Goal: Task Accomplishment & Management: Complete application form

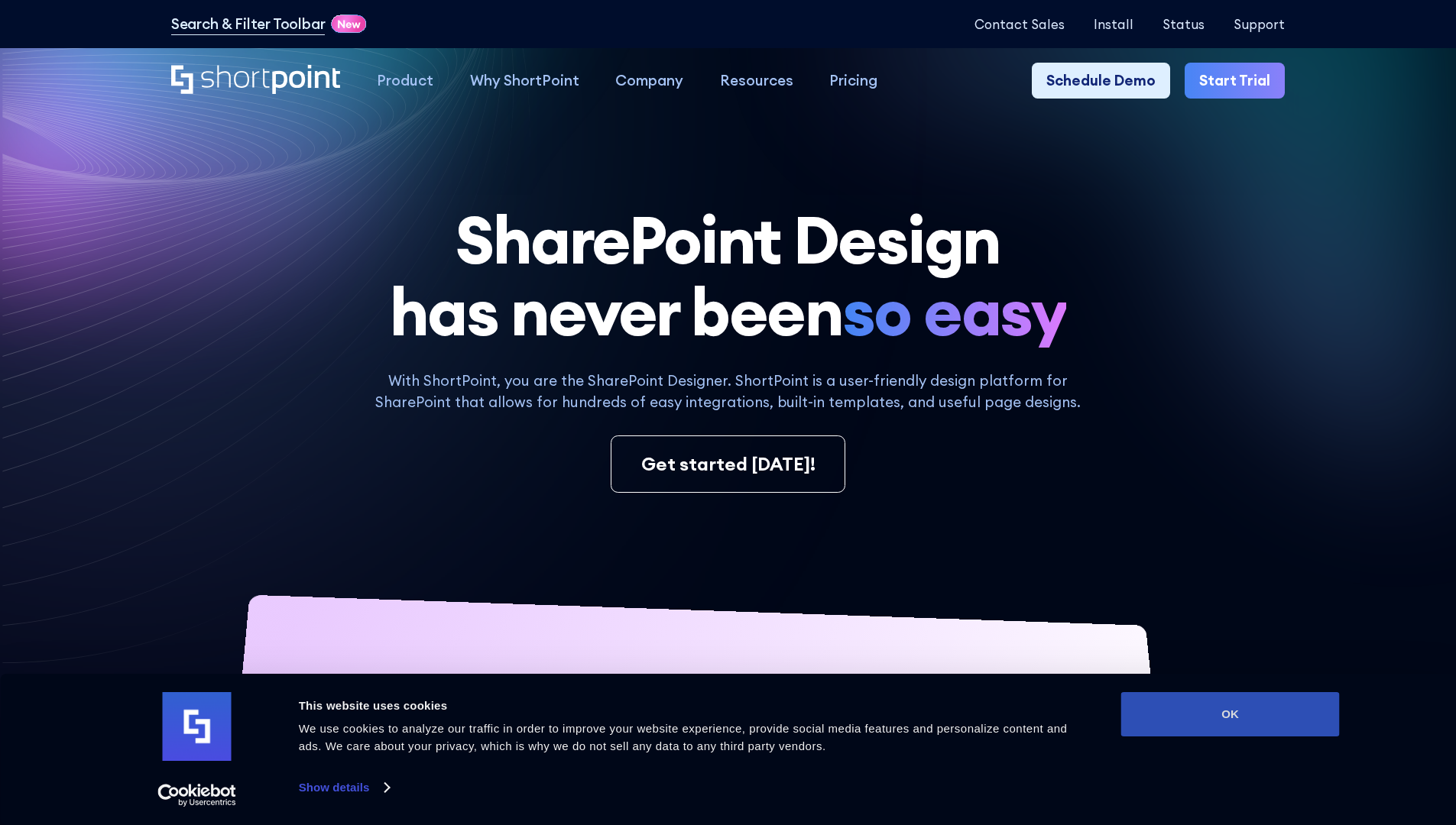
click at [1230, 714] on button "OK" at bounding box center [1230, 714] width 219 height 44
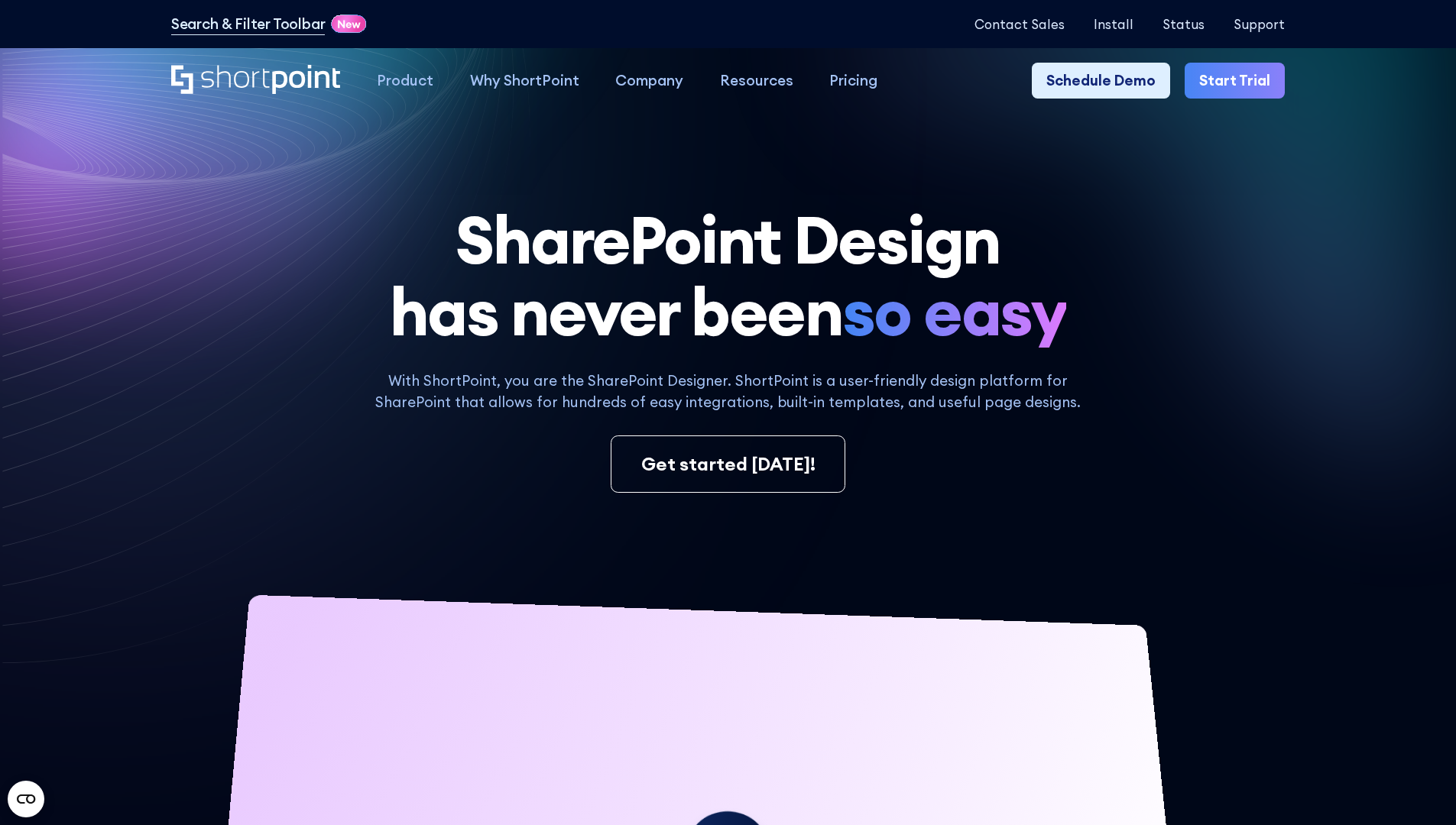
click at [1240, 81] on link "Start Trial" at bounding box center [1234, 80] width 101 height 36
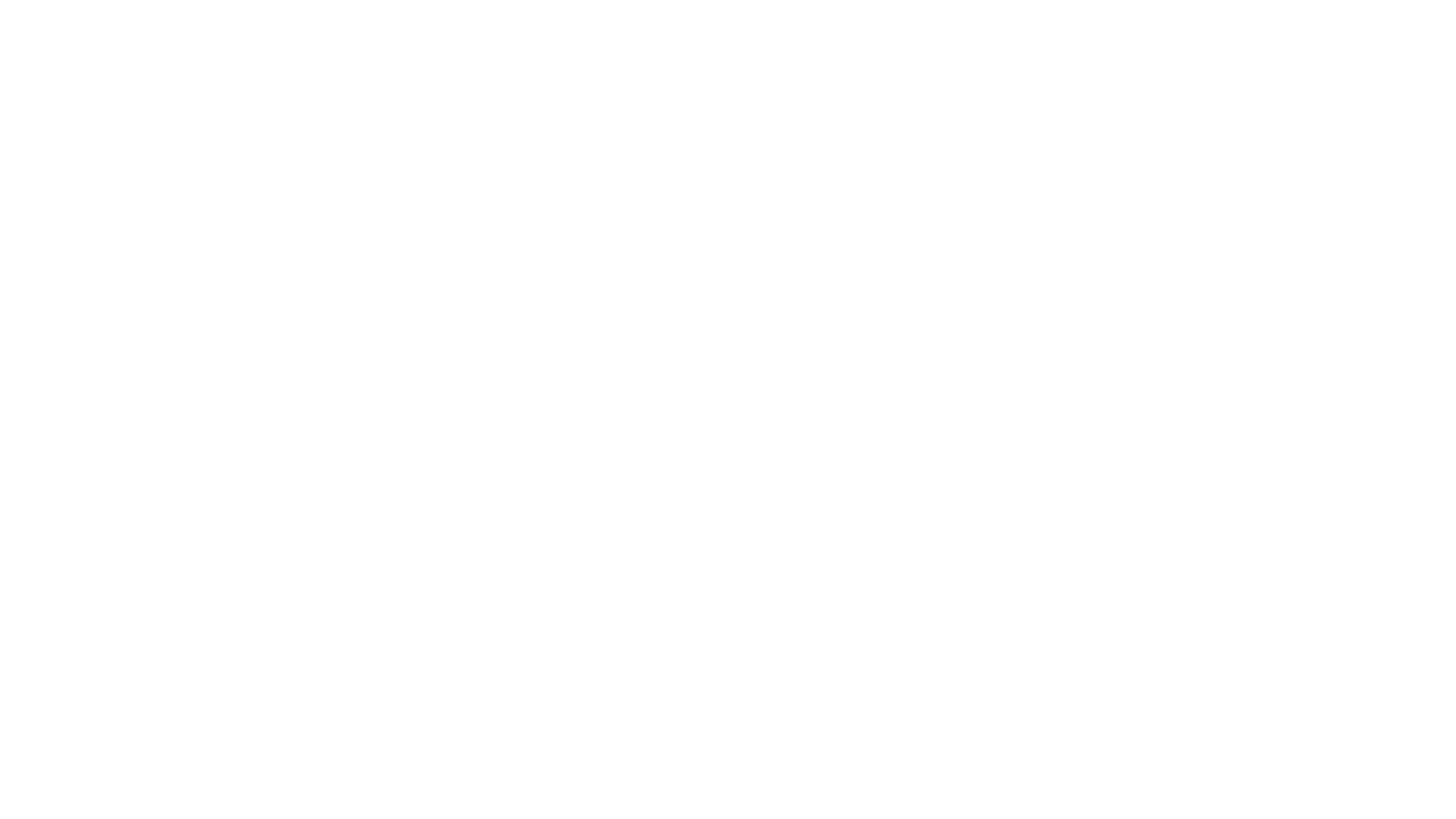
type input "Berkuskv"
type input "[EMAIL_ADDRESS][DOMAIN_NAME]"
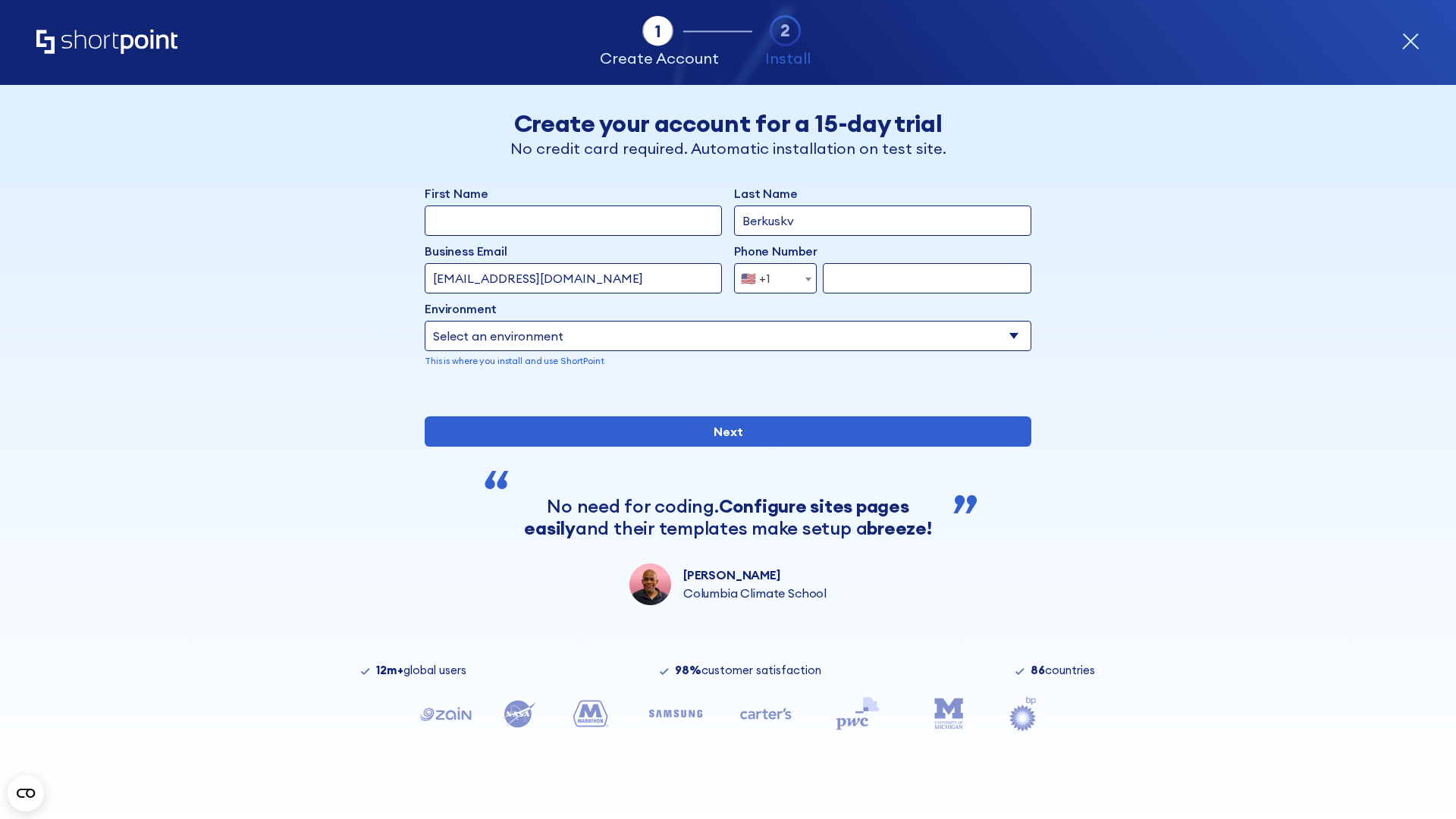
type input "2125556789"
select select "Microsoft 365"
type input "2125556789"
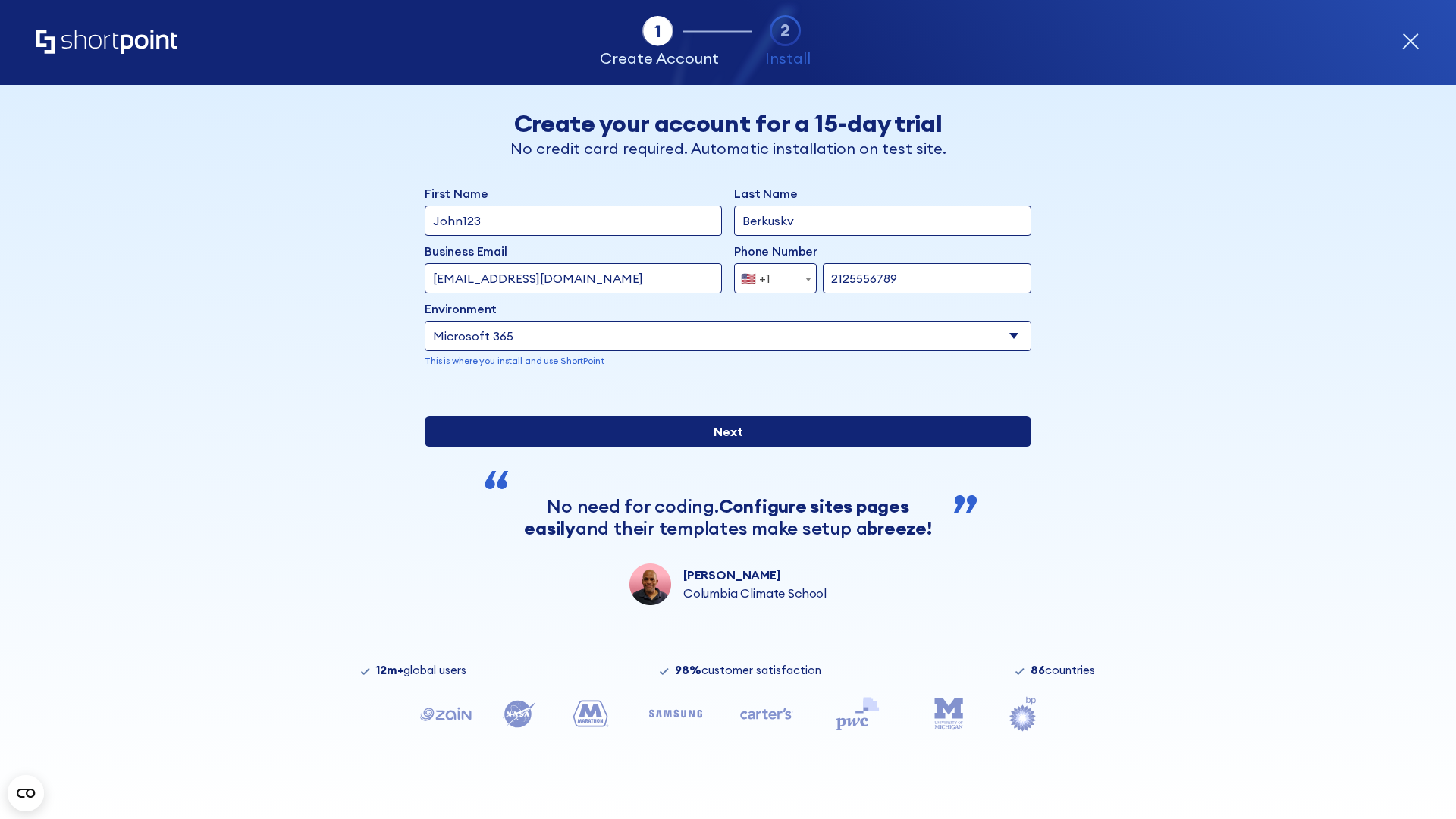
scroll to position [4, 0]
click at [722, 447] on input "Next" at bounding box center [728, 432] width 607 height 30
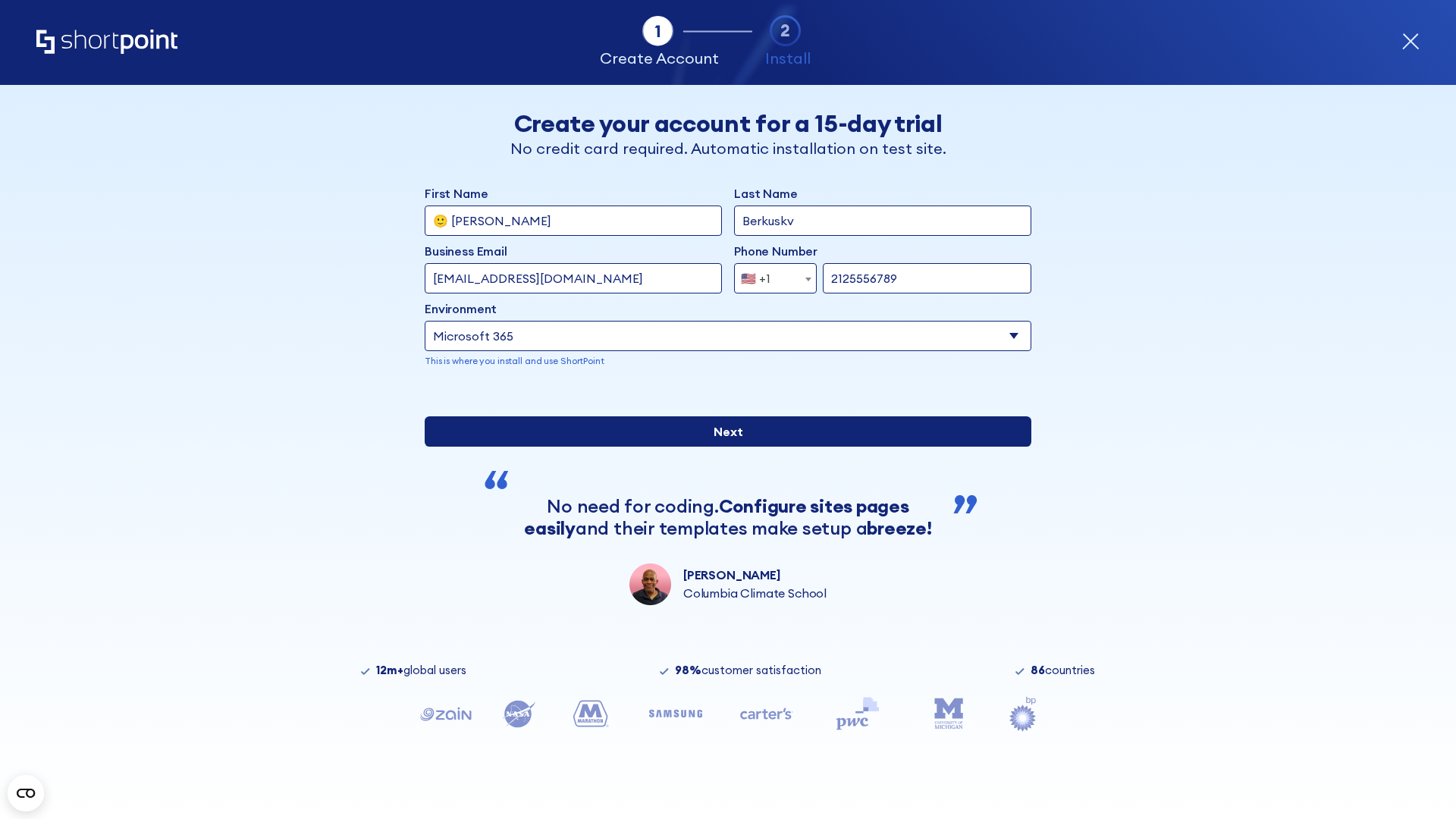
click at [722, 447] on input "Next" at bounding box center [728, 432] width 607 height 30
type input "Archebald"
click at [722, 447] on input "Next" at bounding box center [728, 432] width 607 height 30
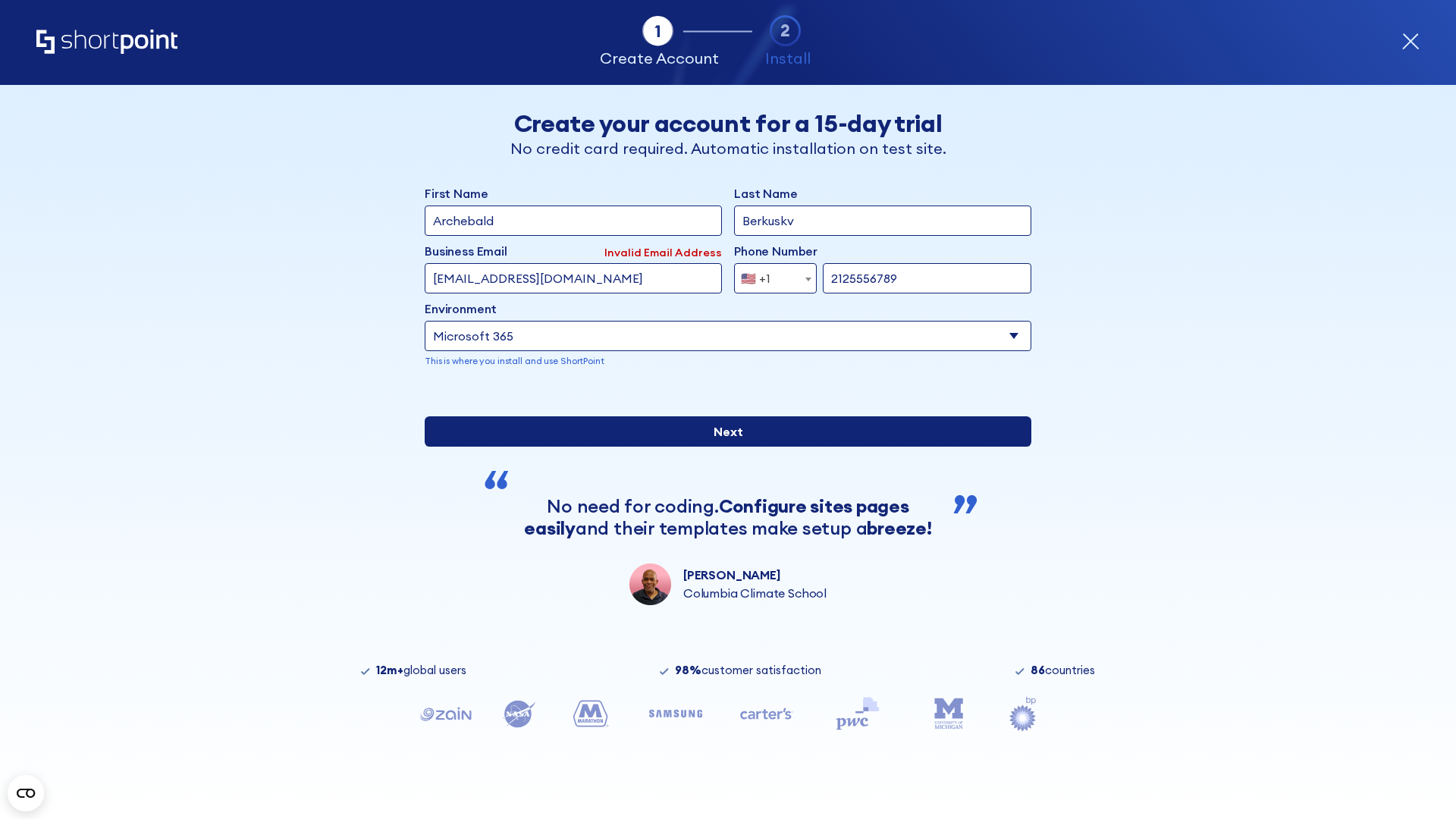
click at [722, 447] on input "Next" at bounding box center [728, 432] width 607 height 30
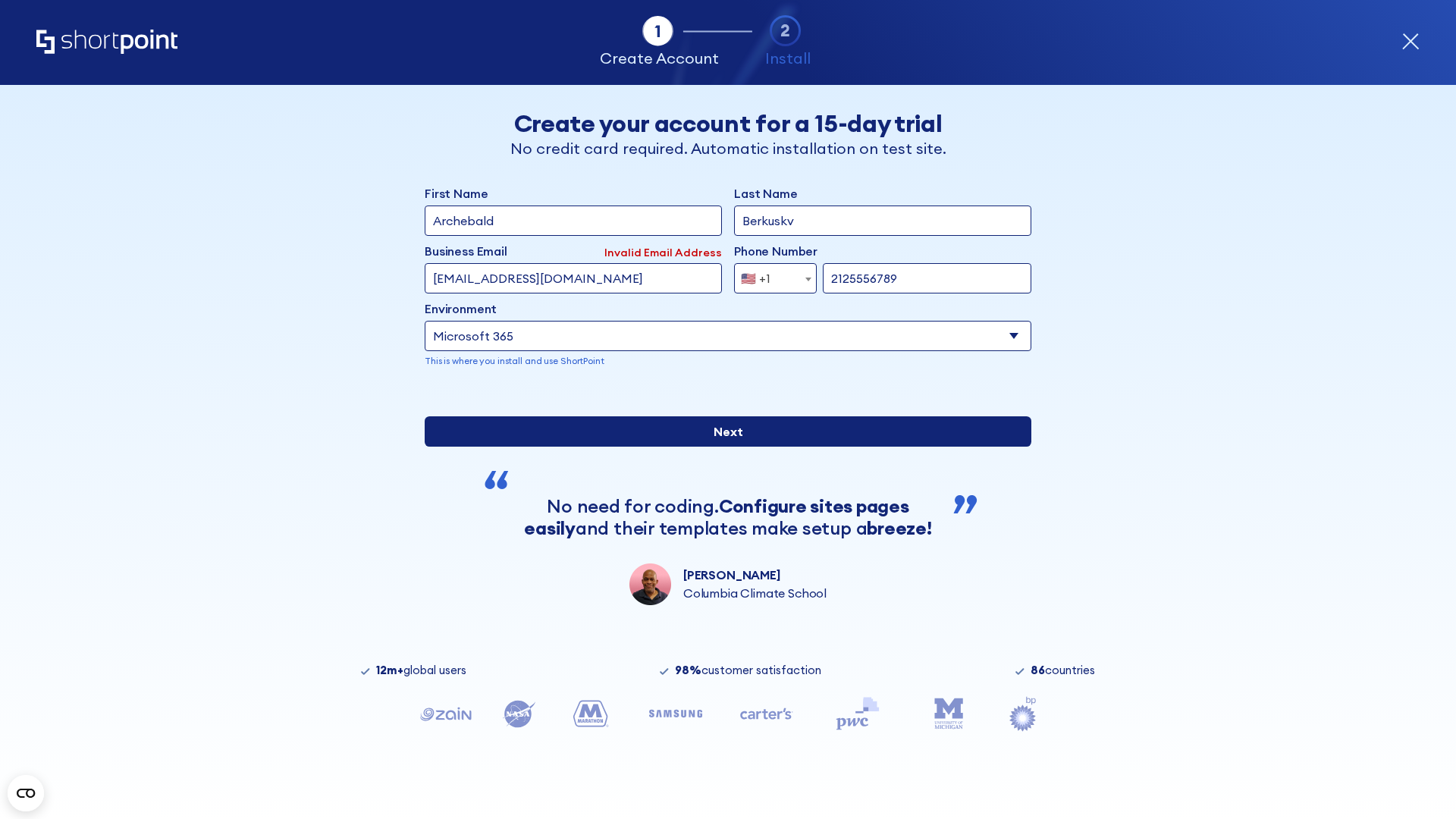
click at [722, 447] on input "Next" at bounding box center [728, 432] width 607 height 30
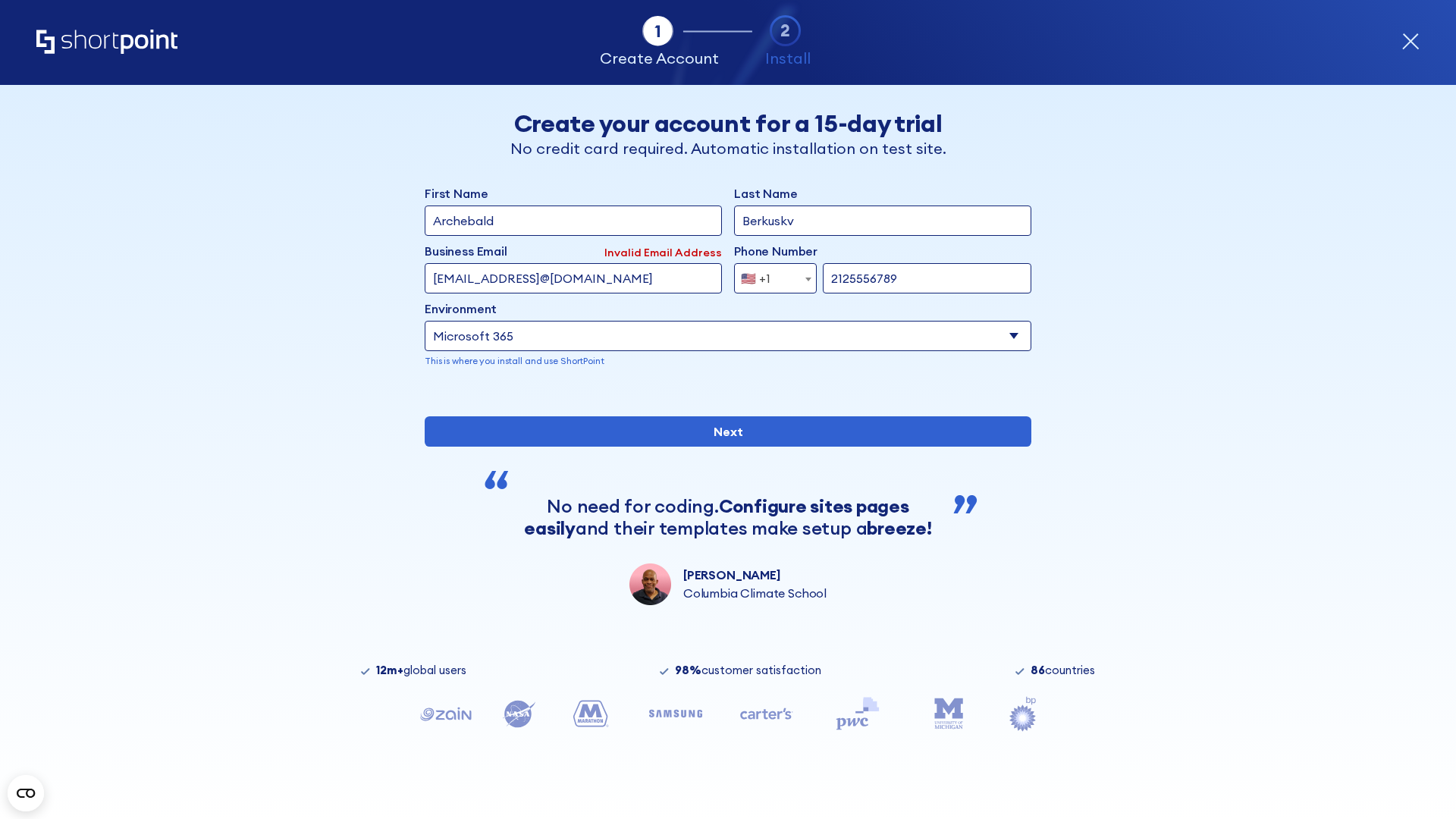
type input "testEmail@protonmail.comtest@shortpoint.com"
click at [769, 275] on span "🇺🇸 +1" at bounding box center [760, 278] width 51 height 30
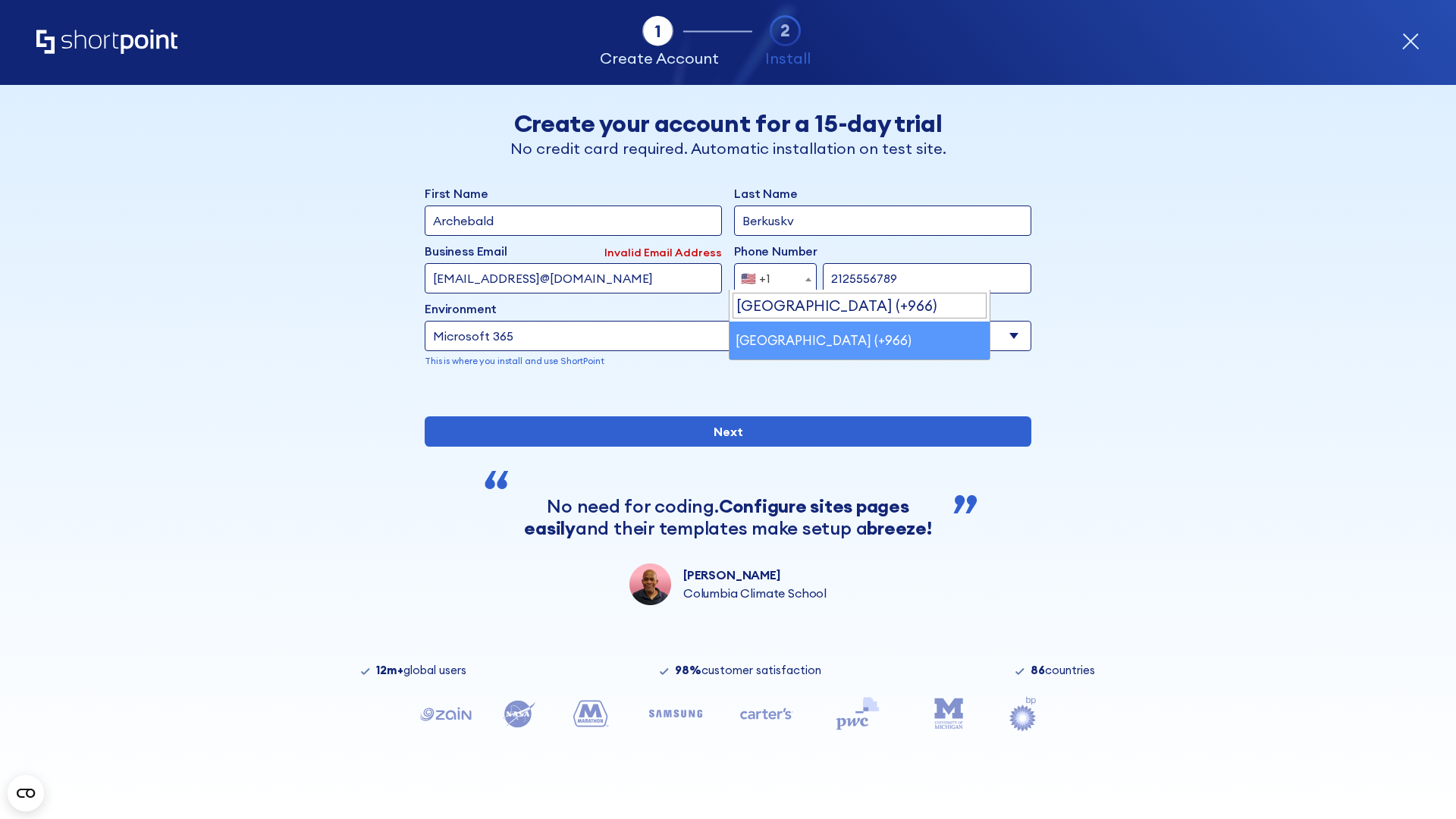
select select "+966"
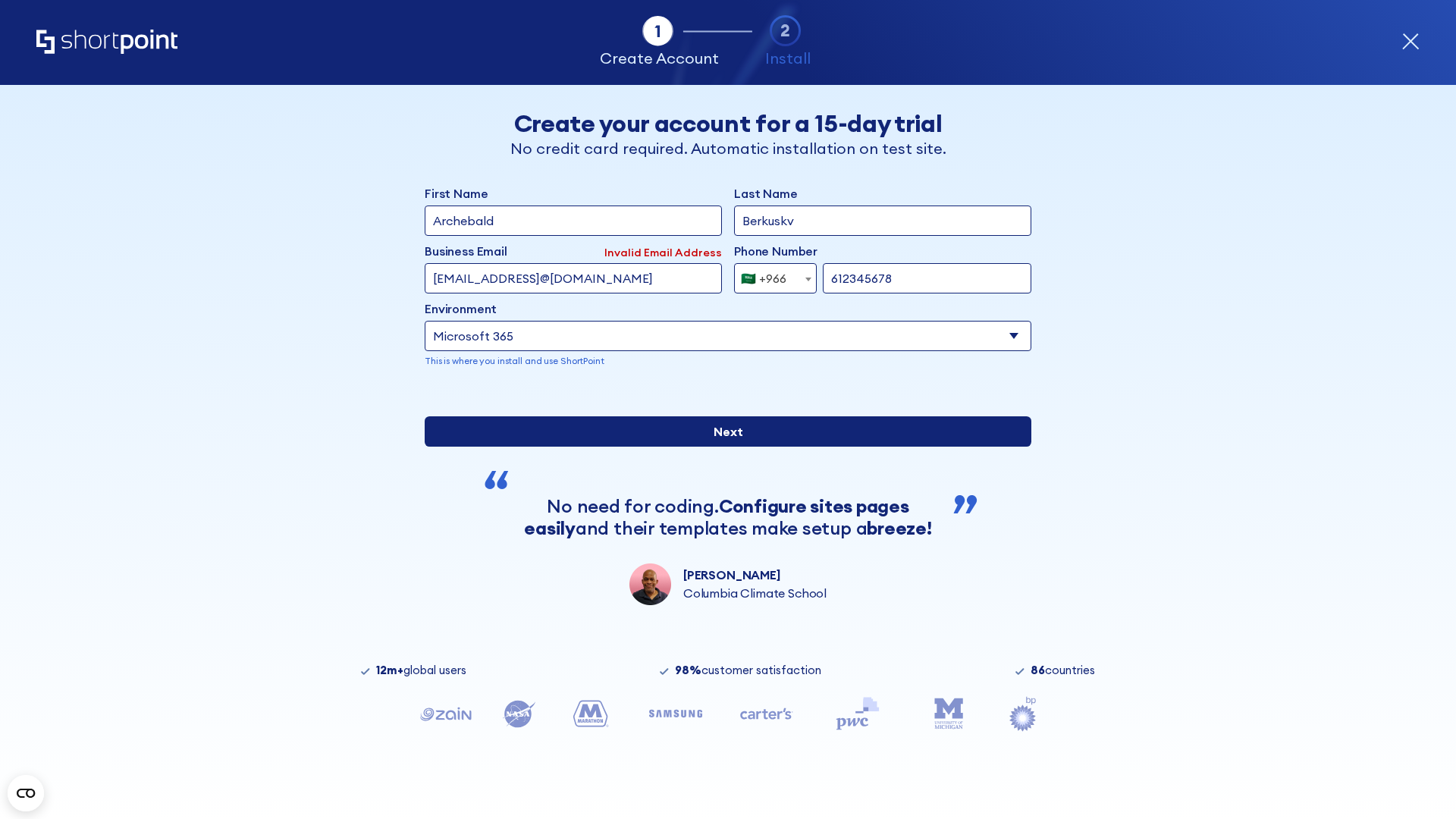
type input "612345678"
click at [722, 447] on input "Next" at bounding box center [728, 432] width 607 height 30
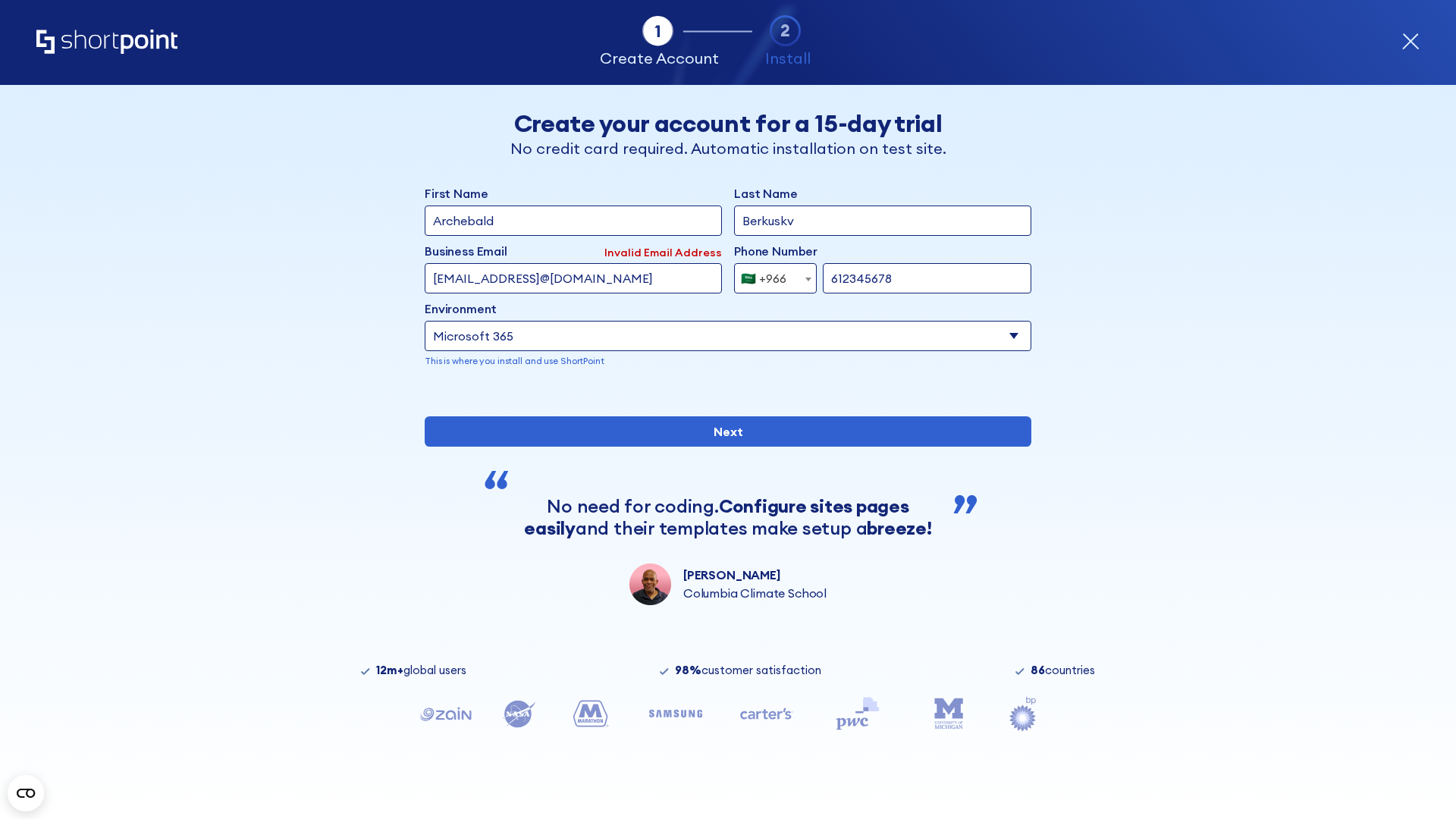
click at [769, 275] on div "🇸🇦 +966" at bounding box center [764, 278] width 45 height 30
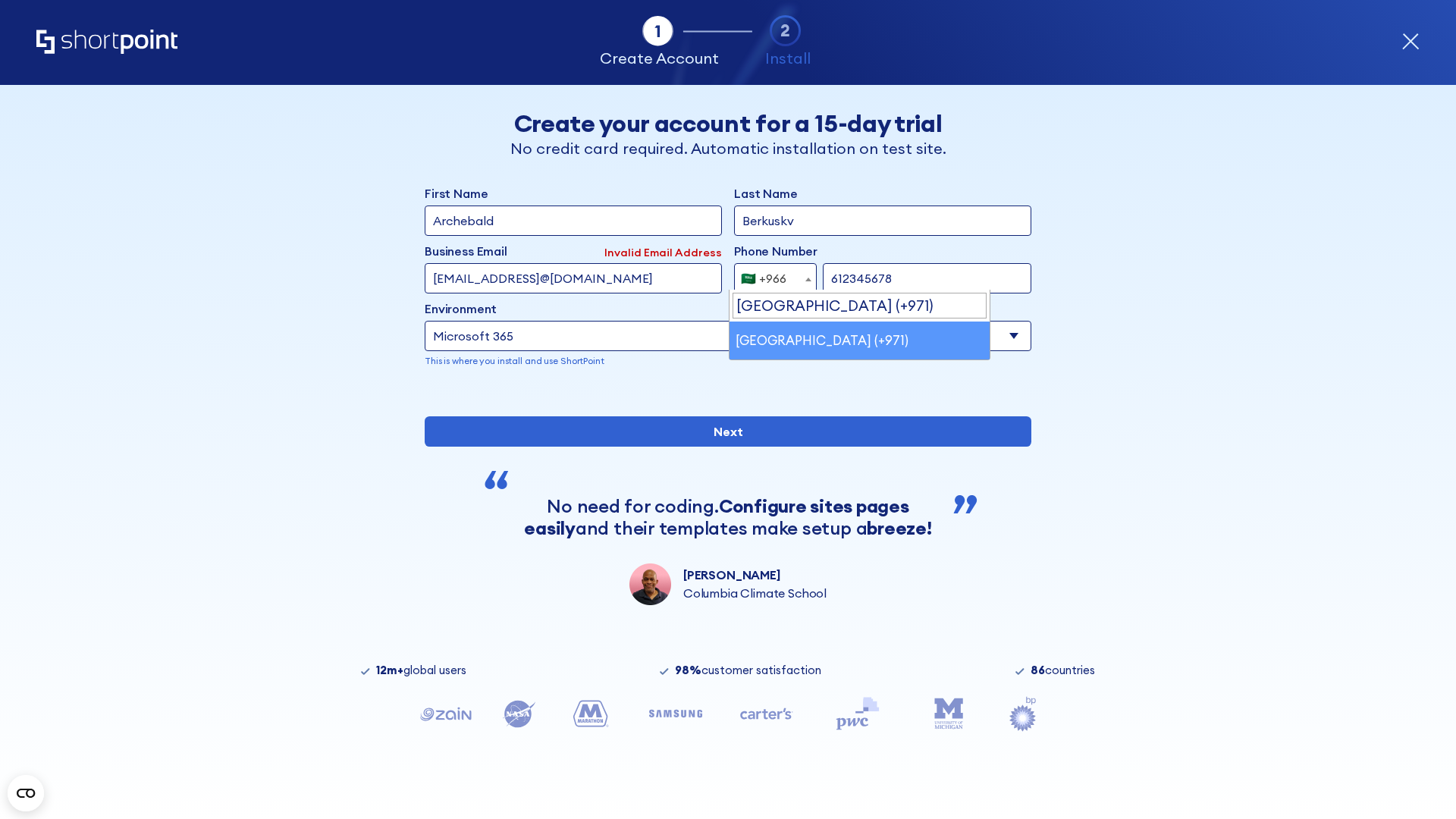
select select "+971"
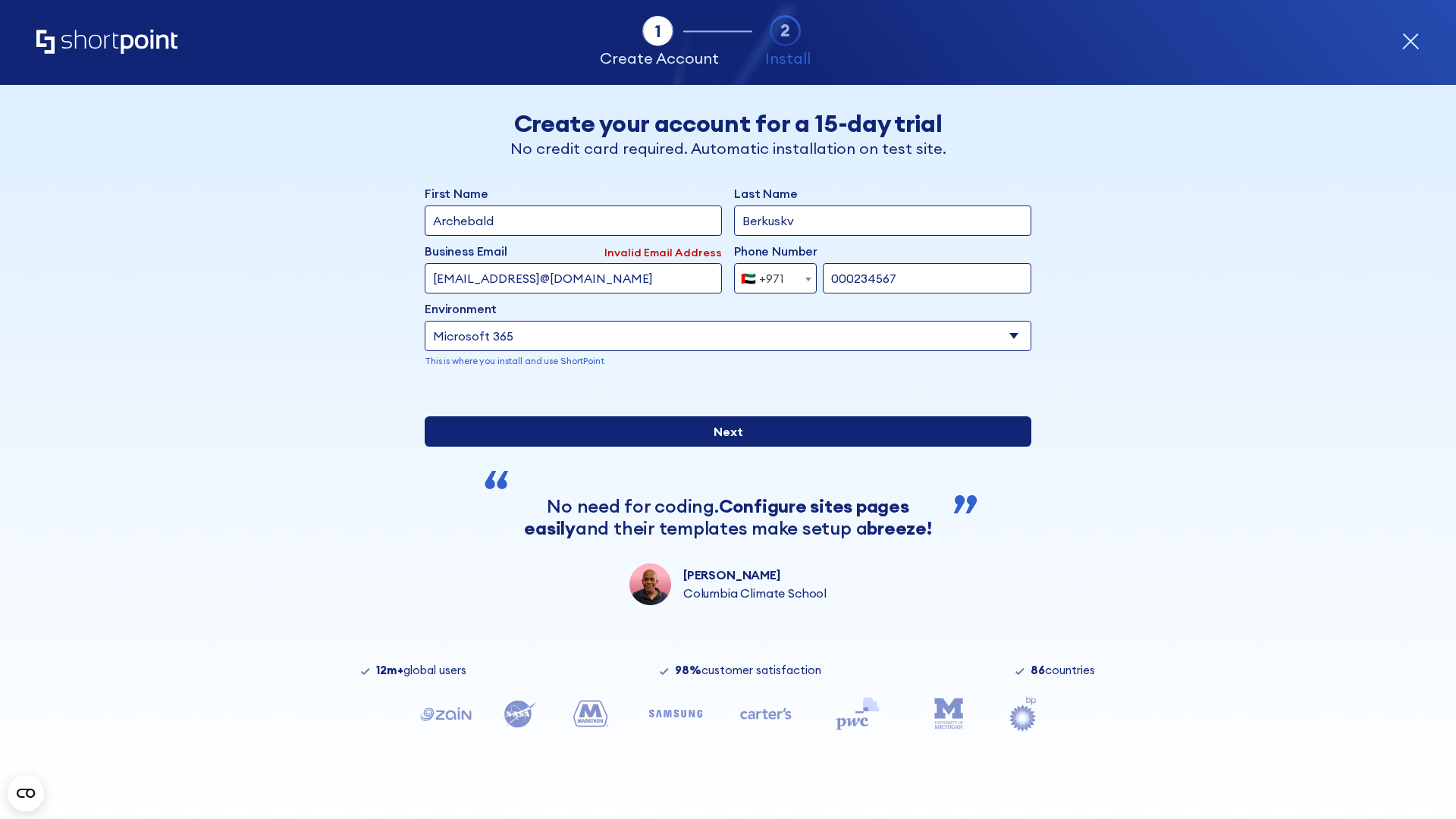
type input "000234567"
click at [722, 447] on input "Next" at bounding box center [728, 432] width 607 height 30
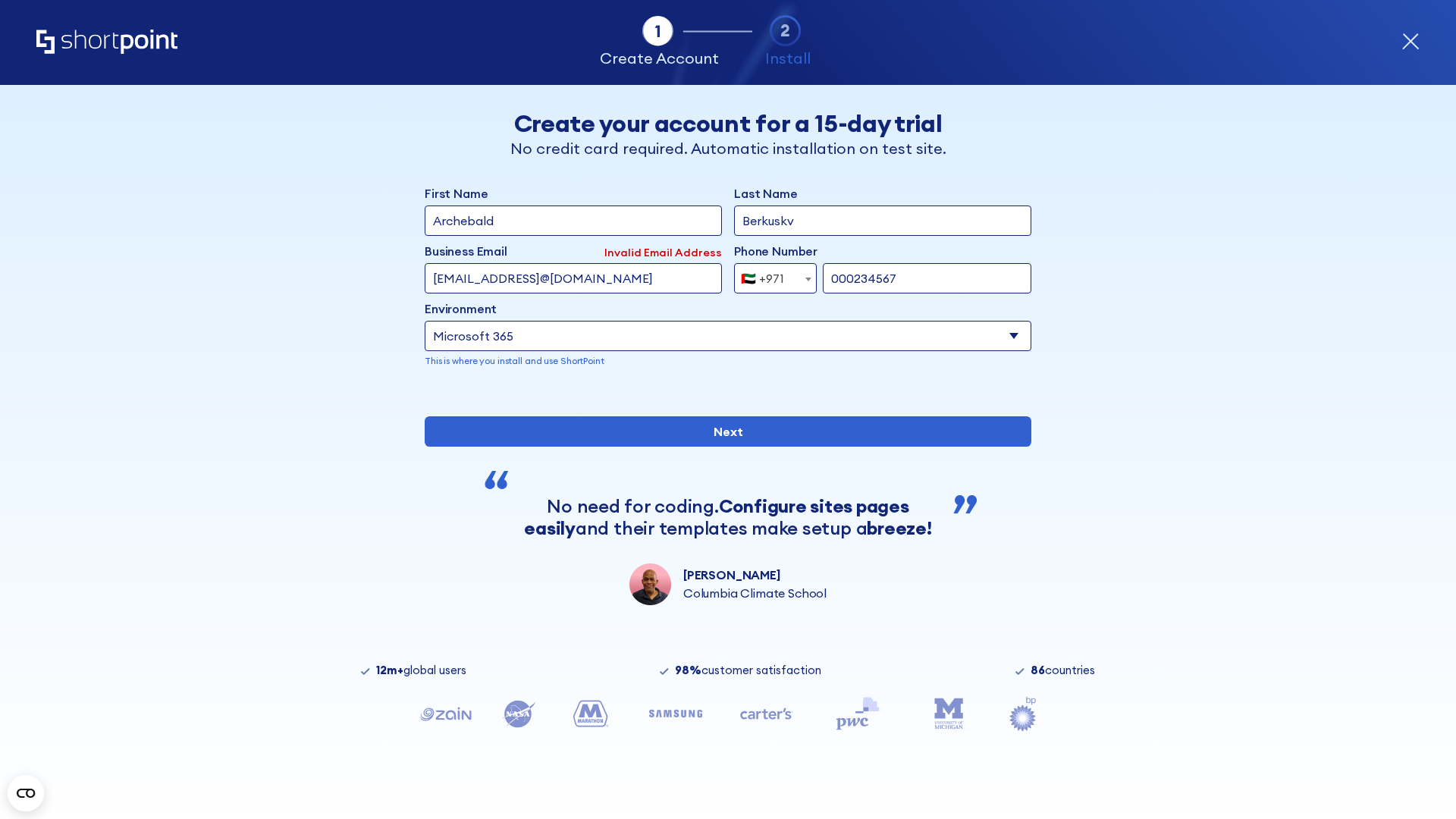
click at [769, 275] on div "🇦🇪 +971" at bounding box center [763, 278] width 44 height 30
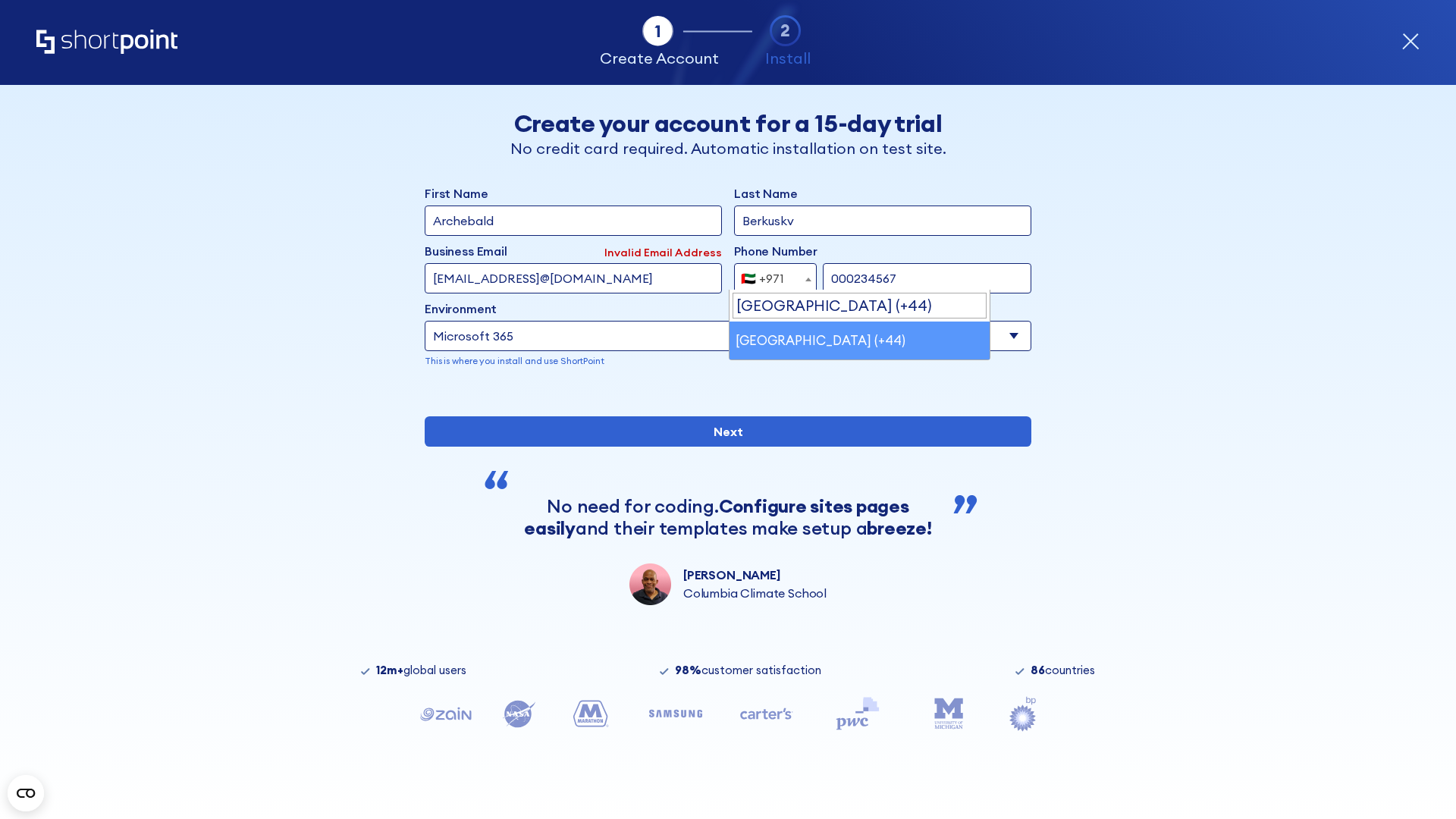
select select "+44"
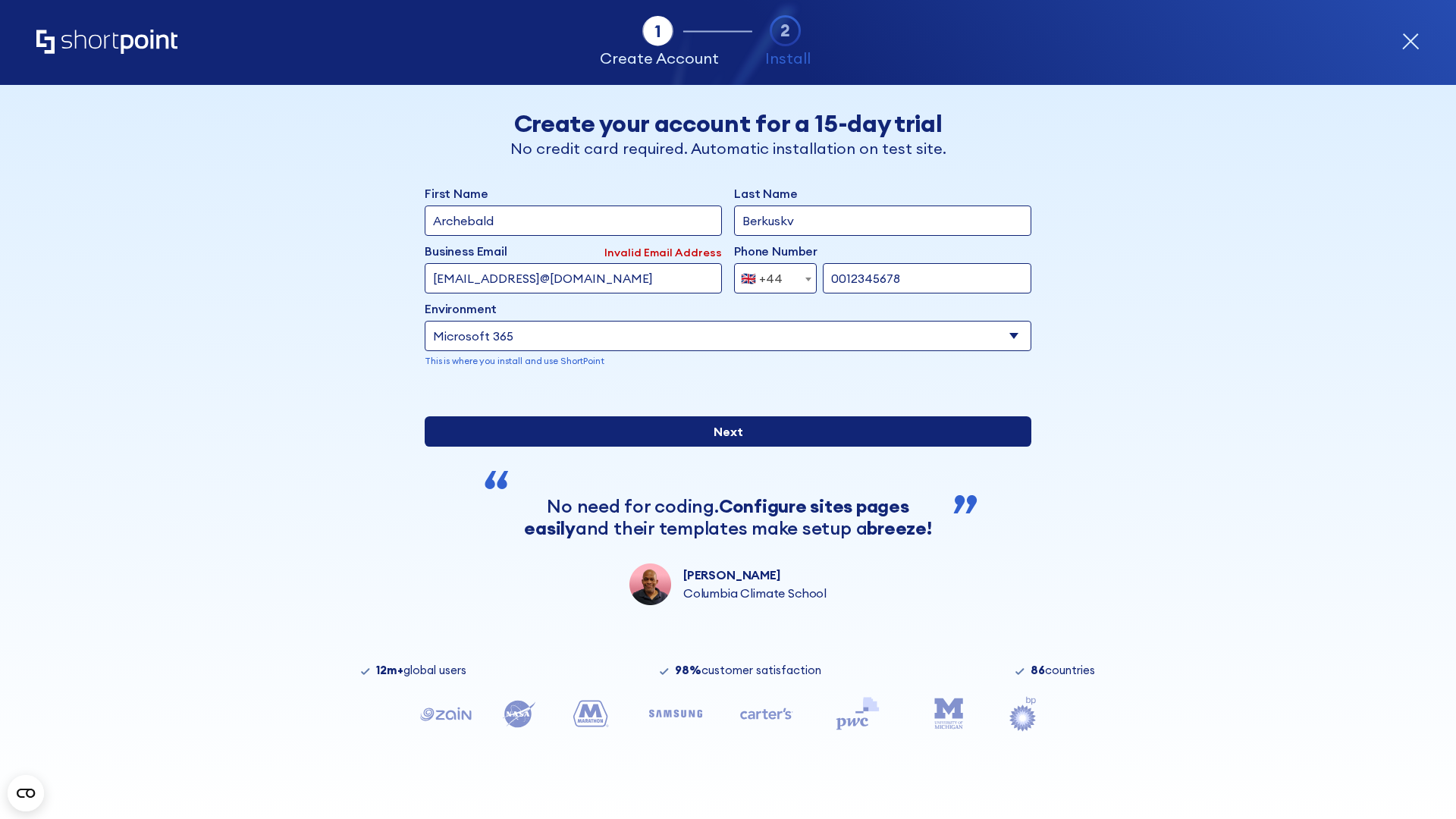
type input "0012345678"
click at [722, 447] on input "Next" at bounding box center [728, 432] width 607 height 30
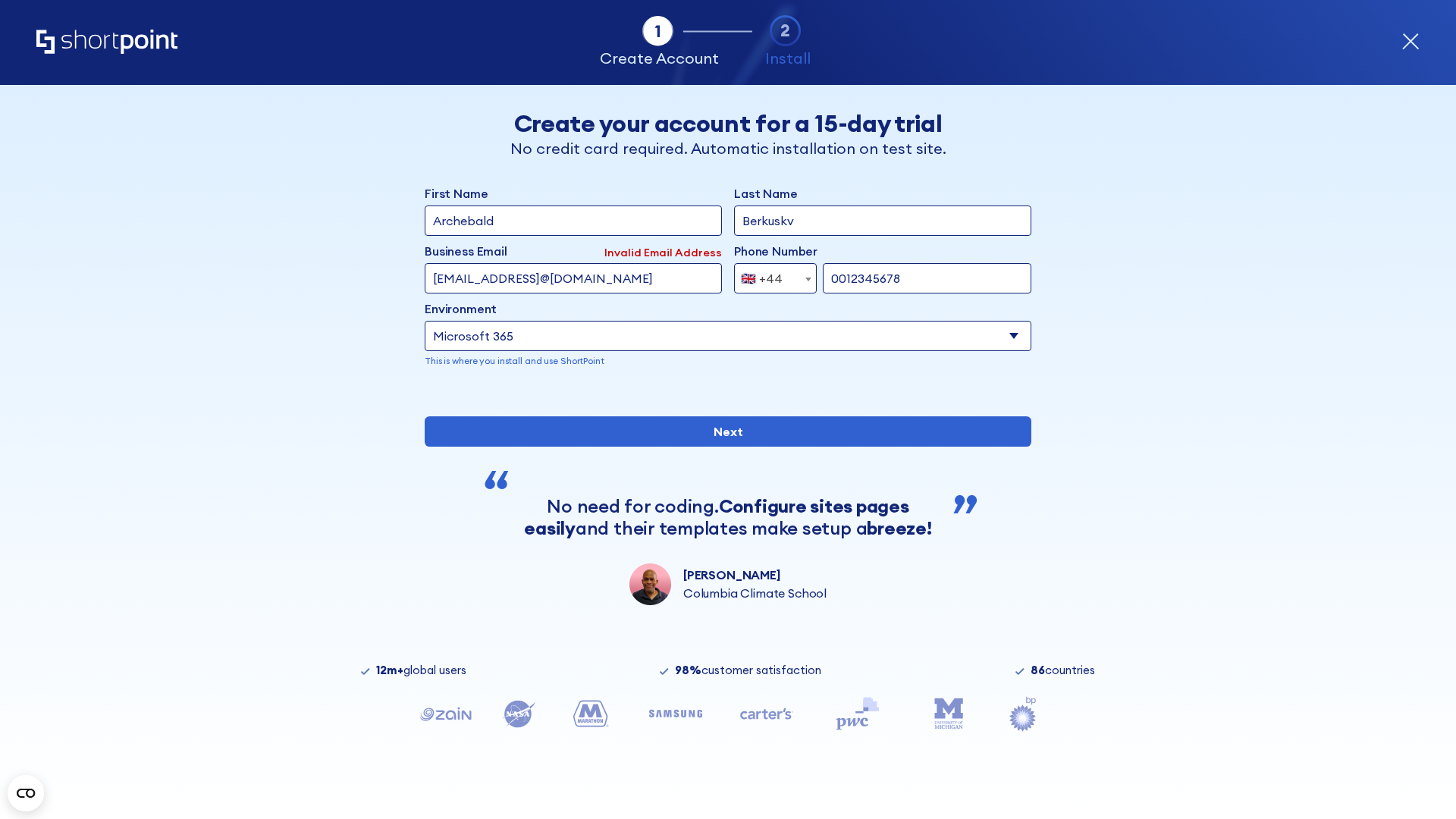
click at [769, 275] on div "🇬🇧 +44" at bounding box center [762, 278] width 42 height 30
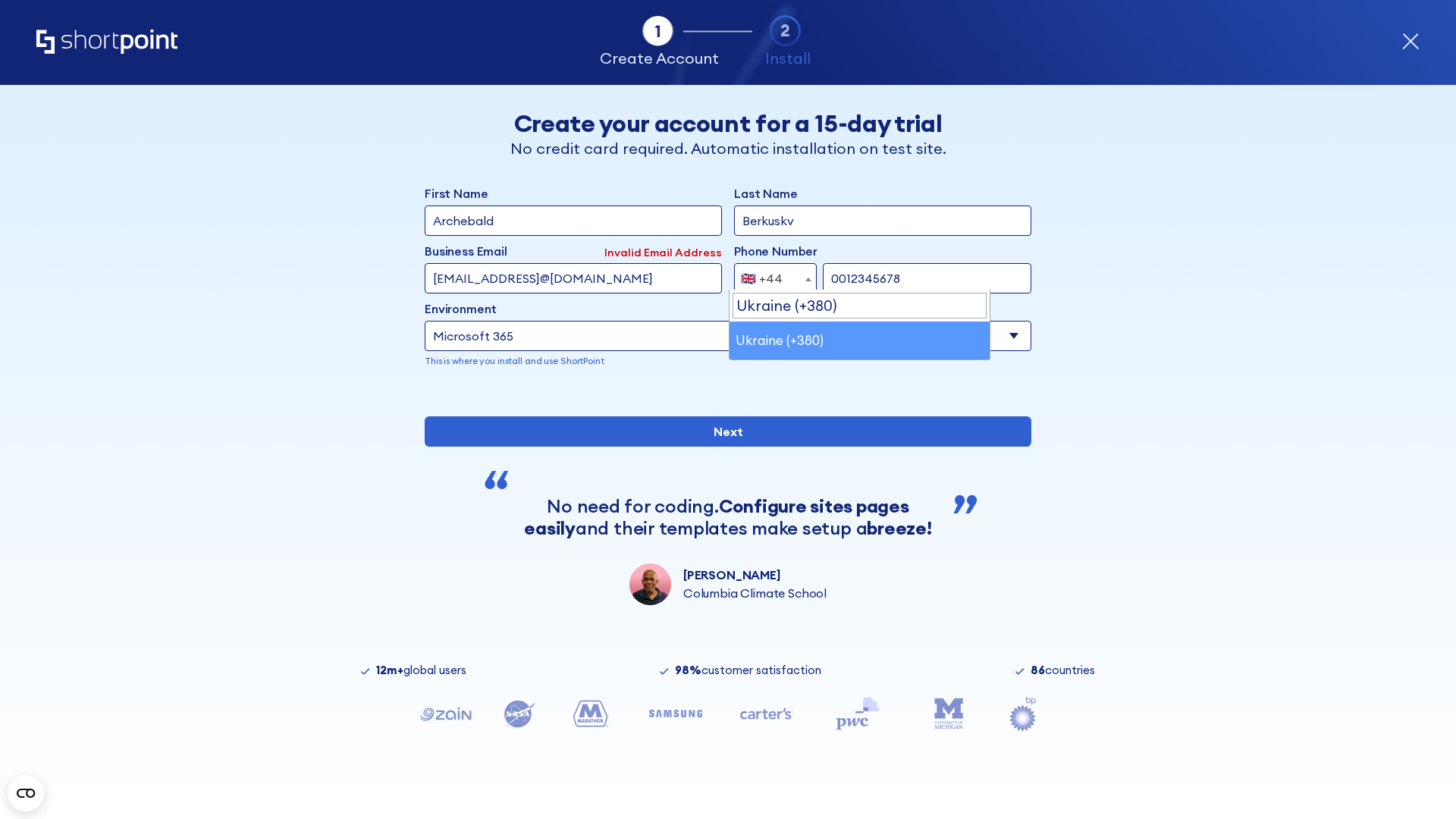
select select "+380"
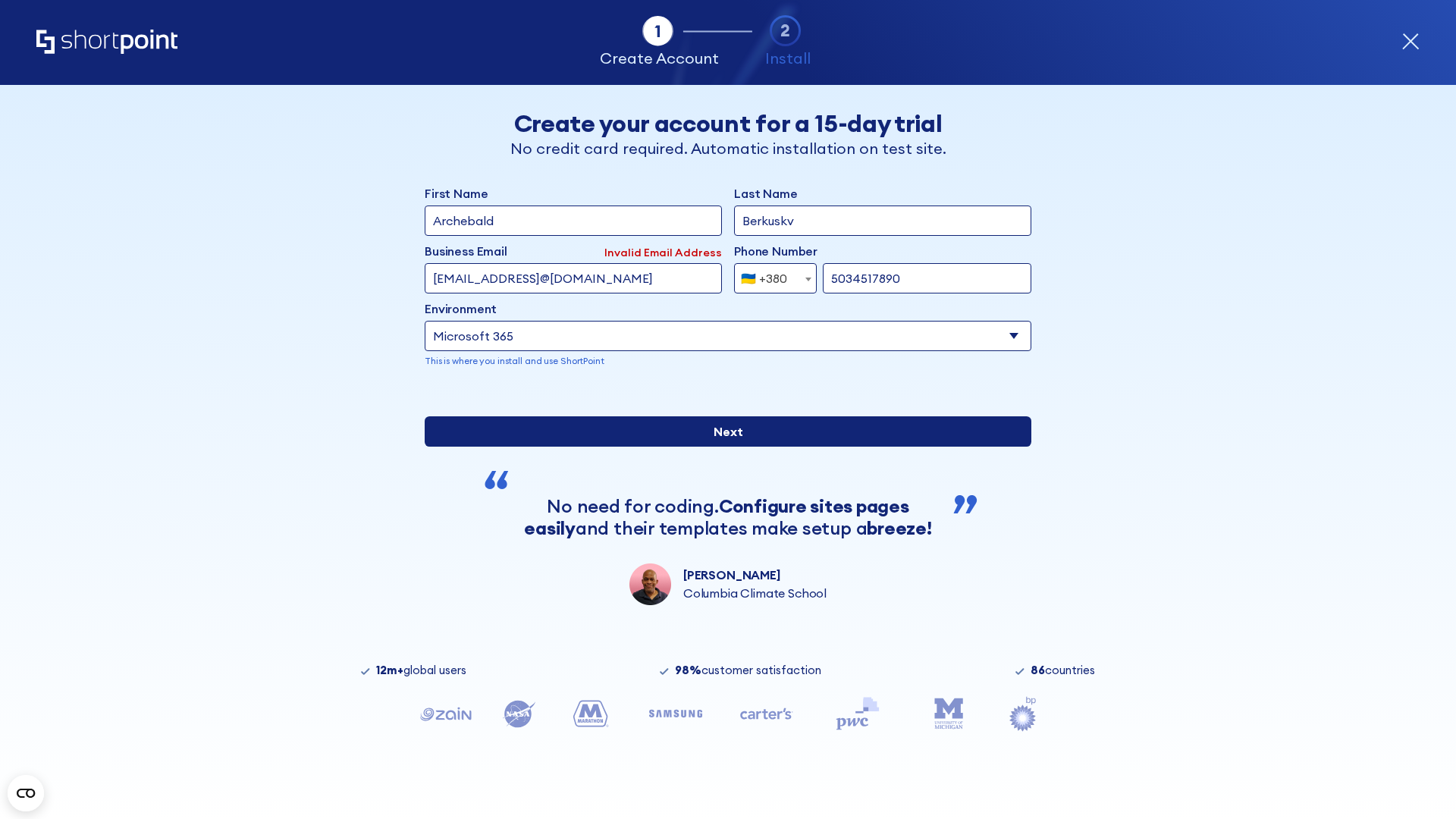
type input "5034517890"
click at [722, 447] on input "Next" at bounding box center [728, 432] width 607 height 30
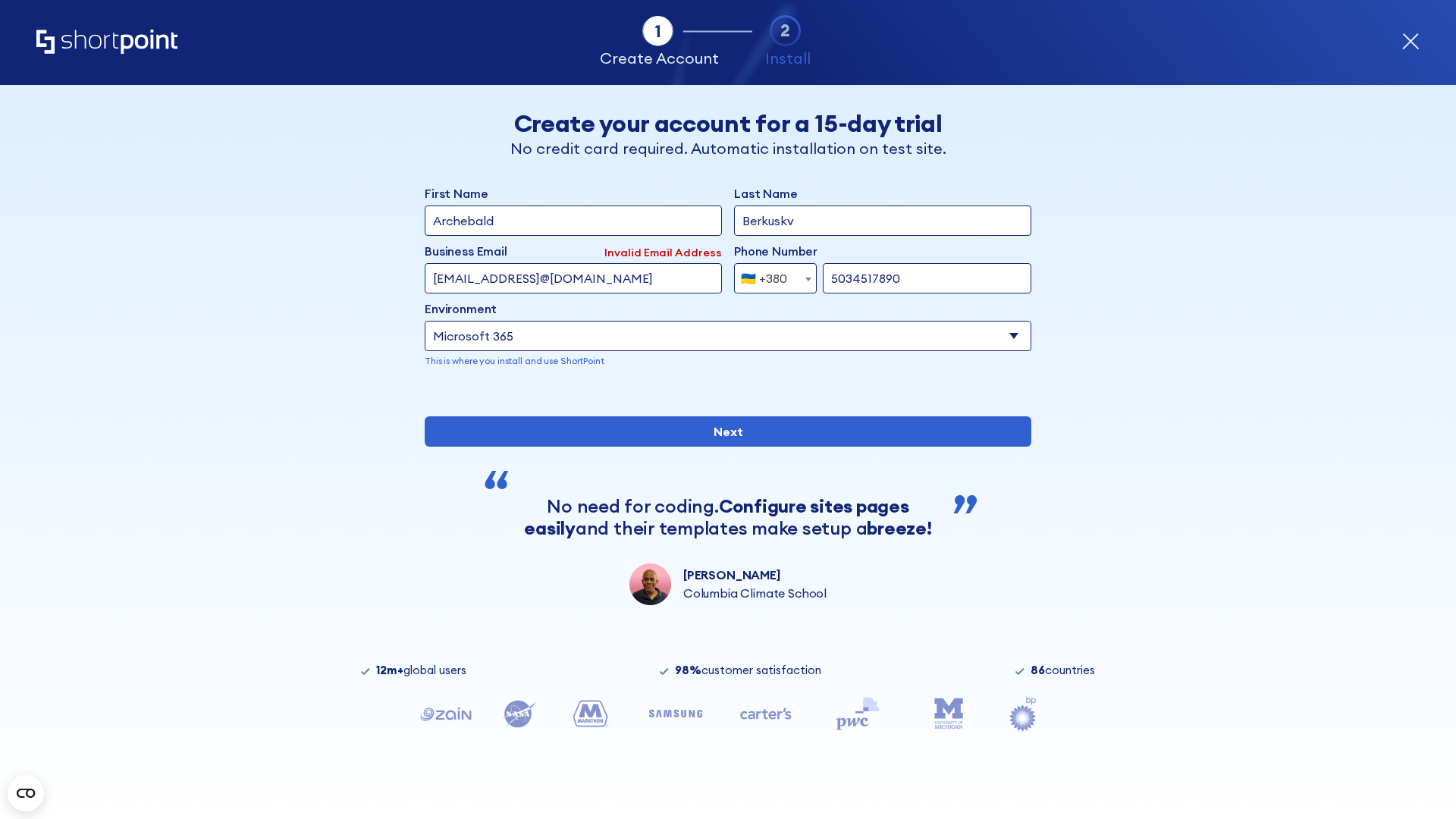
click at [769, 275] on div "🇺🇦 +380" at bounding box center [764, 278] width 46 height 30
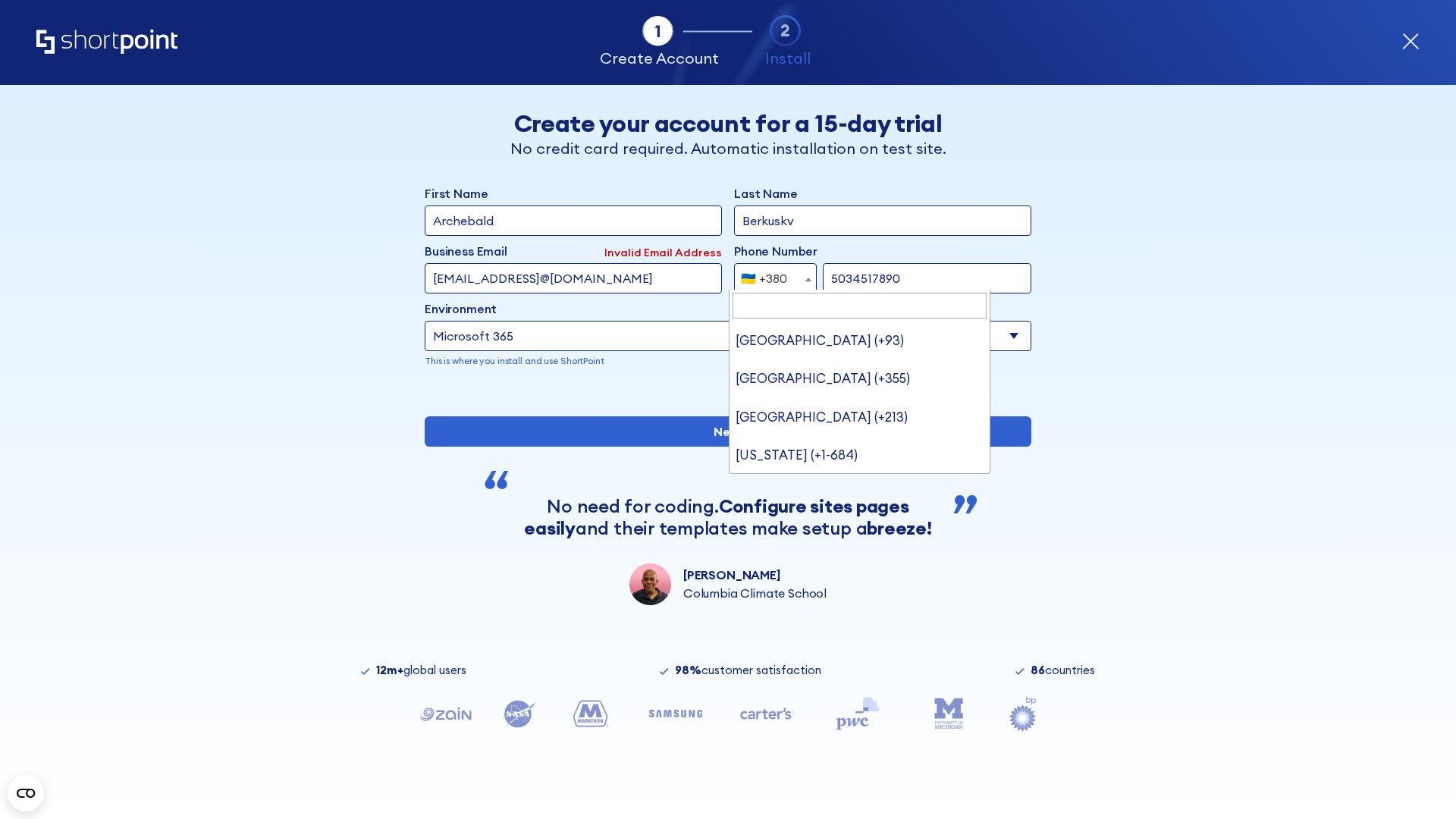
type input "United States (+1)"
select select "+1"
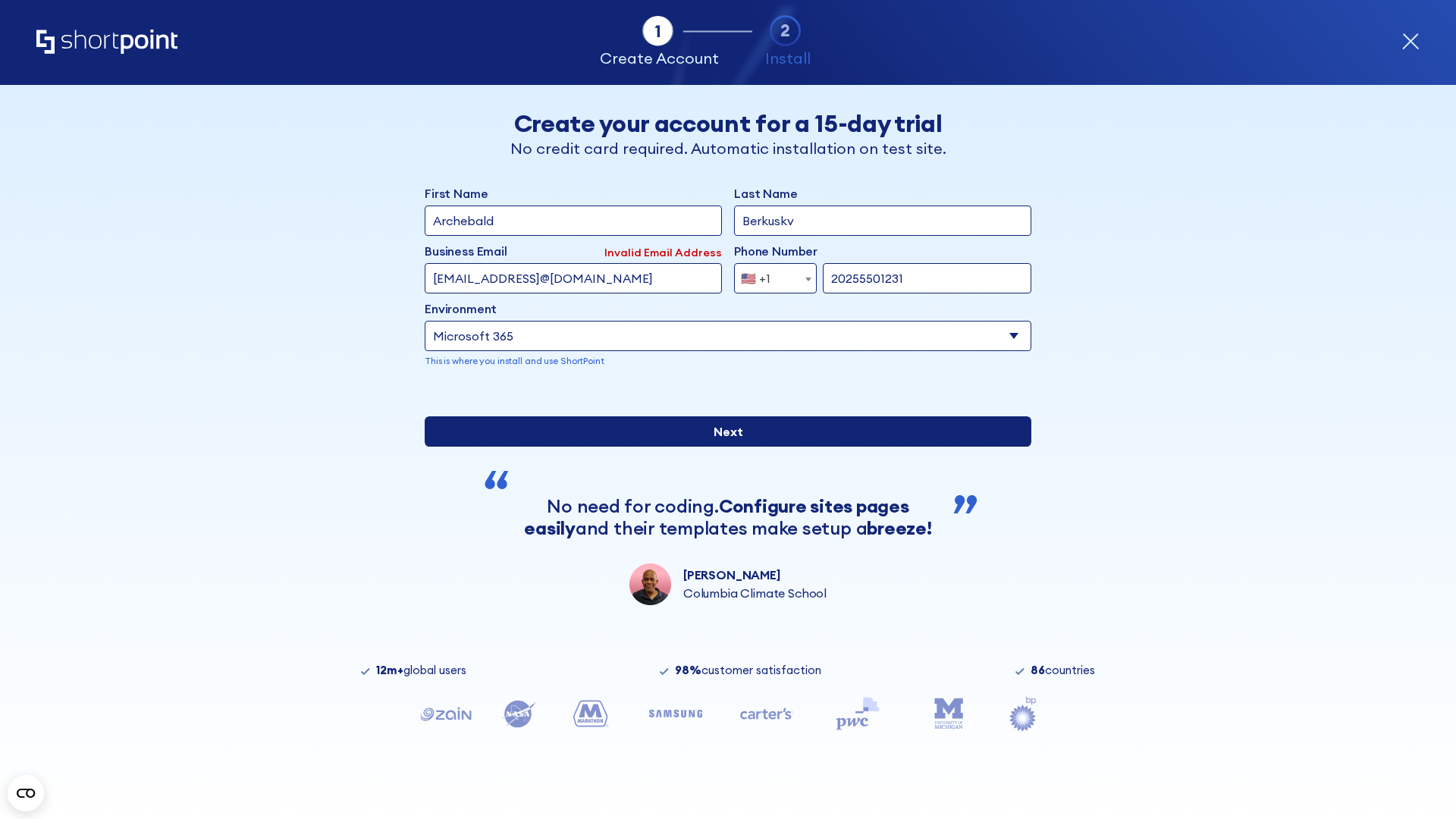
type input "20255501231"
click at [722, 447] on input "Next" at bounding box center [728, 432] width 607 height 30
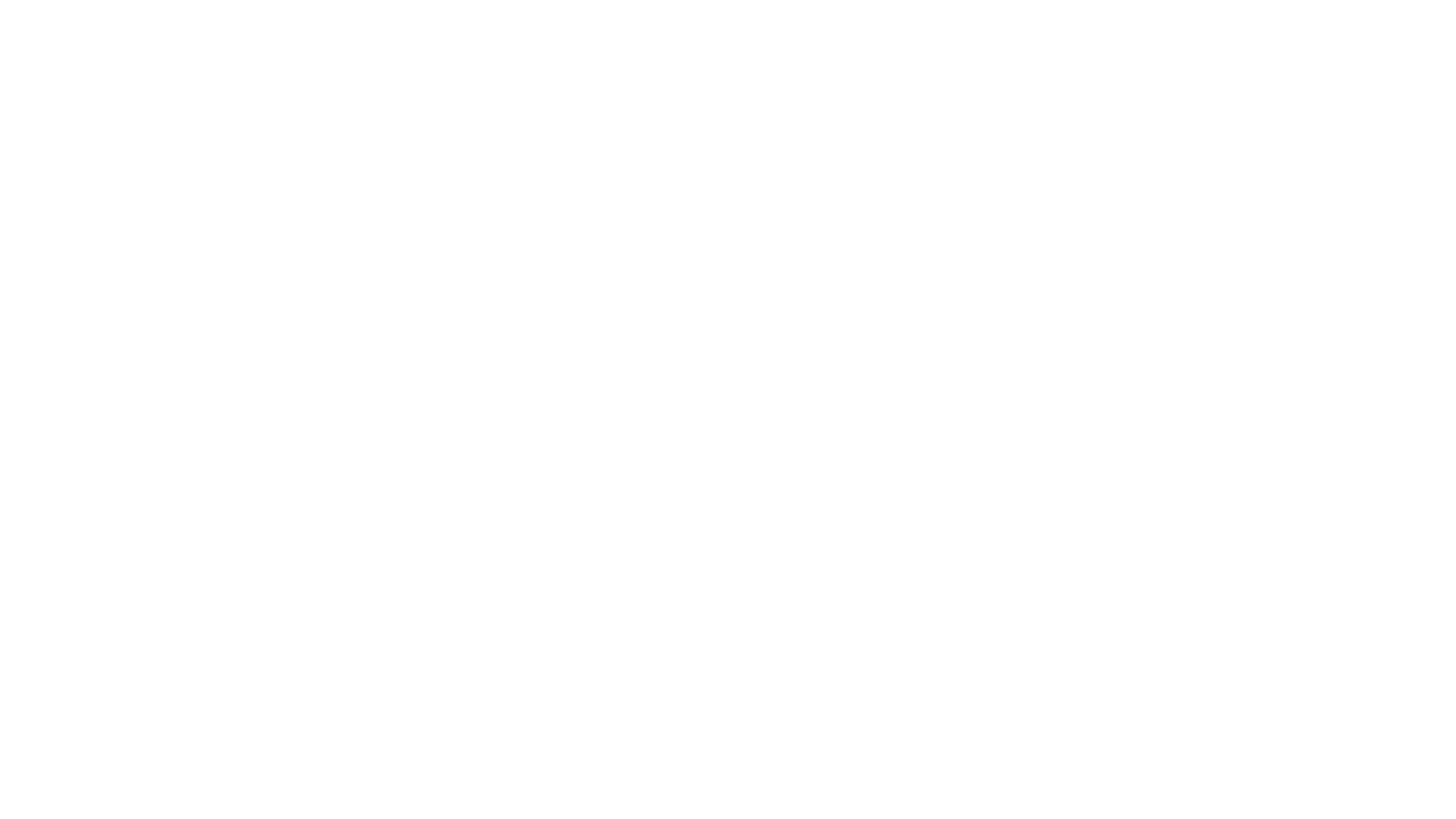
type input "Mary-Jane"
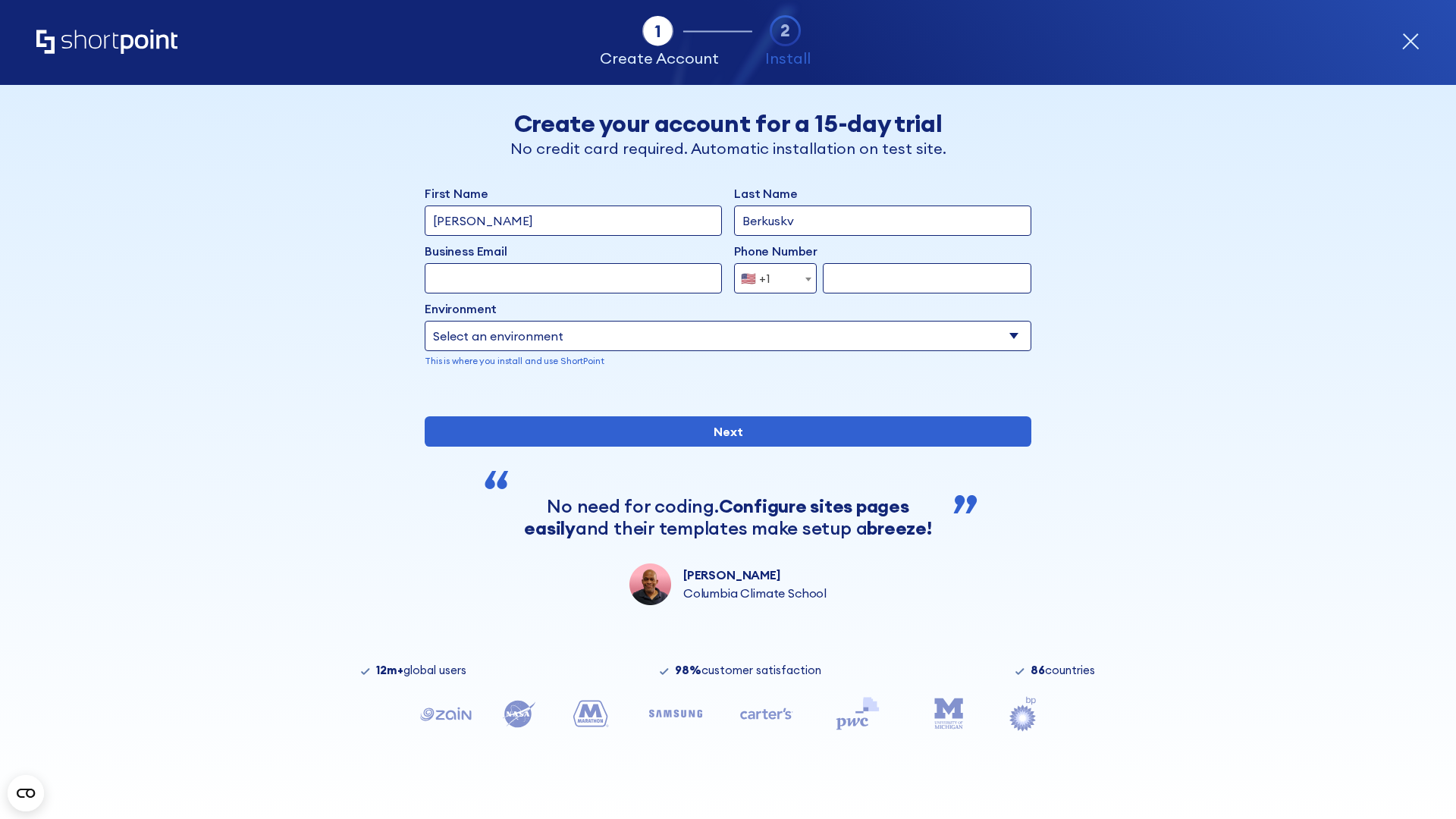
type input "Berkuskv"
type input "john@company.com"
click at [769, 278] on span "🇺🇸 +1" at bounding box center [760, 278] width 51 height 30
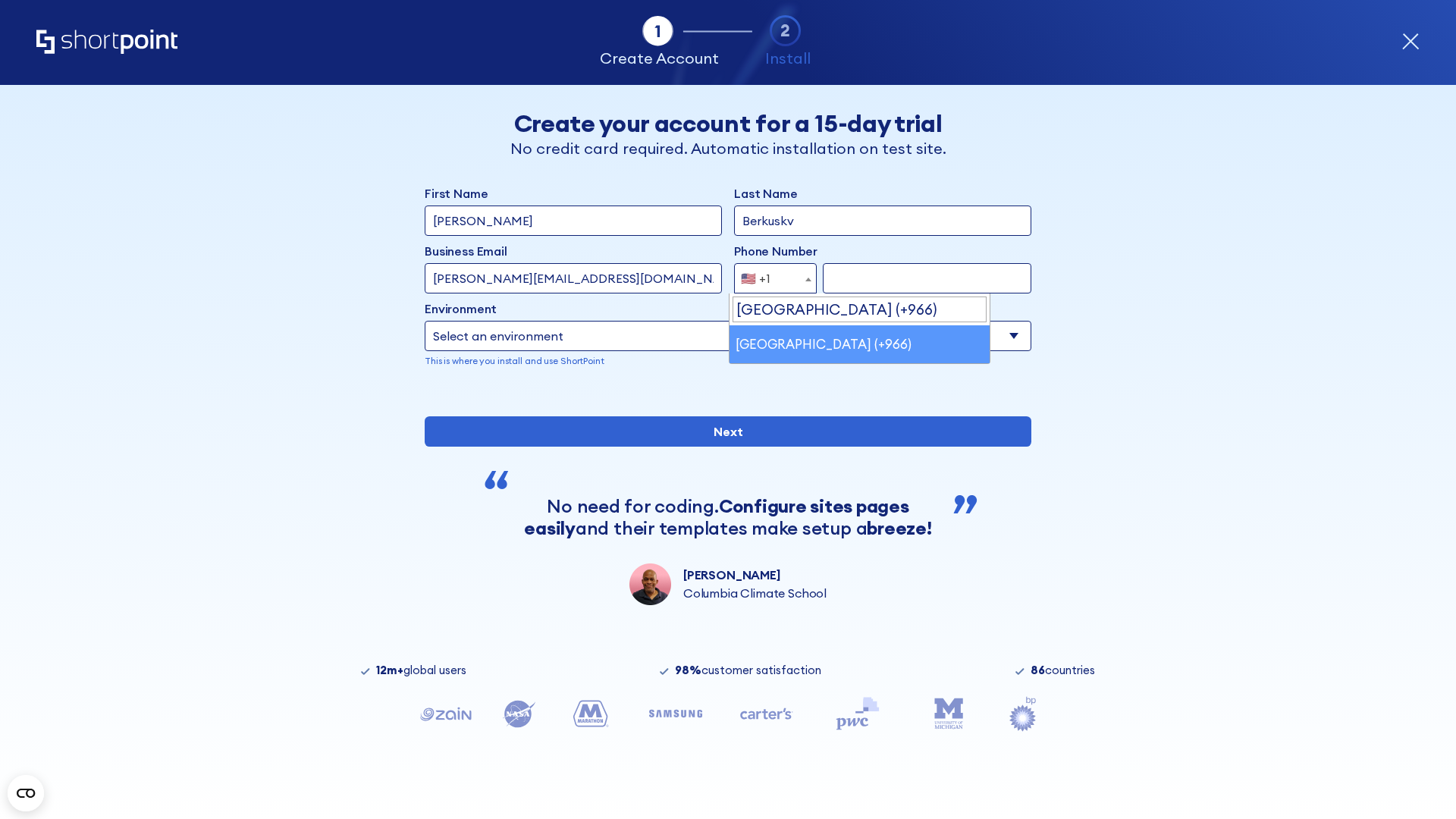
select select "+966"
type input "512345678"
select select "Microsoft 365"
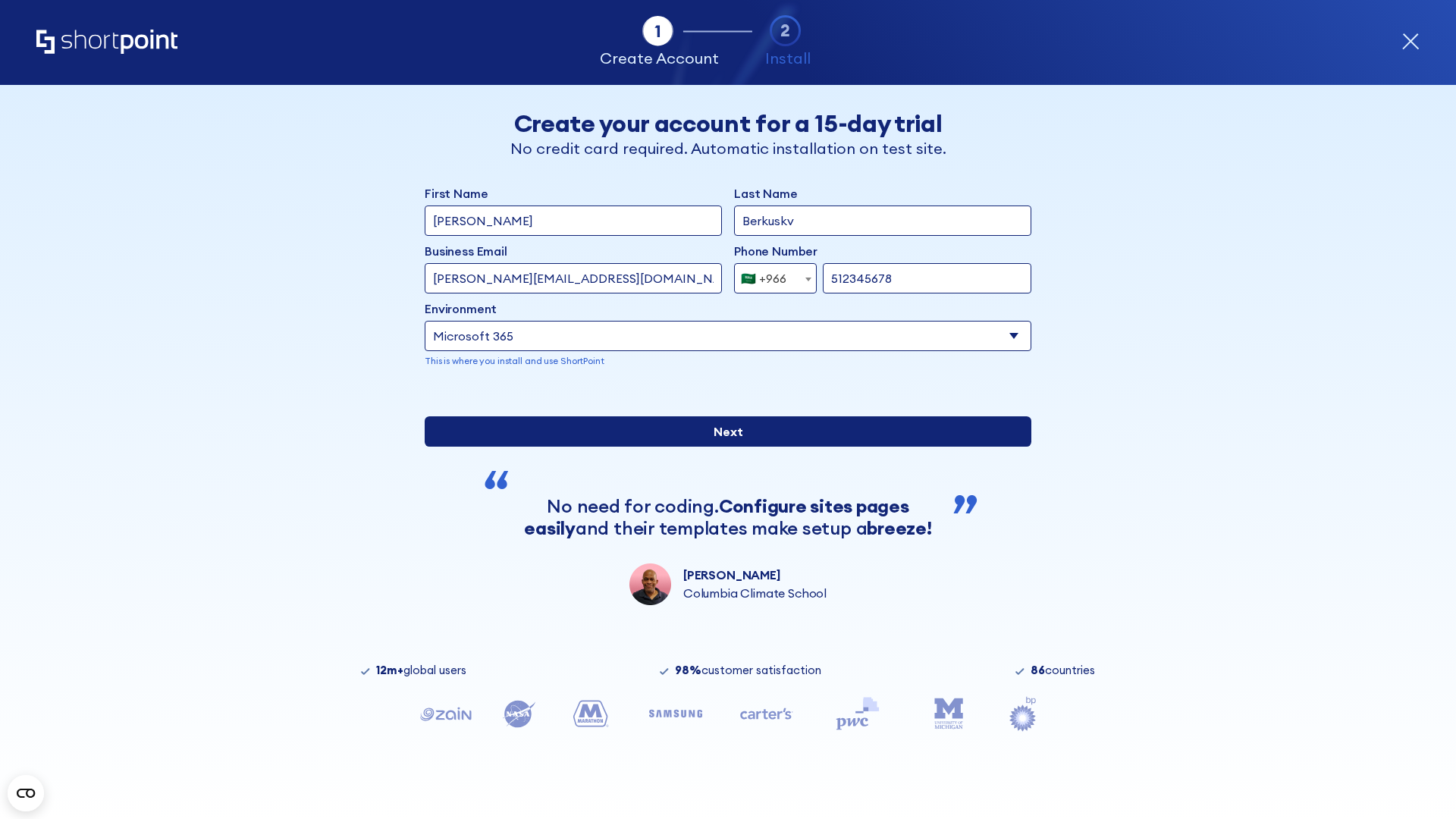
type input "512345678"
click at [722, 447] on input "Next" at bounding box center [728, 432] width 607 height 30
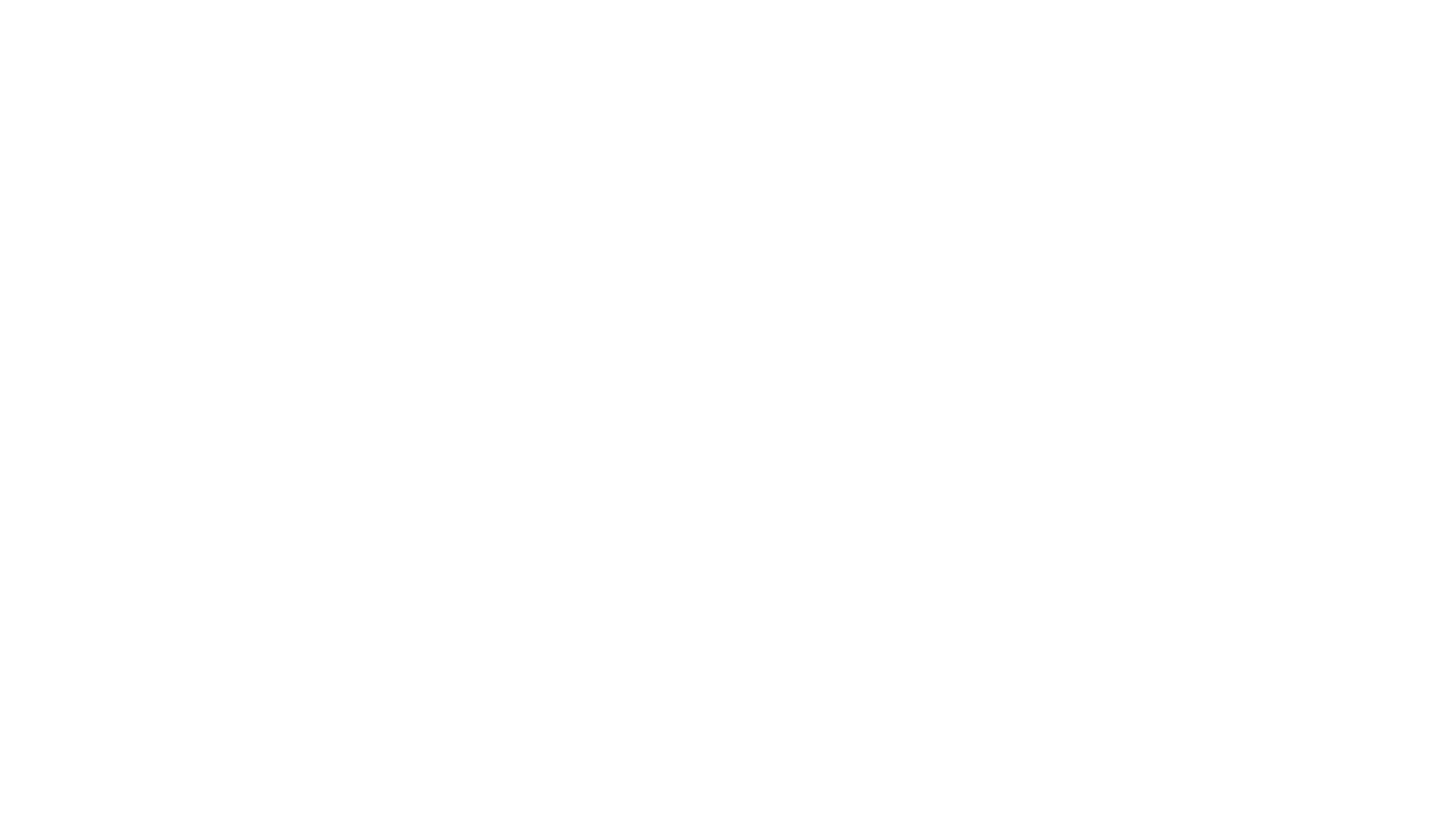
select select "+966"
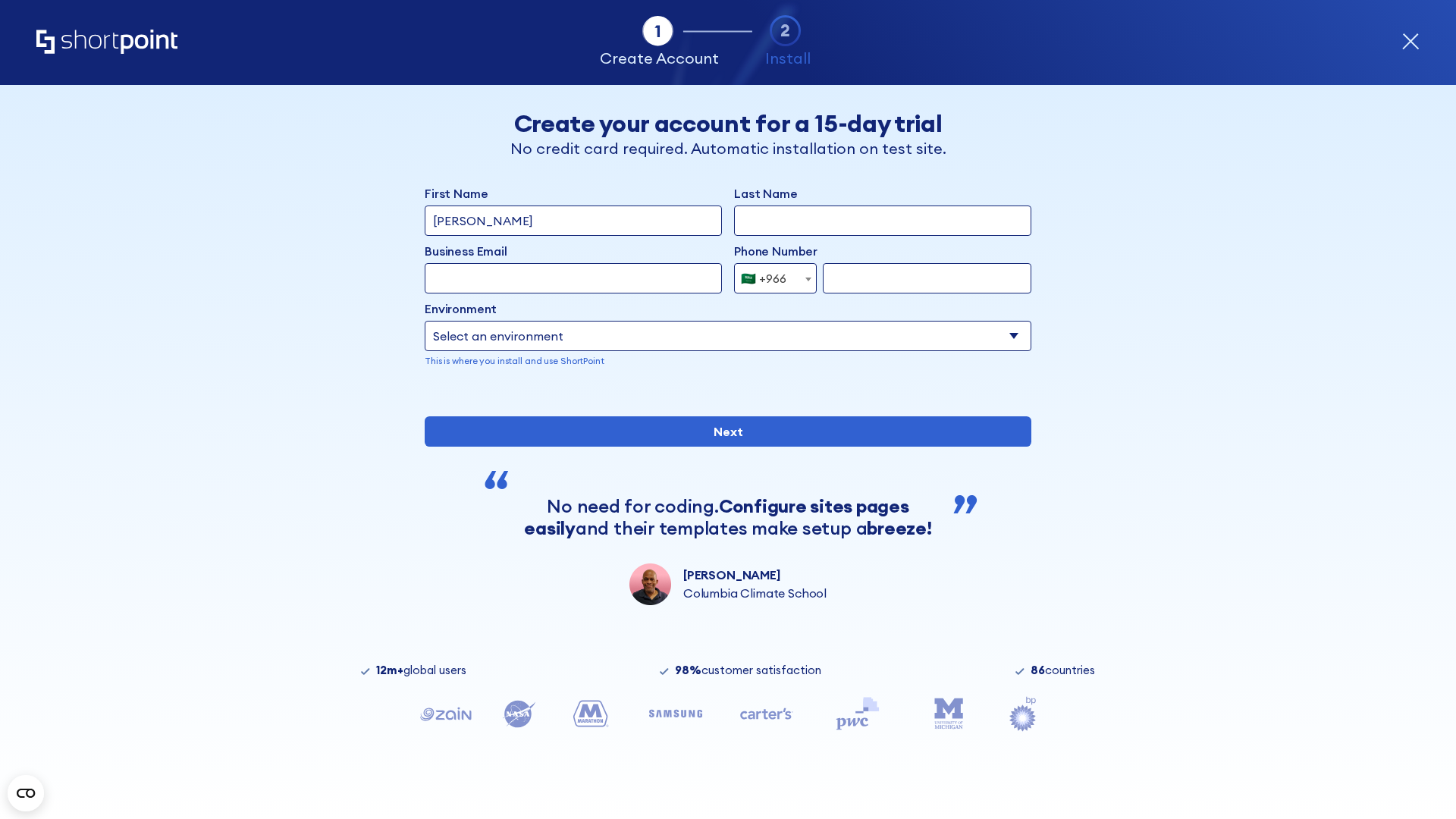
type input "D'Souza"
type input "Berkuskv"
type input "hr@mybusiness.org"
click at [769, 278] on div "🇸🇦 +966" at bounding box center [764, 278] width 45 height 30
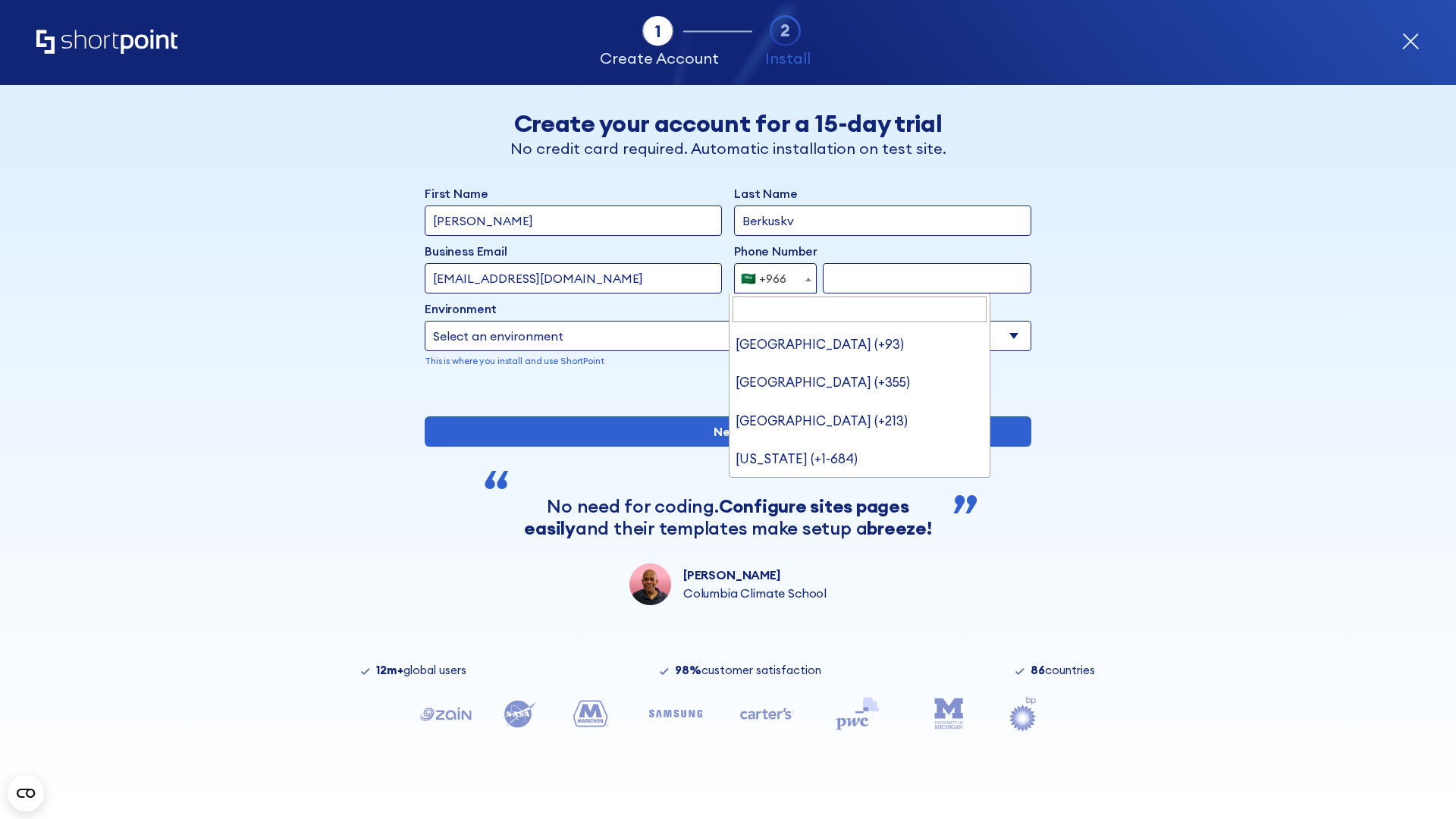
type input "[GEOGRAPHIC_DATA] (+971)"
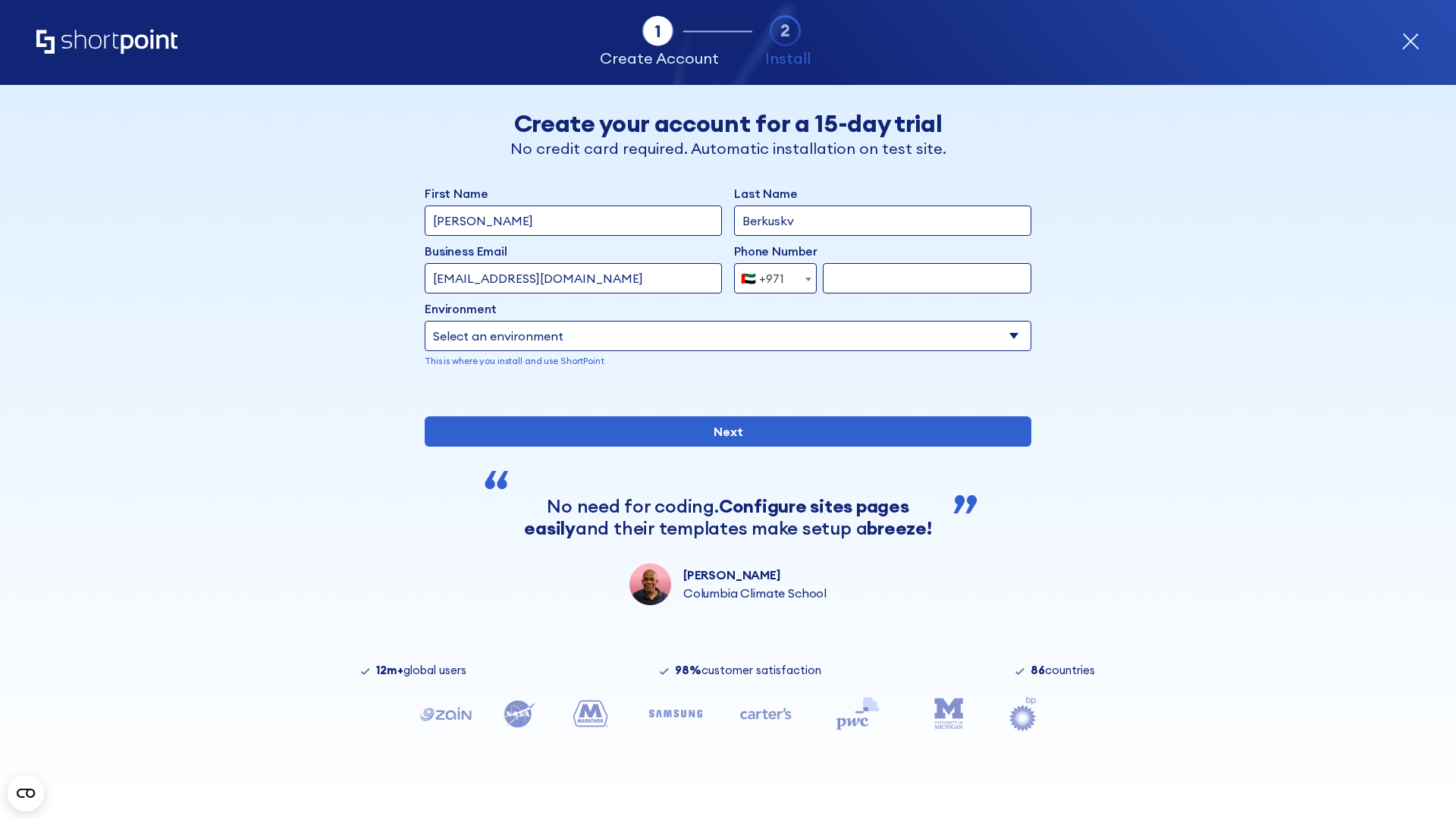
select select "+971"
type input "501234567"
select select "Microsoft 365"
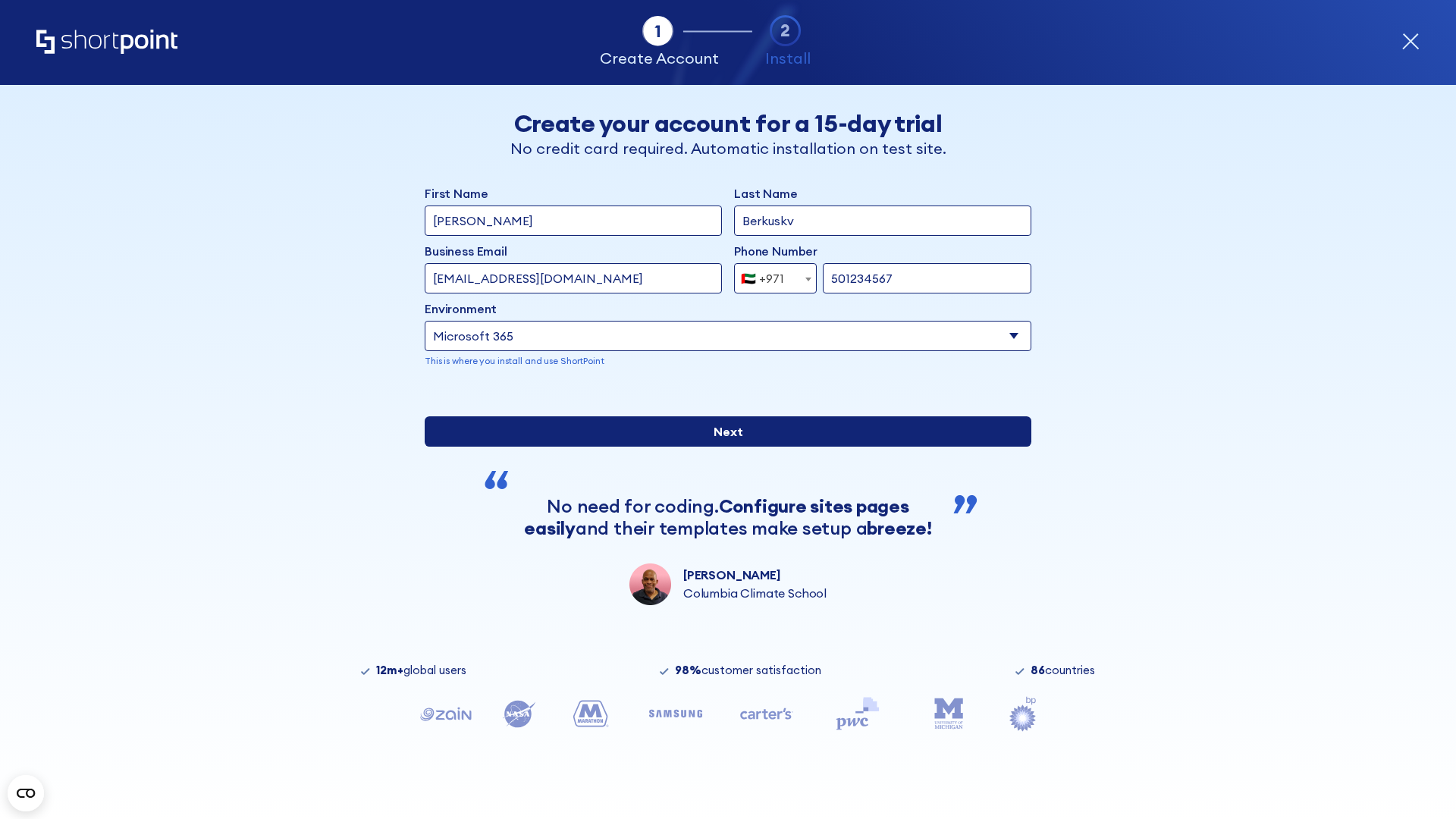
type input "501234567"
click at [722, 447] on input "Next" at bounding box center [728, 432] width 607 height 30
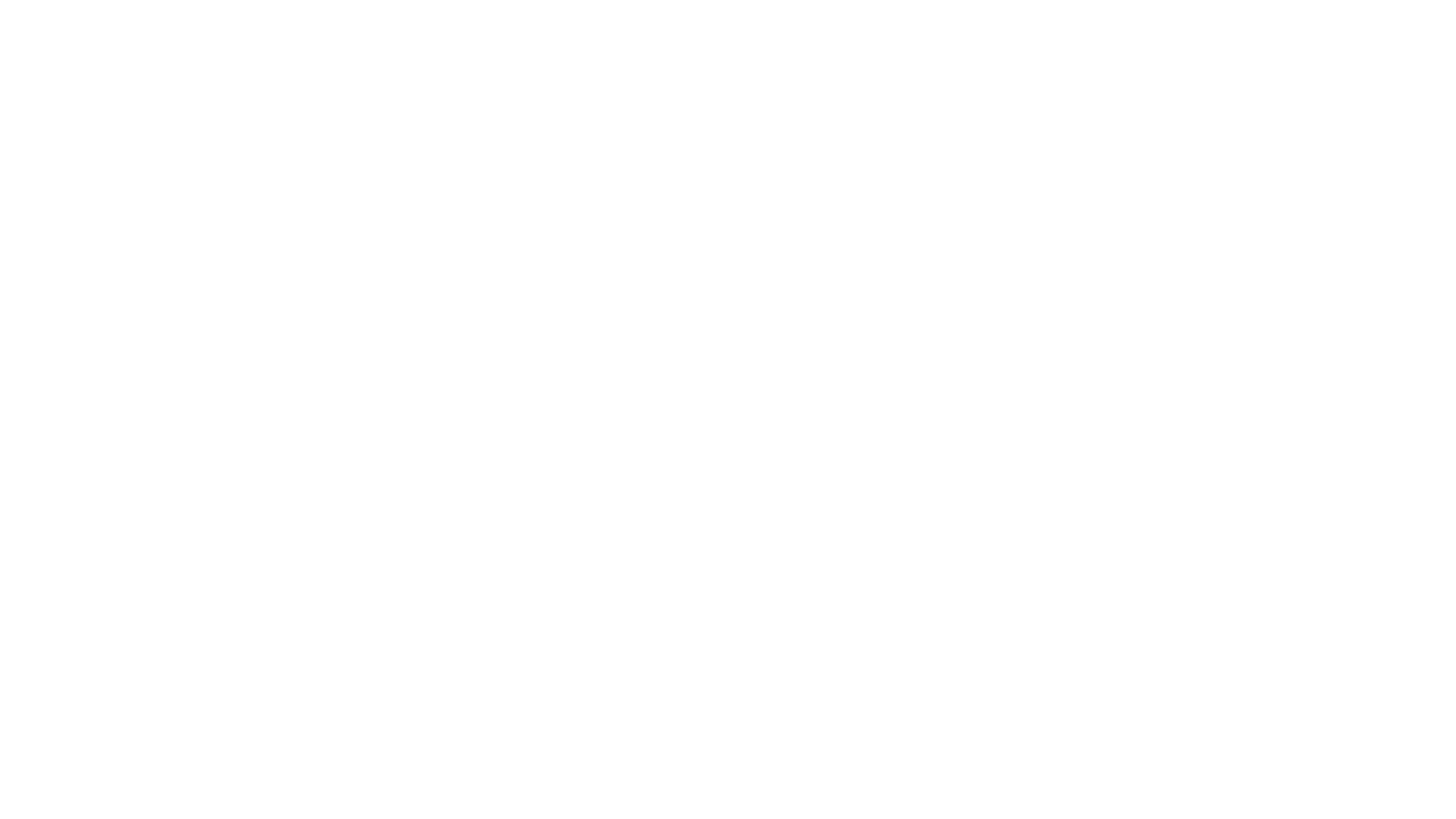
select select "+971"
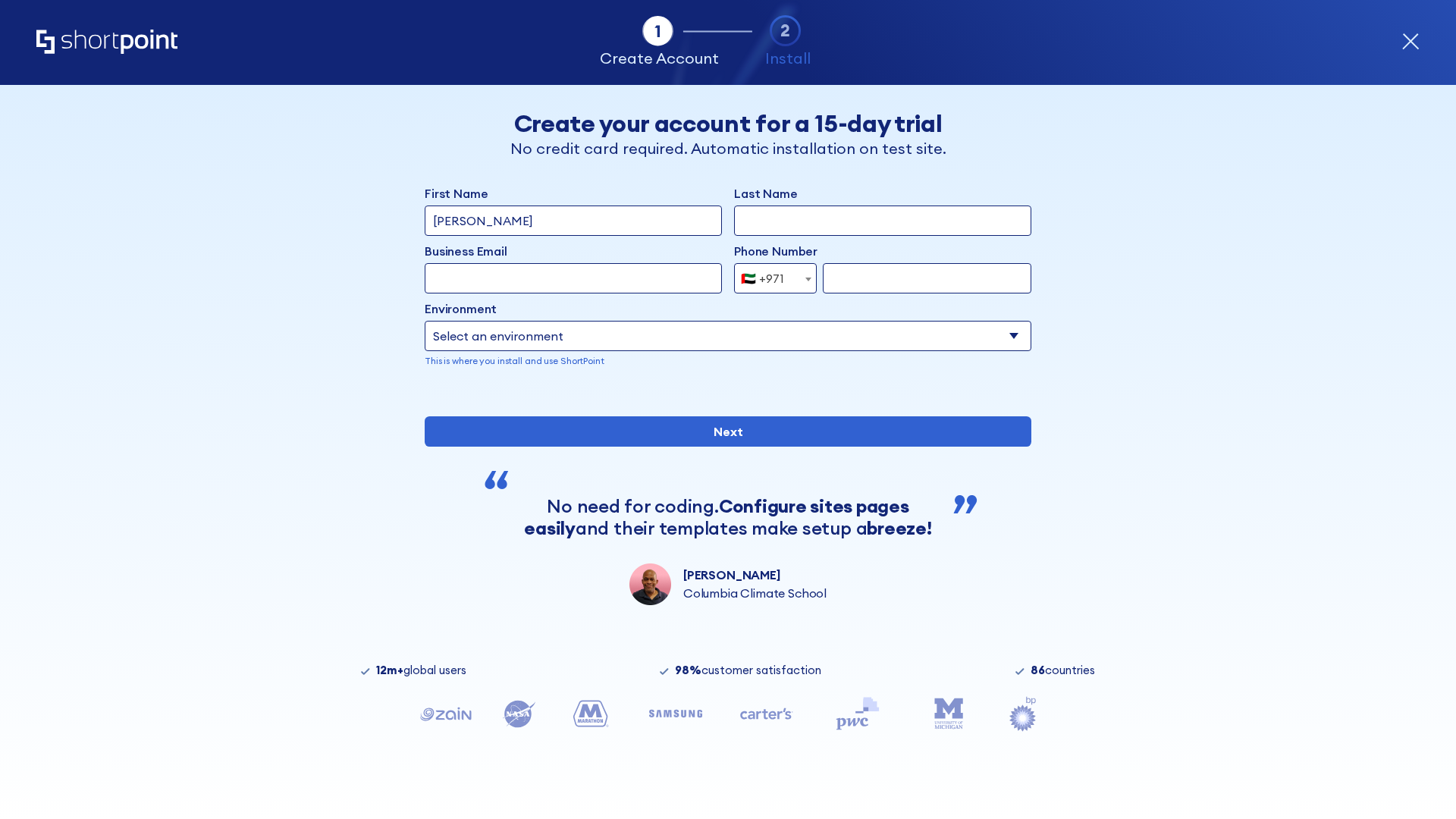
type input "Van der Meer"
type input "Berkuskv"
type input "support@university.edu"
click at [769, 278] on div "🇦🇪 +971" at bounding box center [763, 278] width 44 height 30
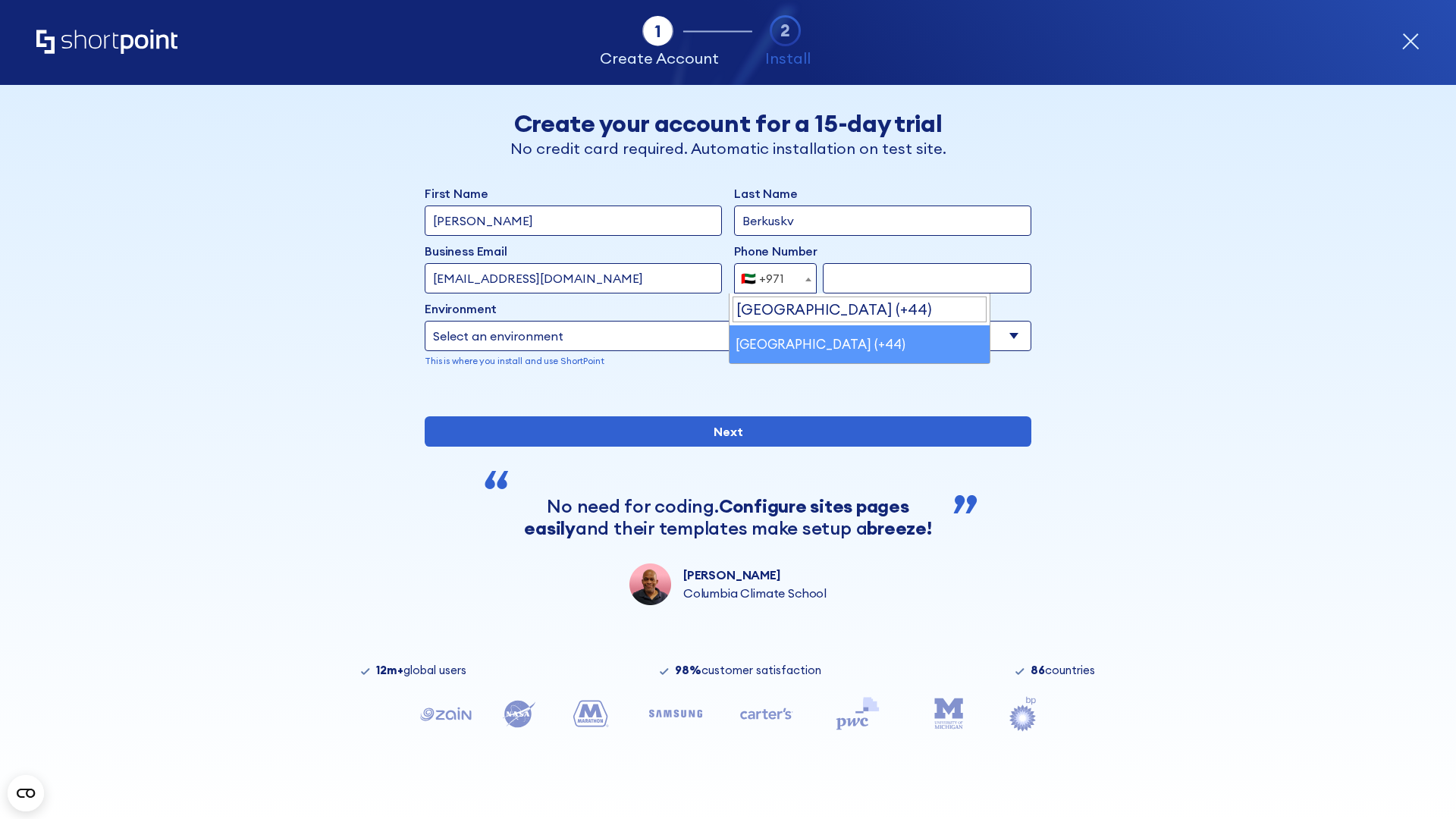
select select "+44"
type input "7912345678"
select select "Microsoft 365"
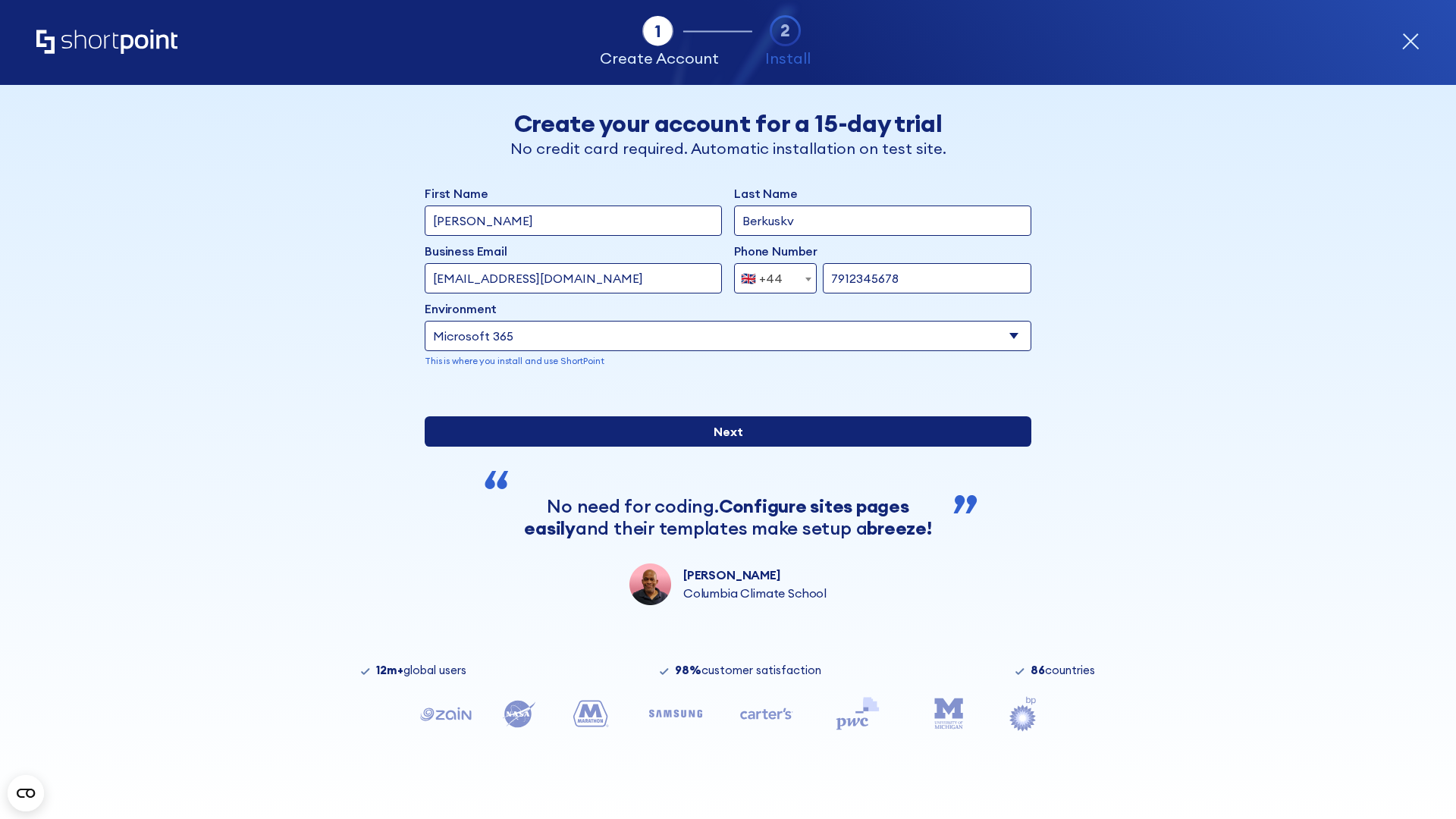
type input "7912345678"
click at [722, 447] on input "Next" at bounding box center [728, 432] width 607 height 30
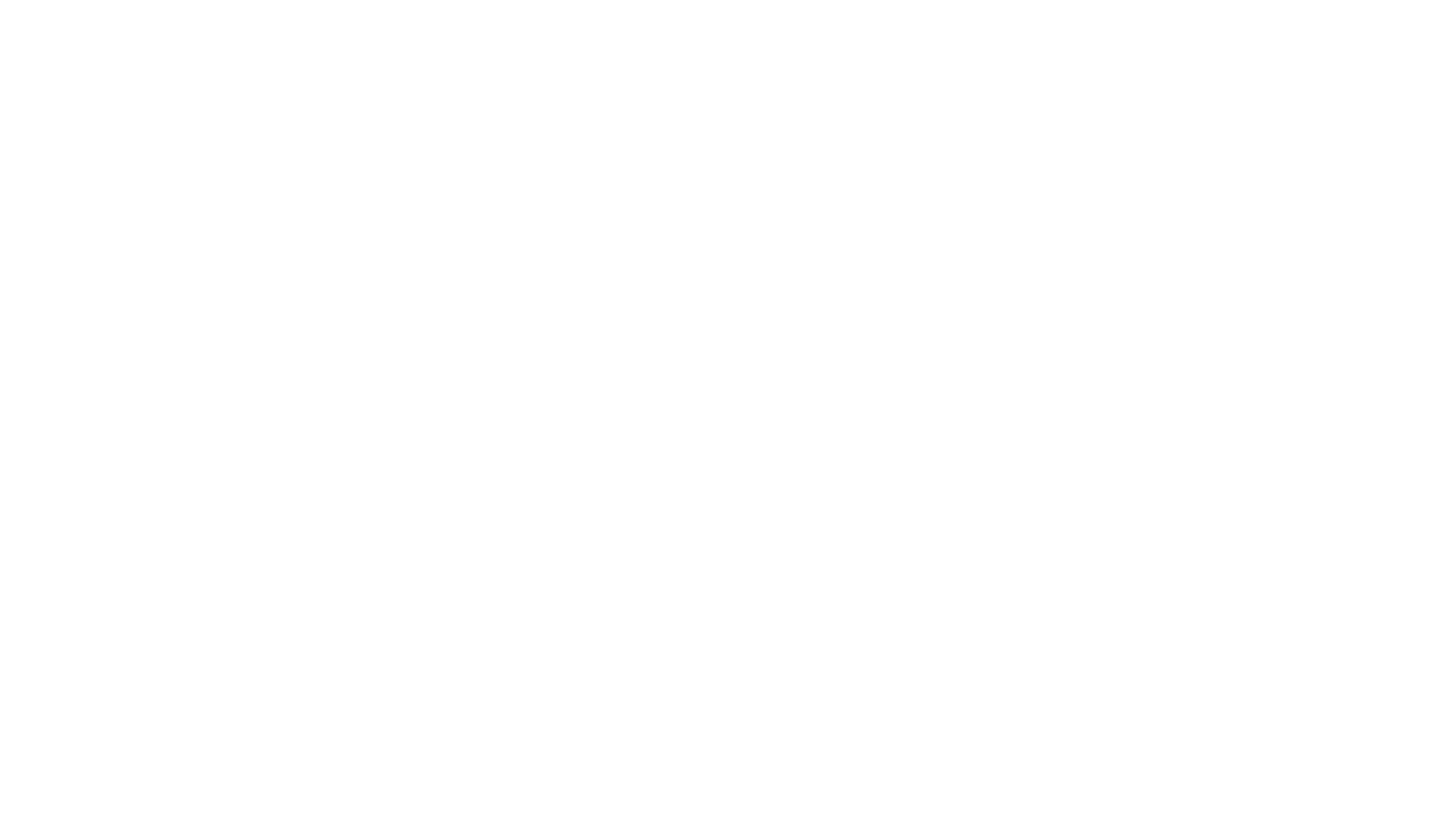
select select "+44"
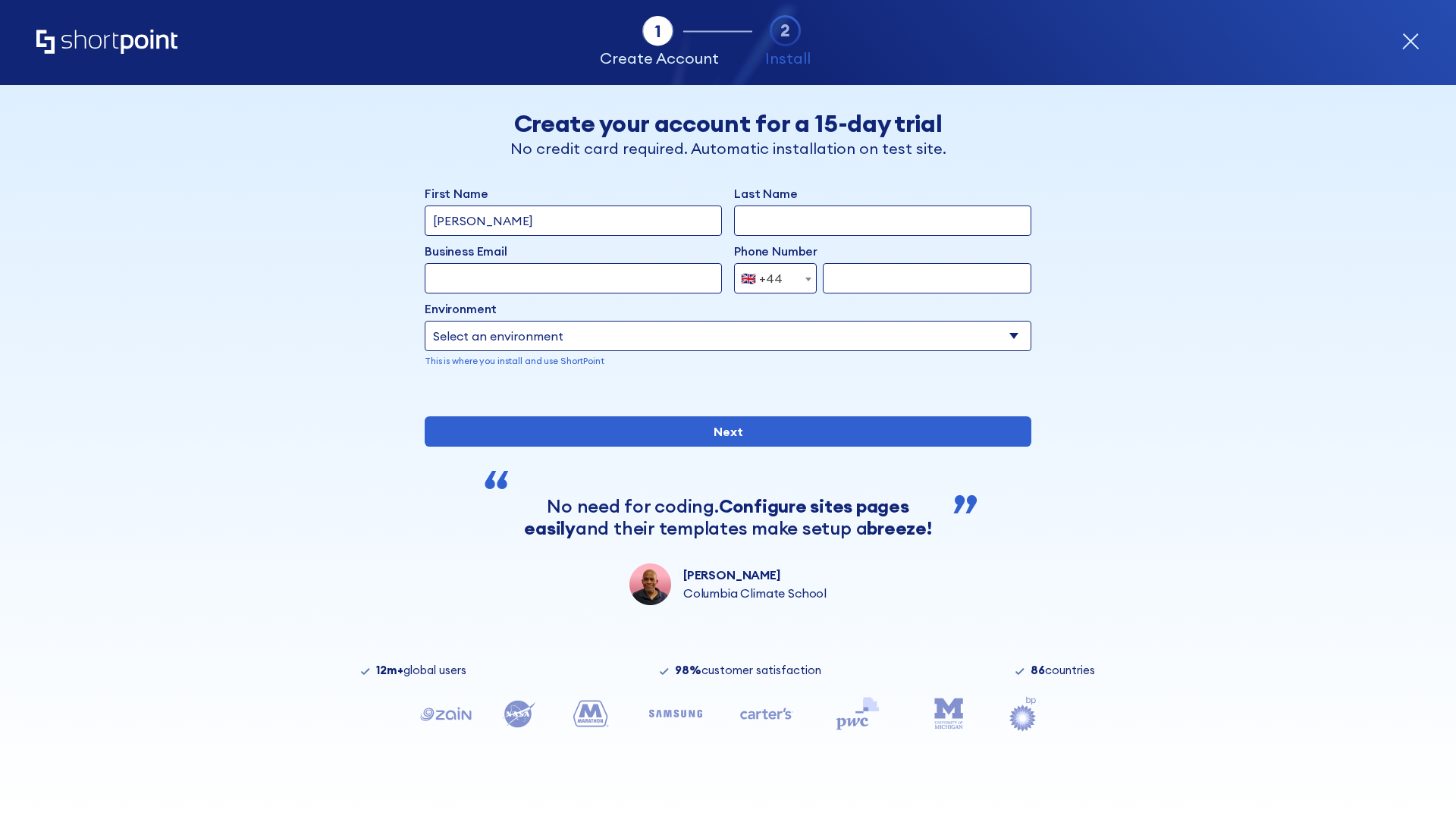
type input "[PERSON_NAME]"
type input "Berkuskv"
type input "info@startup.tech"
click at [769, 275] on div "🇬🇧 +44" at bounding box center [762, 278] width 42 height 30
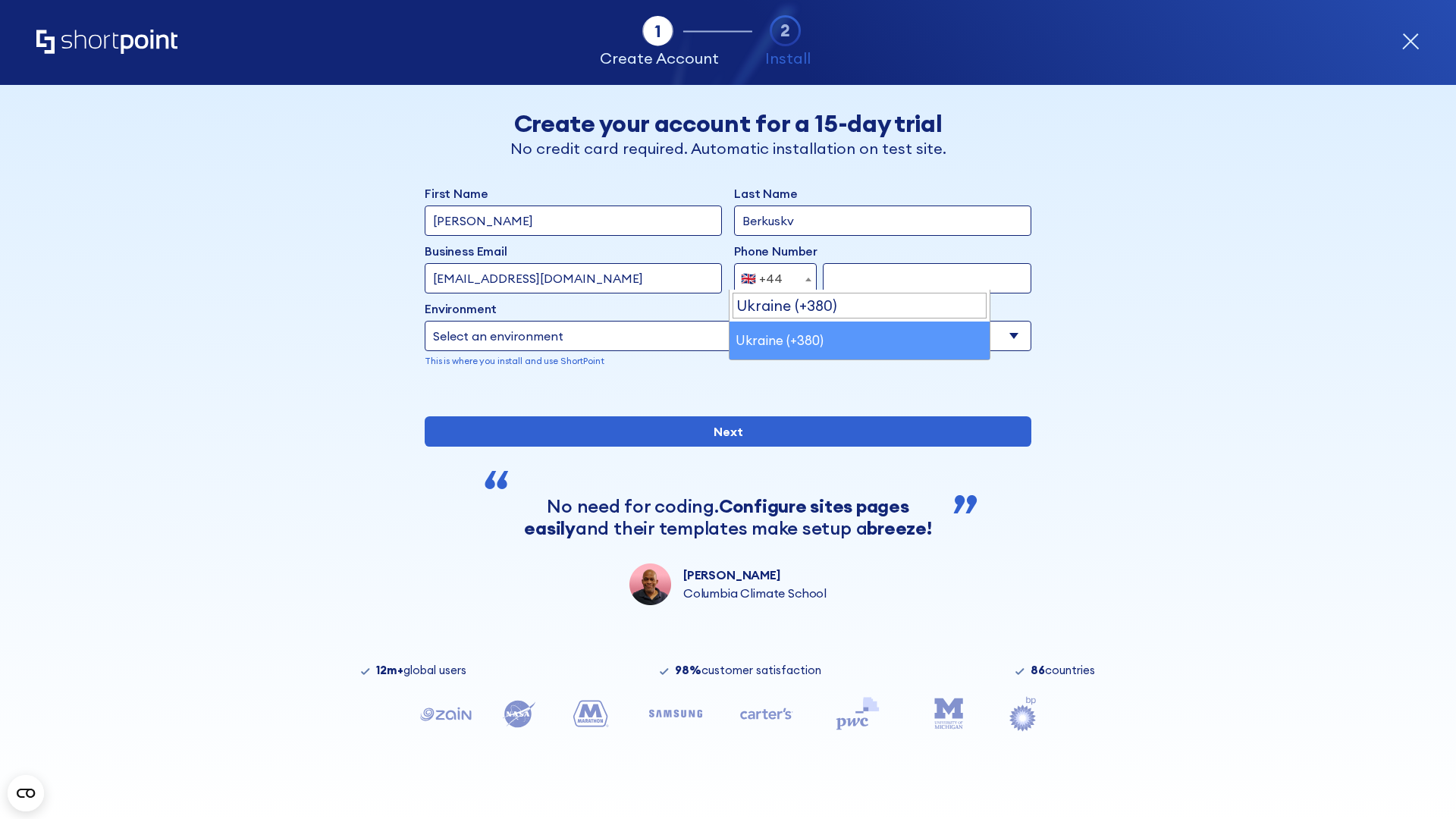
select select "+380"
type input "663451789"
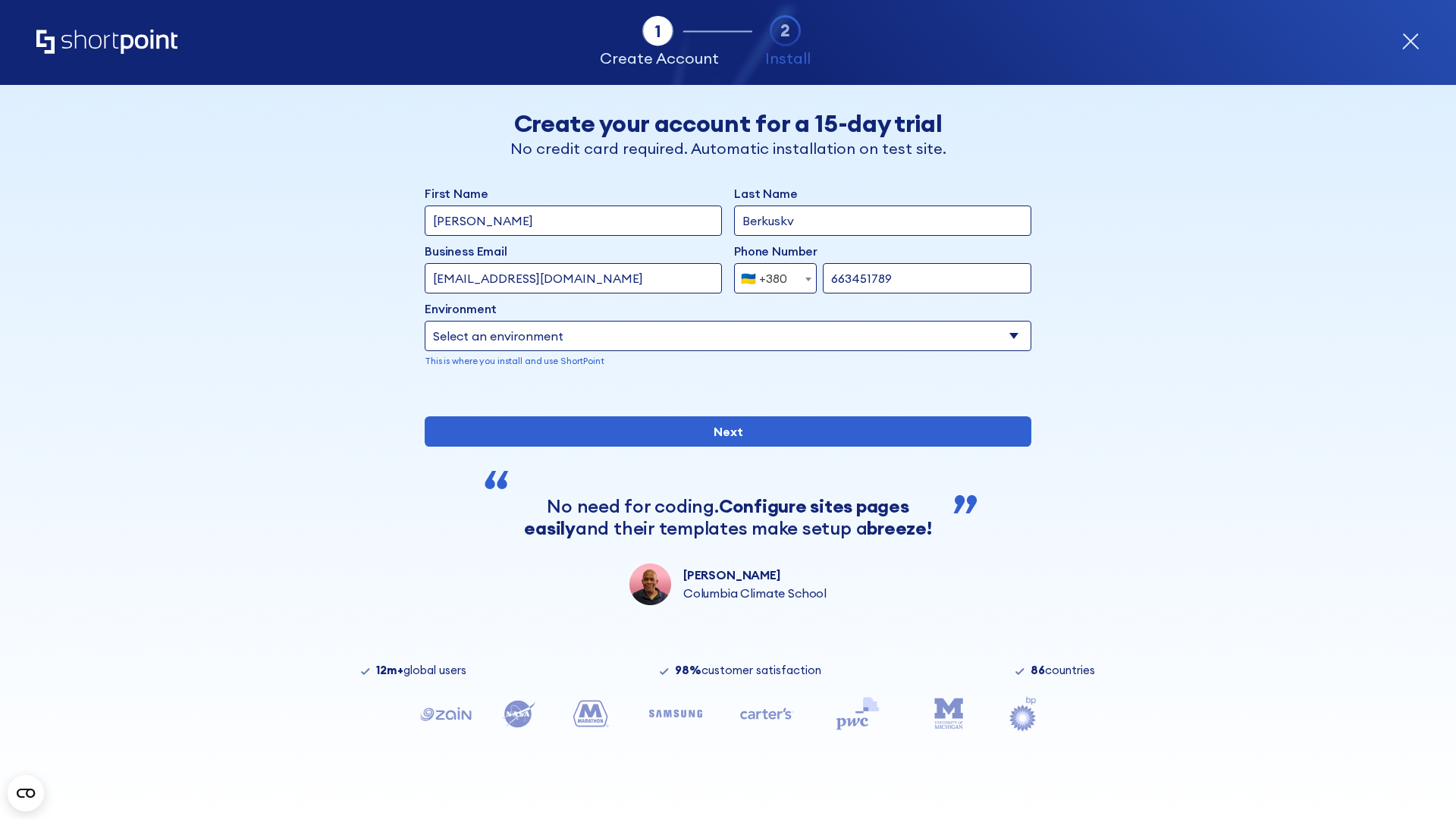
select select "Microsoft 365"
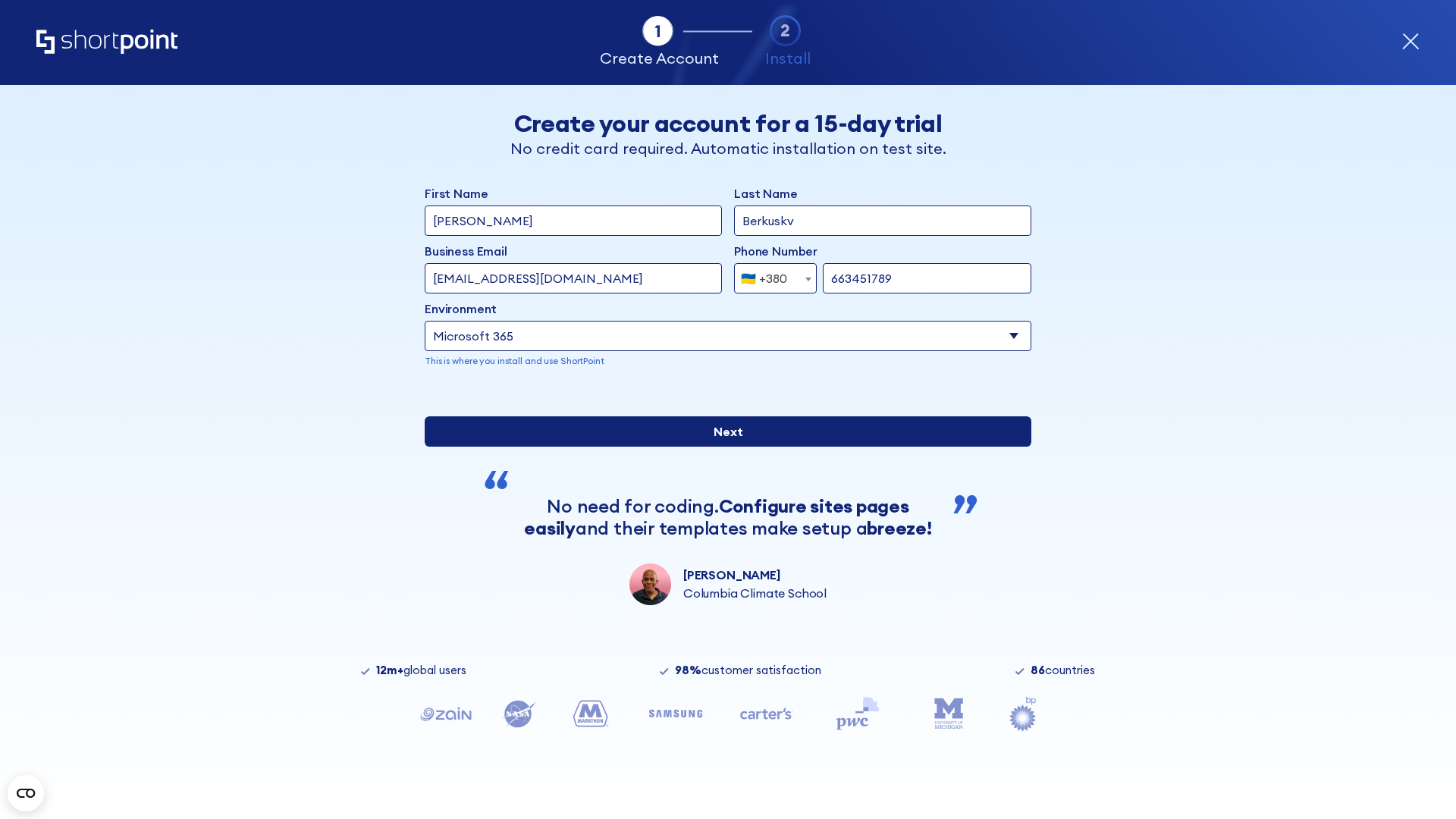
type input "663451789"
click at [722, 447] on input "Next" at bounding box center [728, 432] width 607 height 30
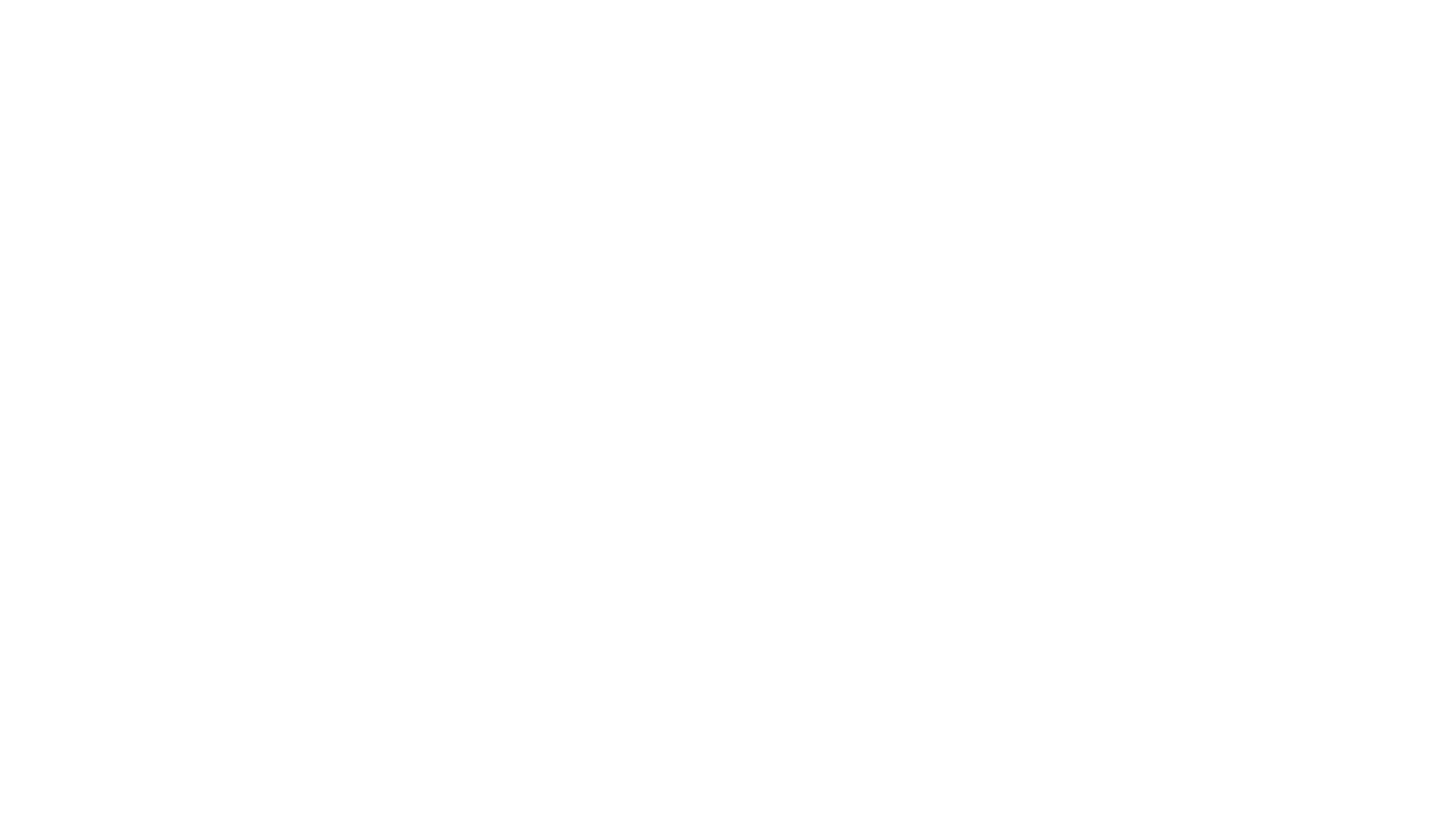
select select "+380"
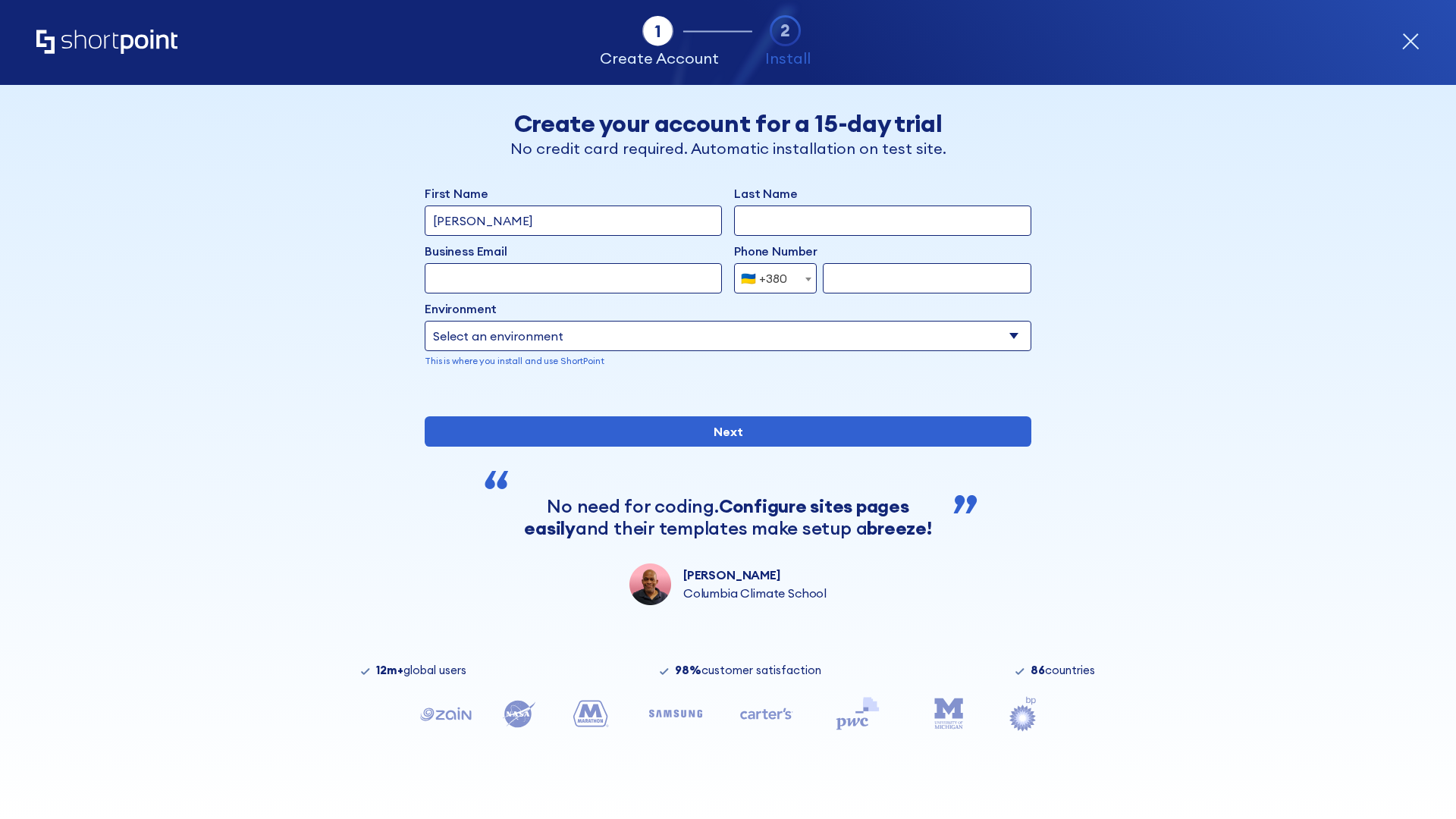
type input "[PERSON_NAME]"
type input "Berkuskv"
type input "team@hospital-uae.health"
click at [769, 275] on div "🇺🇦 +380" at bounding box center [764, 278] width 46 height 30
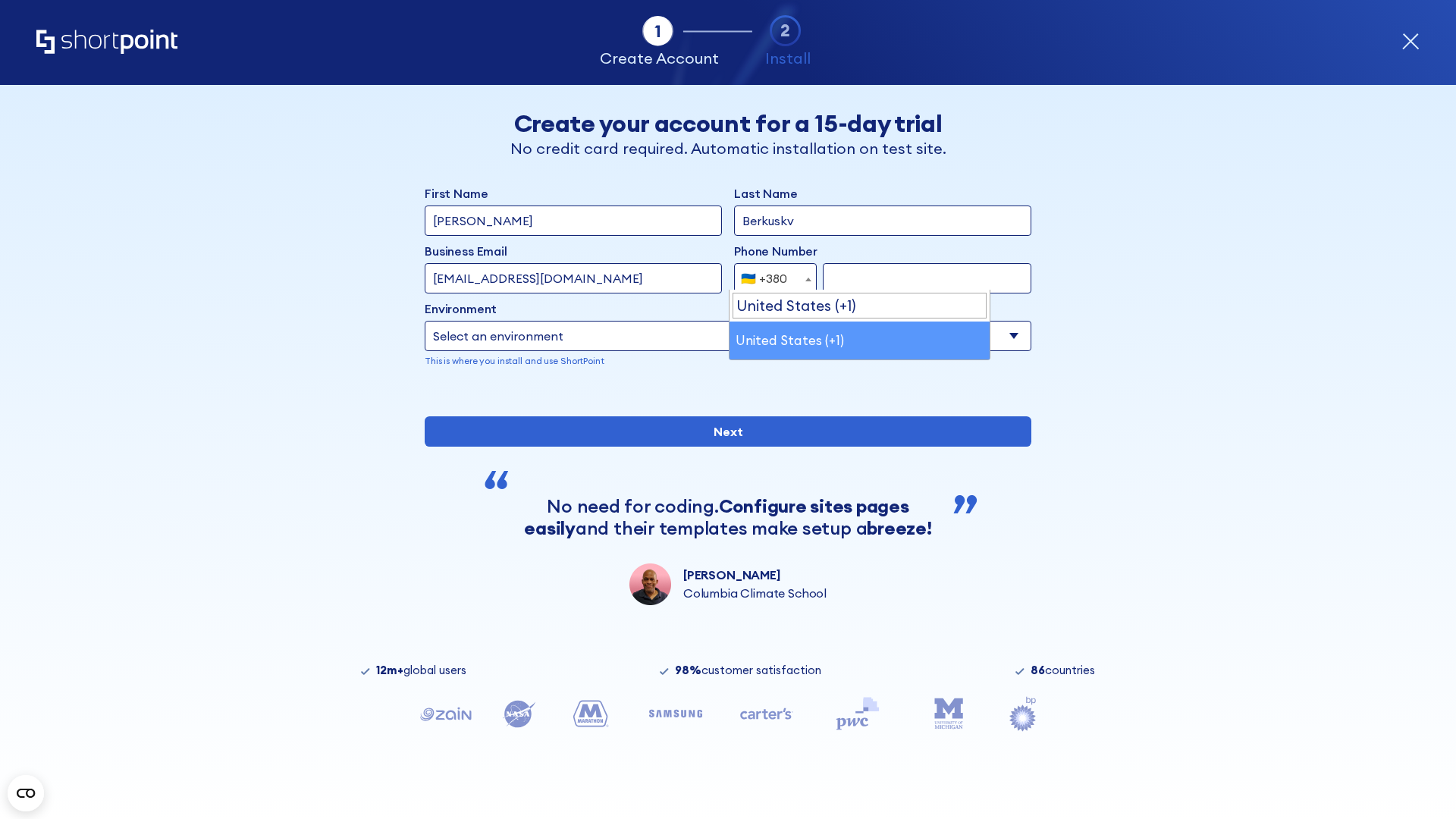
select select "+1"
type input "2025550123"
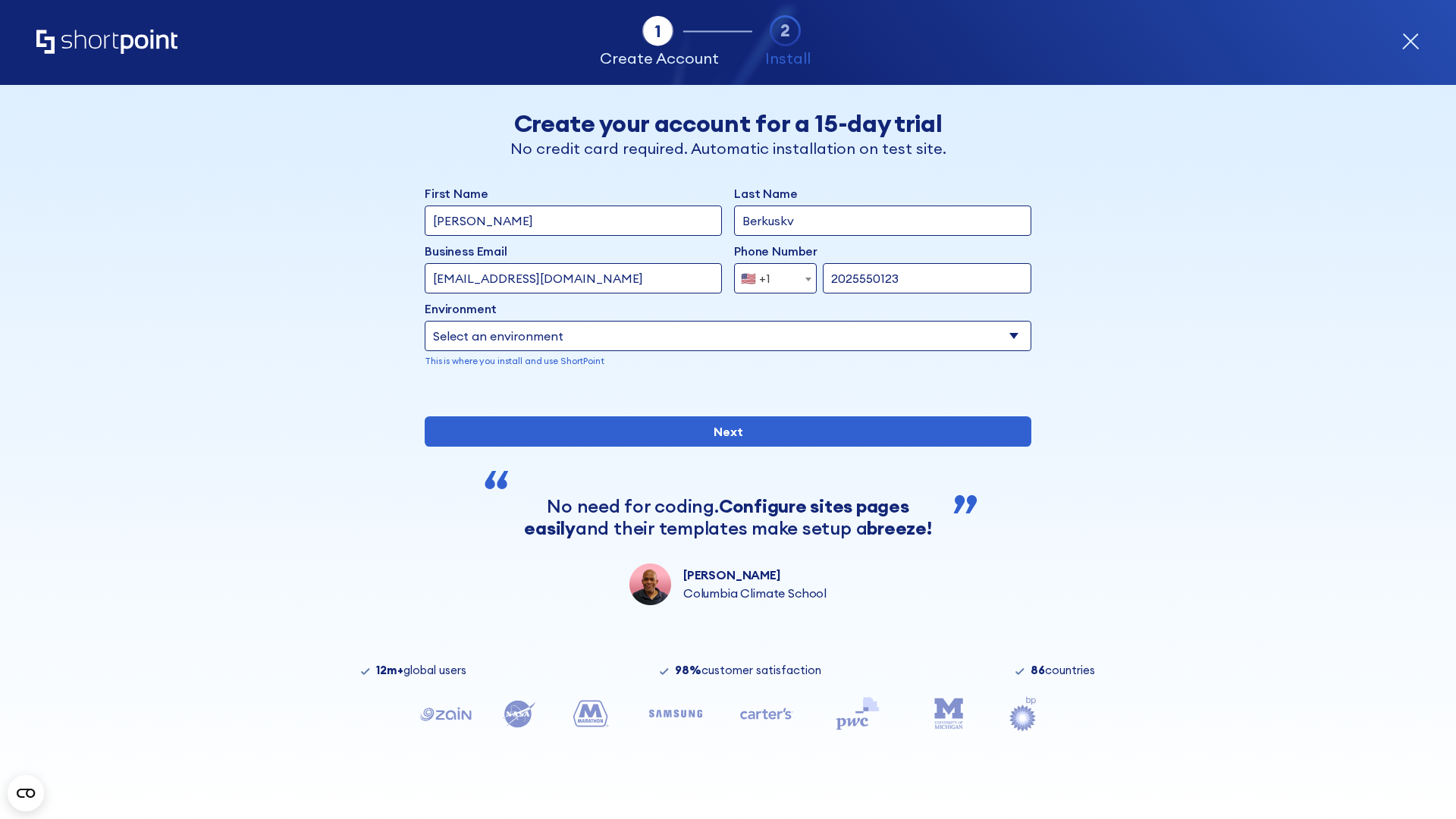
select select "Microsoft 365"
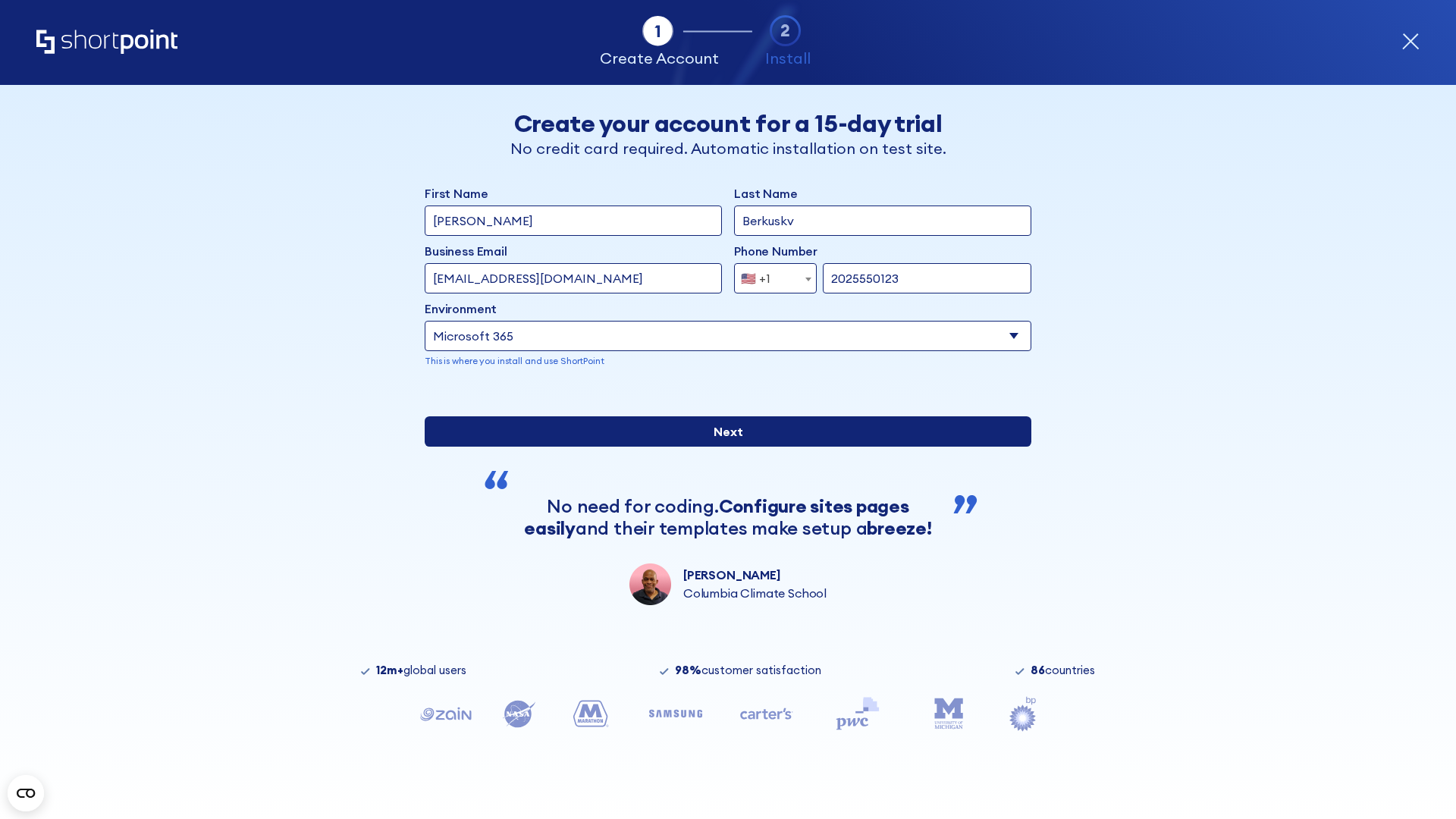
type input "2025550123"
click at [722, 447] on input "Next" at bounding box center [728, 432] width 607 height 30
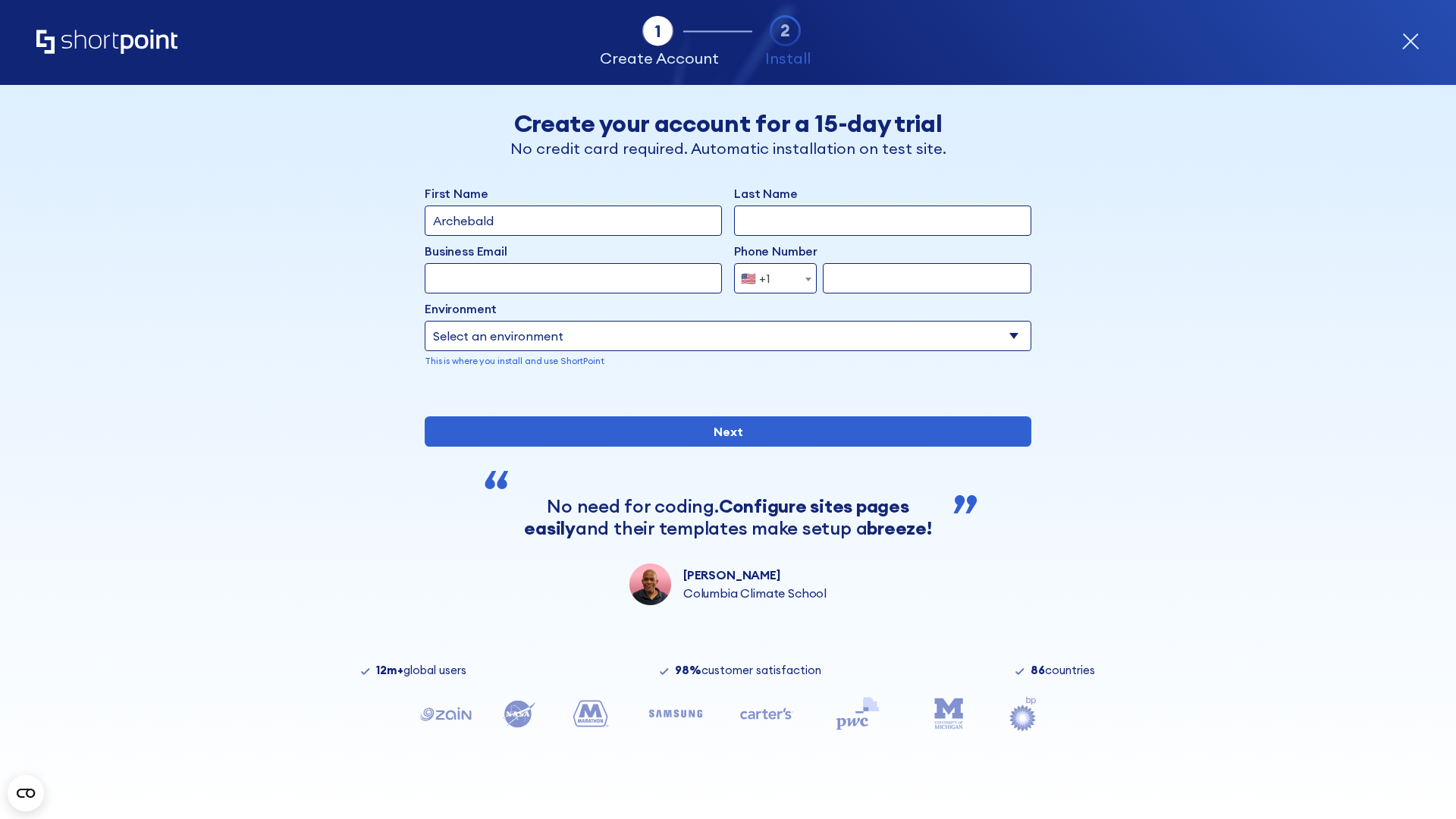
type input "Archebald"
type input "Berkuskv"
type input "[EMAIL_ADDRESS][DOMAIN_NAME]"
type input "2125556789"
select select "SharePoint 2019 (On-Premise)"
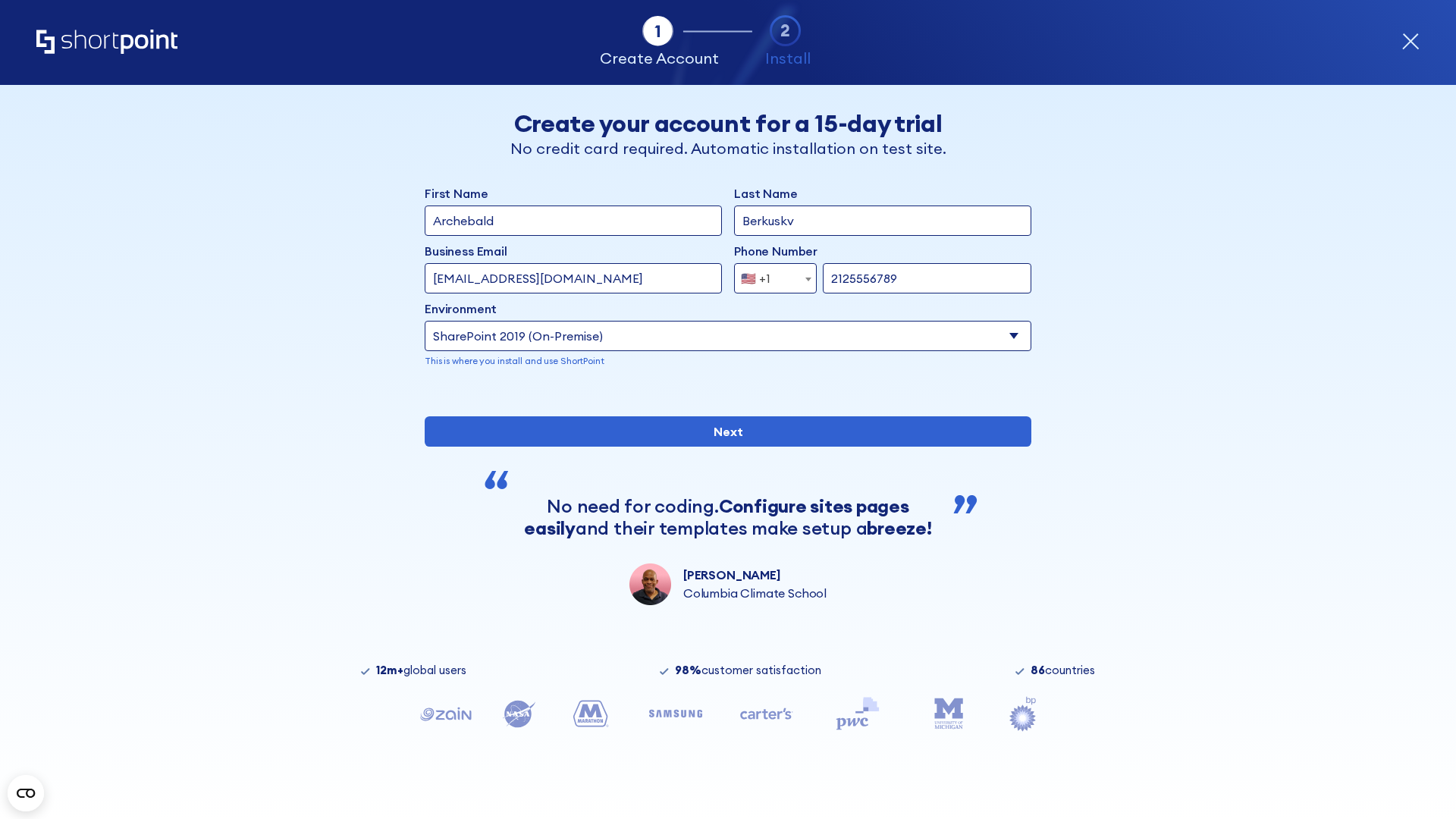
type input "2125556789"
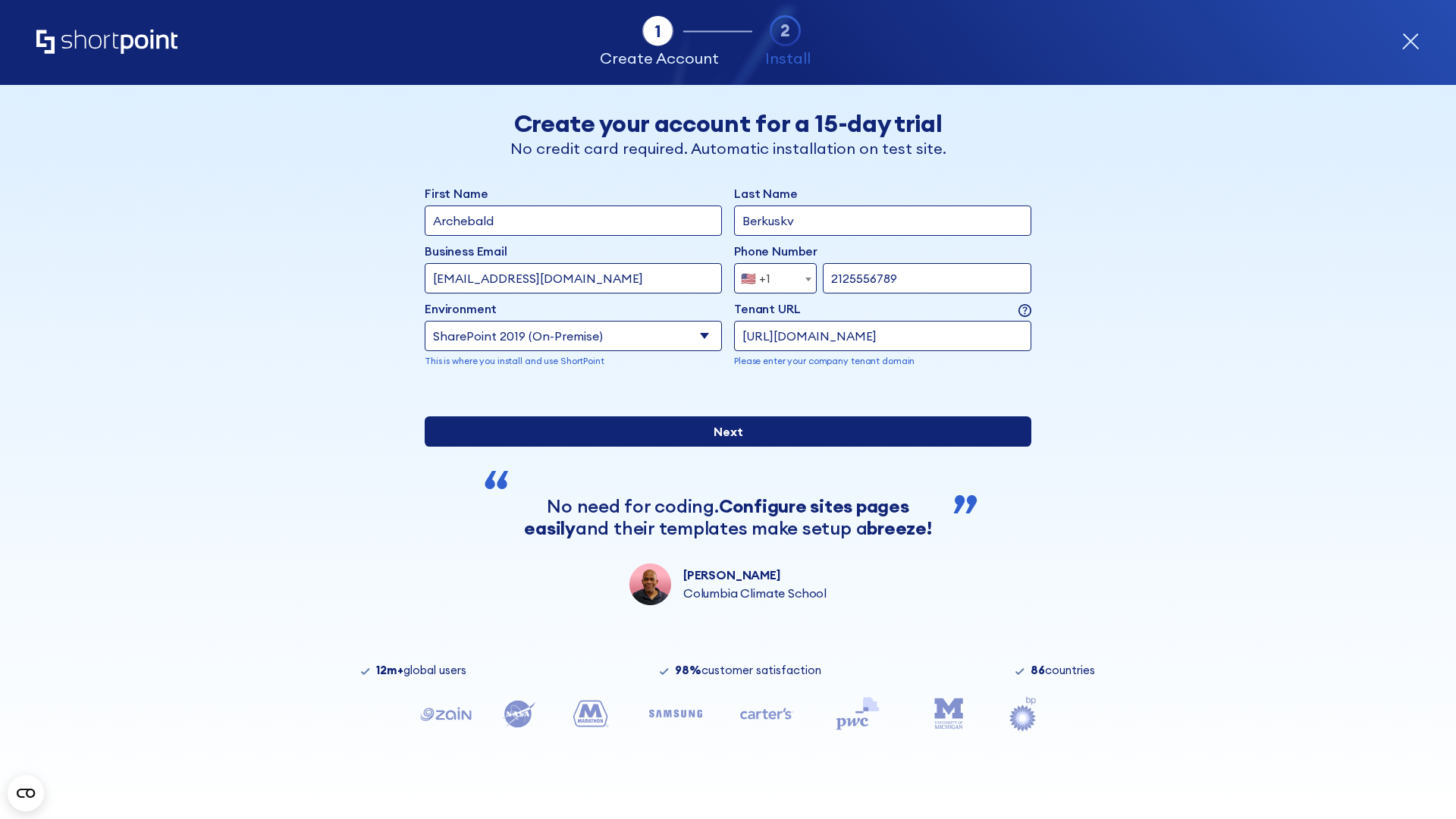
type input "[URL][DOMAIN_NAME]"
click at [722, 447] on input "Next" at bounding box center [728, 432] width 607 height 30
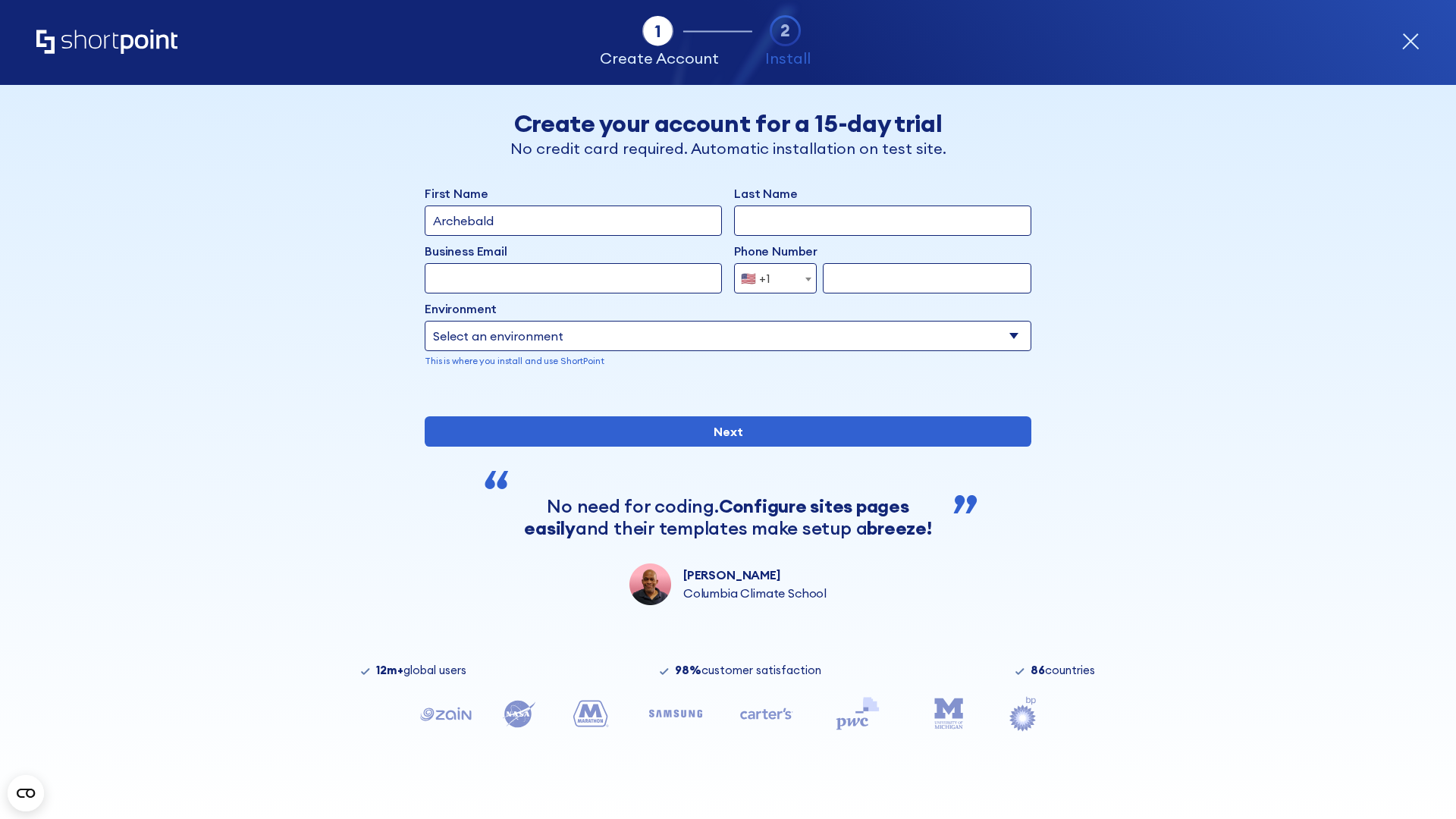
type input "Archebald"
type input "Berkuskv"
type input "[EMAIL_ADDRESS][DOMAIN_NAME]"
type input "2125556789"
select select "SharePoint 2019 (On-Premise)"
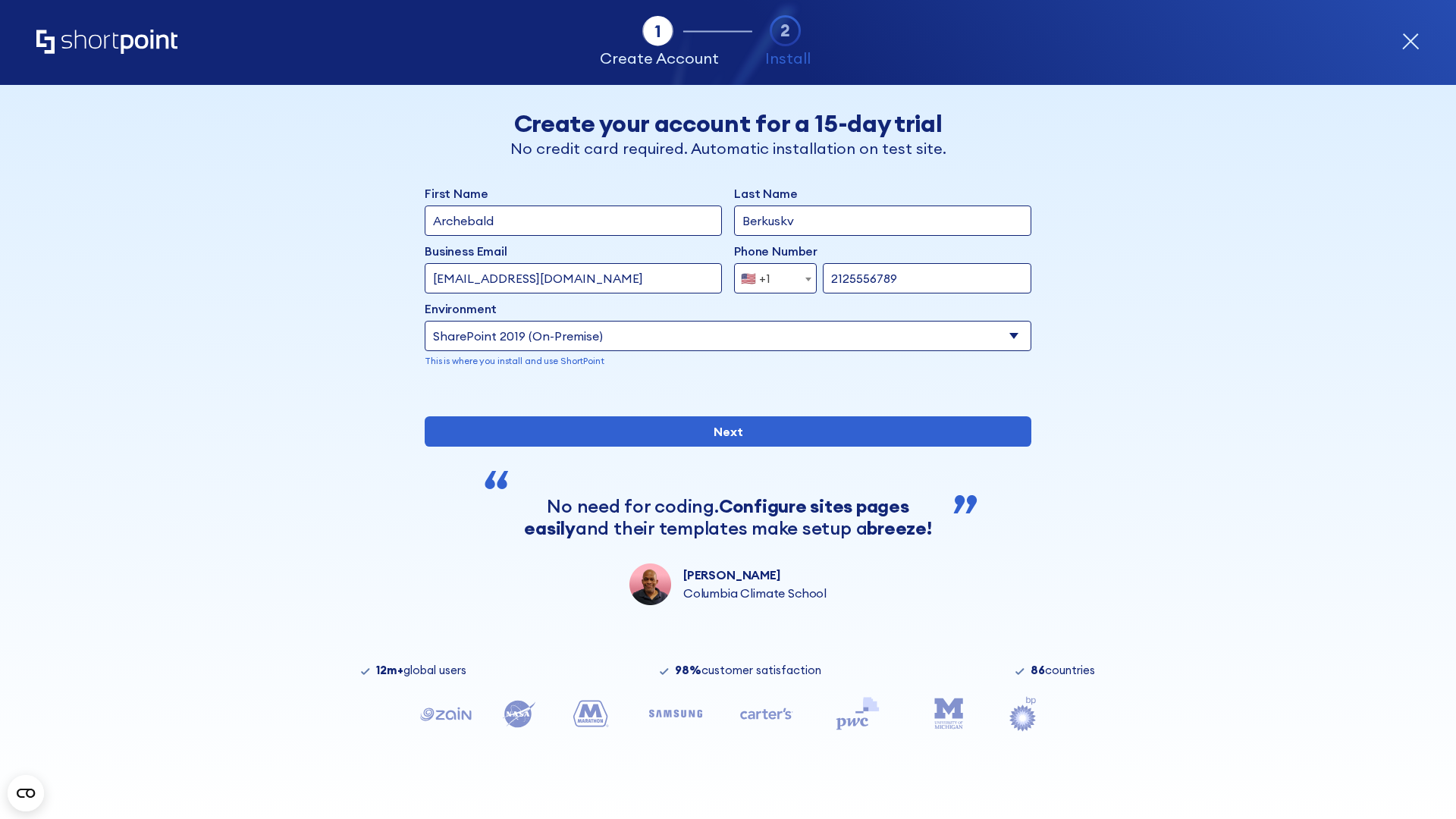
type input "2125556789"
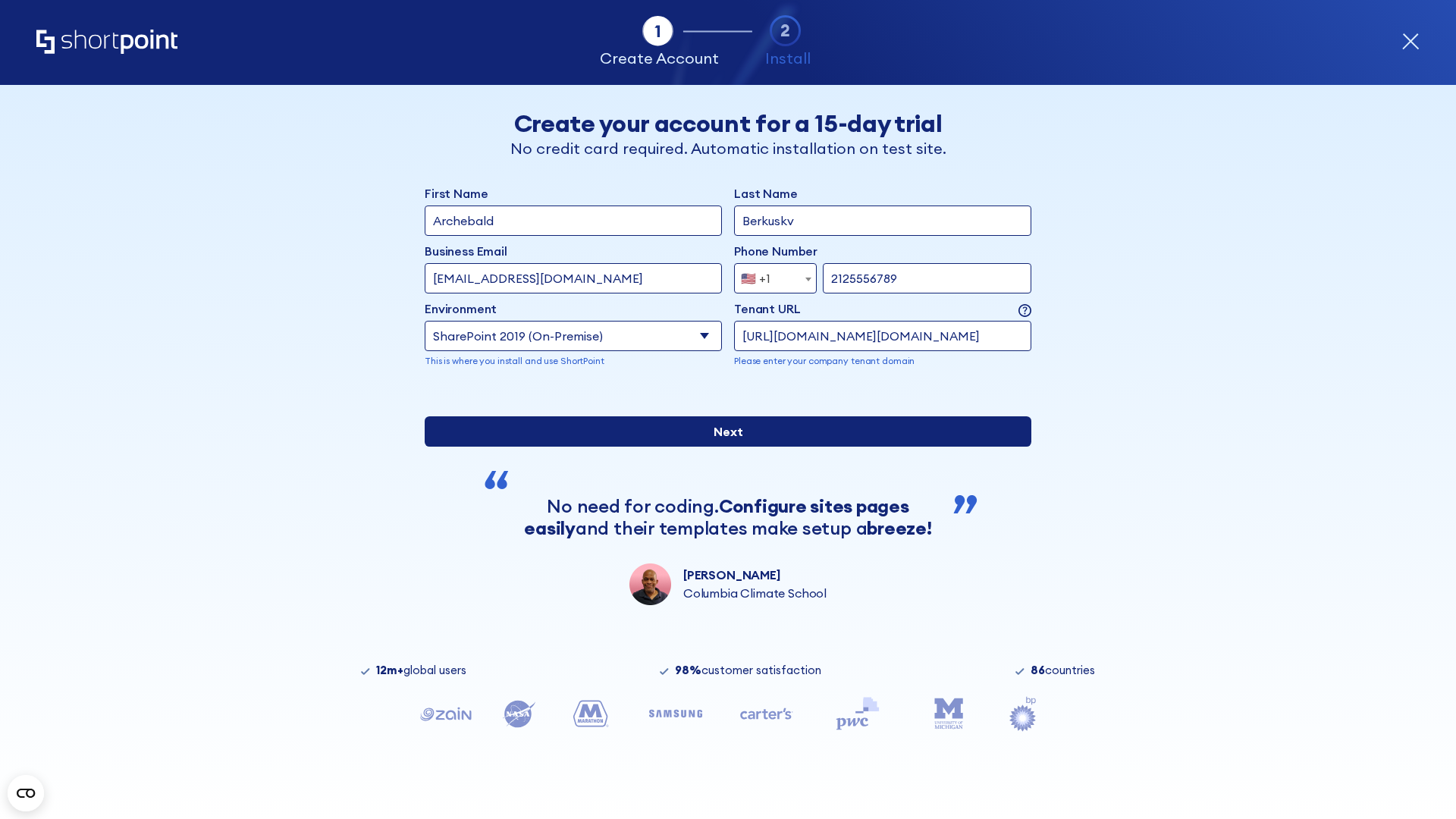
type input "[URL][DOMAIN_NAME][DOMAIN_NAME]"
click at [722, 502] on div "First Name Archebald Last Name Berkuskv Business Email Invalid Email Address [E…" at bounding box center [728, 395] width 607 height 421
click at [722, 447] on input "Next" at bounding box center [728, 432] width 607 height 30
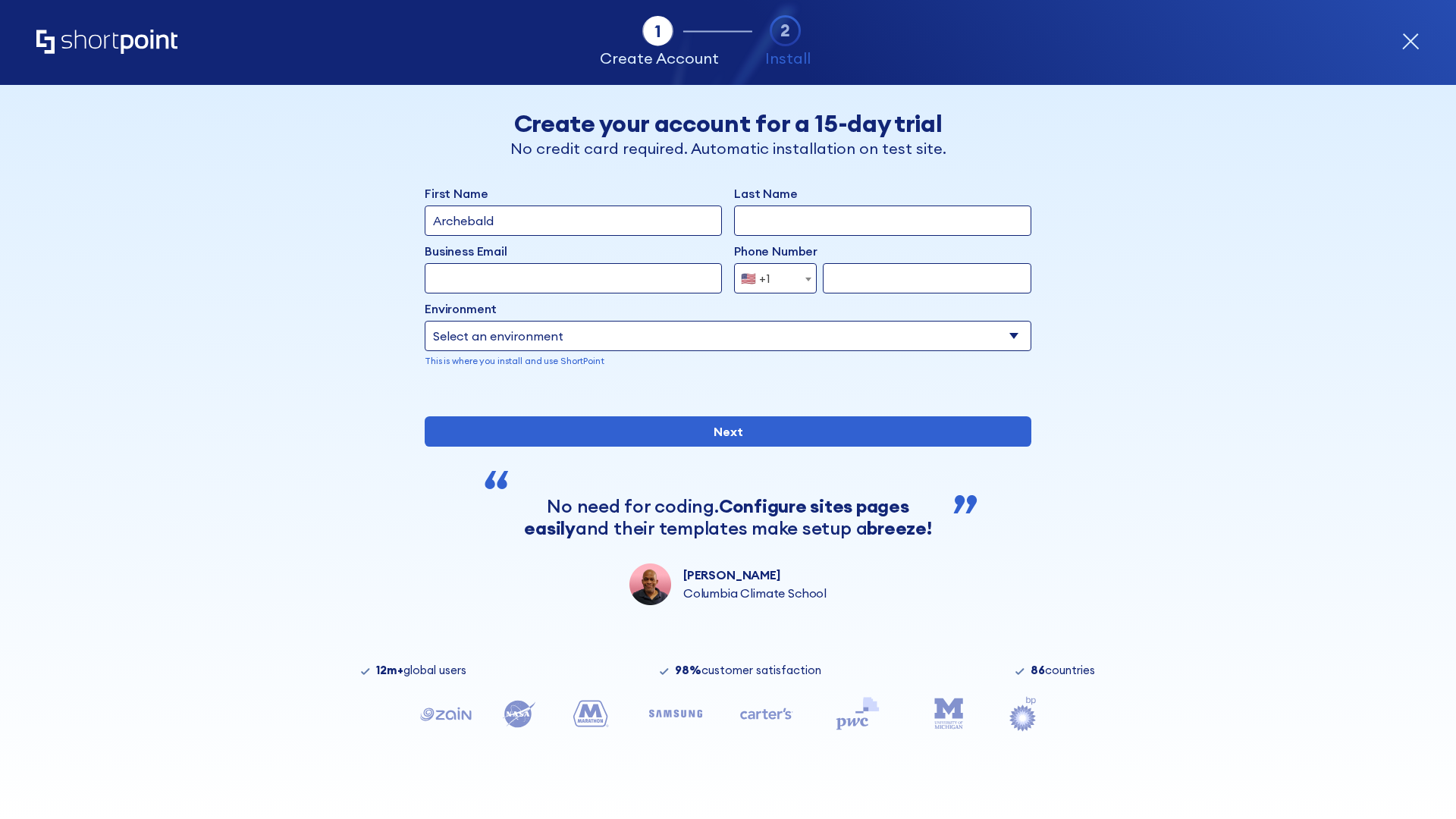
type input "Archebald"
type input "Berkuskv"
type input "[EMAIL_ADDRESS][DOMAIN_NAME]"
type input "2125556789"
select select "SharePoint 2019 (On-Premise)"
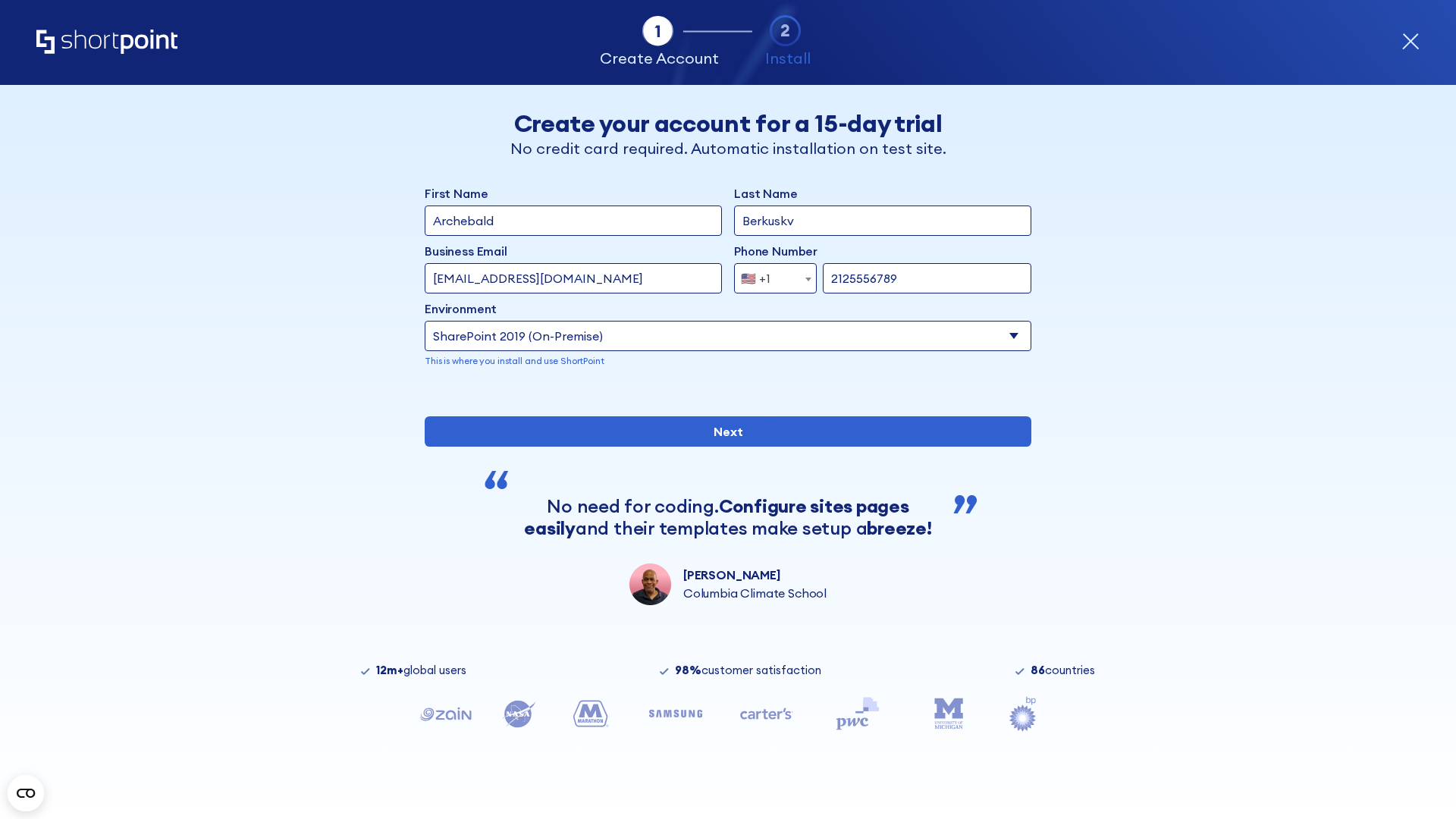
type input "2125556789"
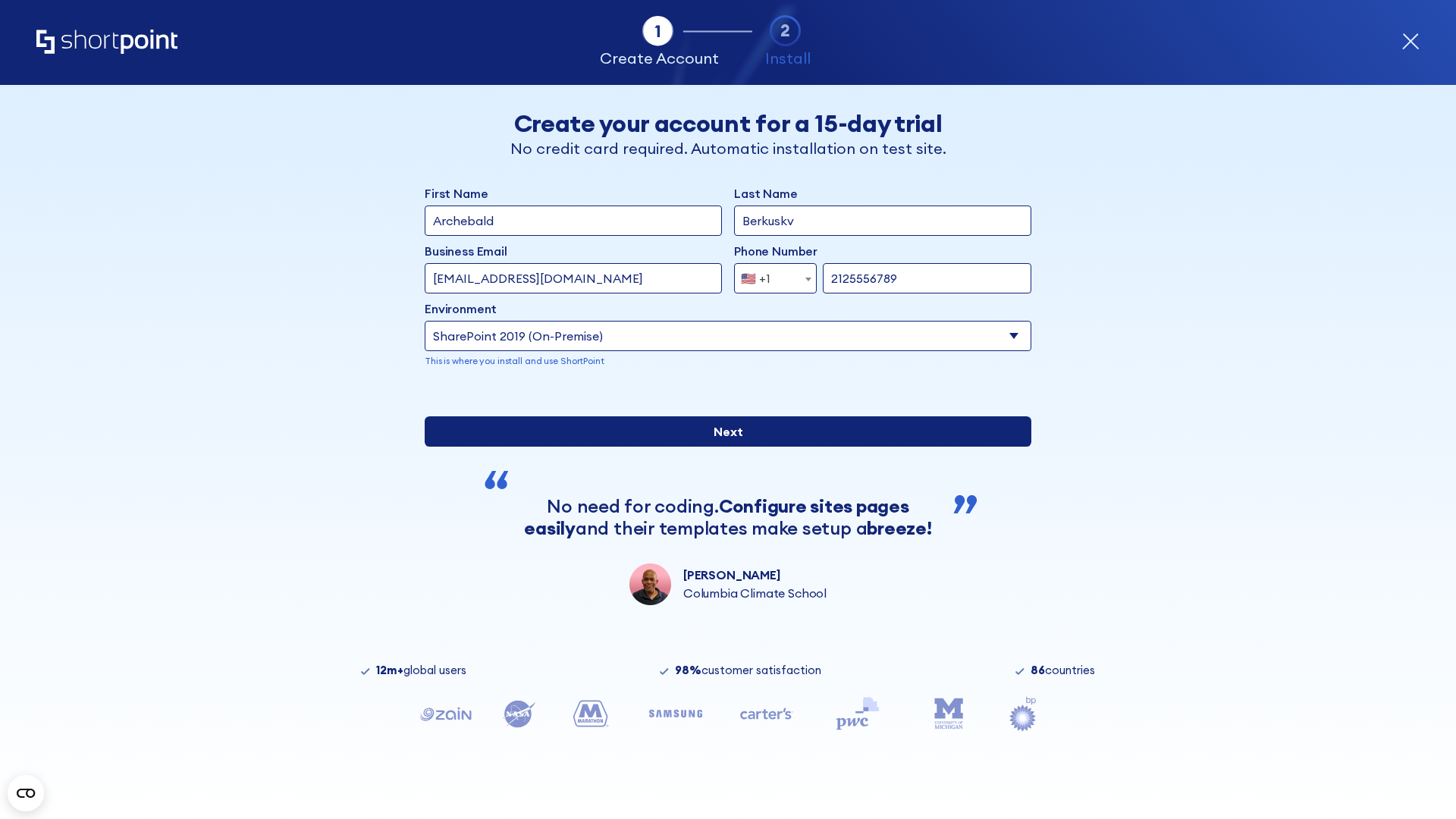
type input "ftp://site.sharepoint.dem"
click at [722, 447] on input "Next" at bounding box center [728, 432] width 607 height 30
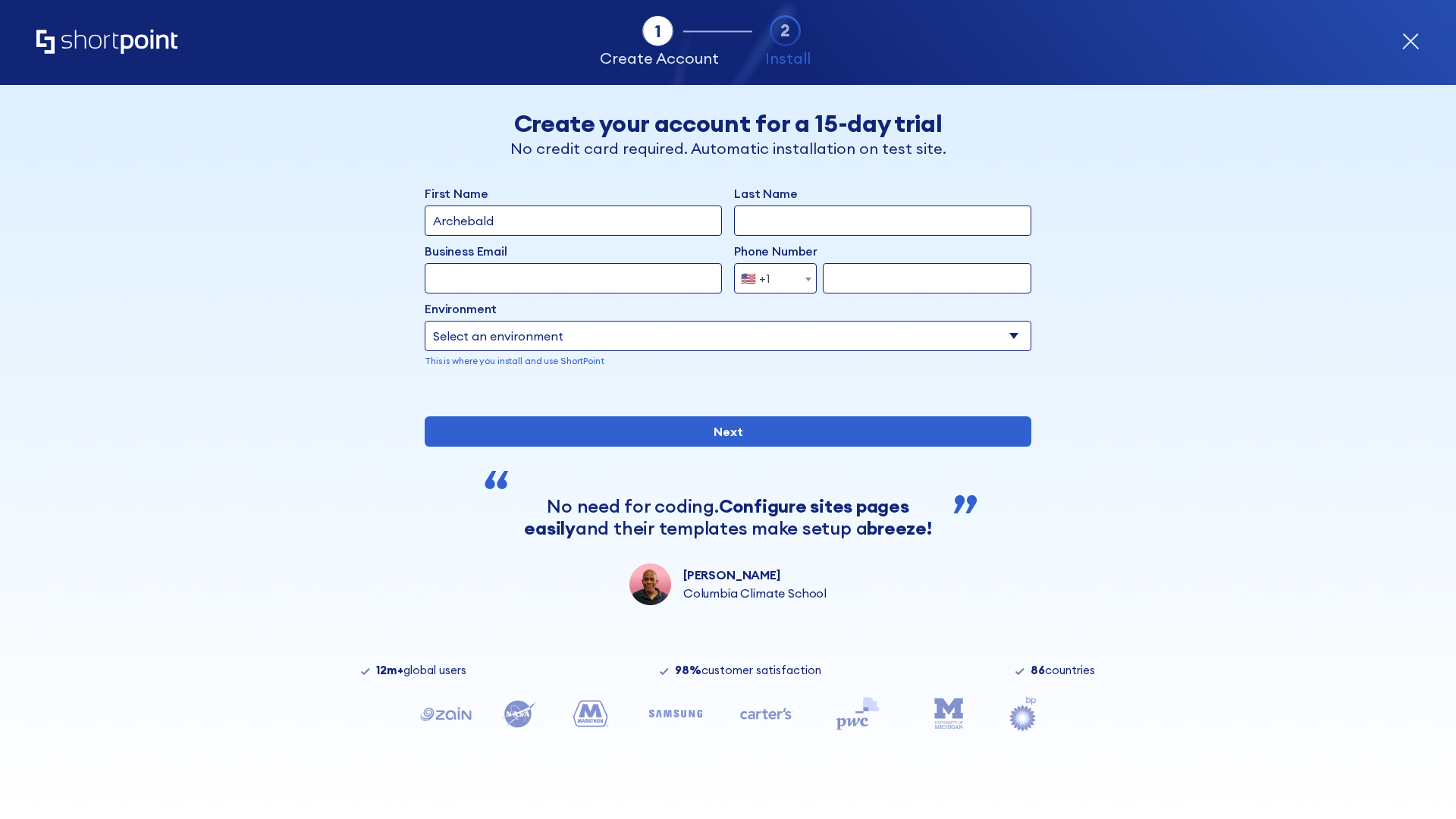
type input "Archebald"
type input "Berkuskv"
type input "[EMAIL_ADDRESS][DOMAIN_NAME]"
type input "2125556789"
select select "SharePoint 2019 (On-Premise)"
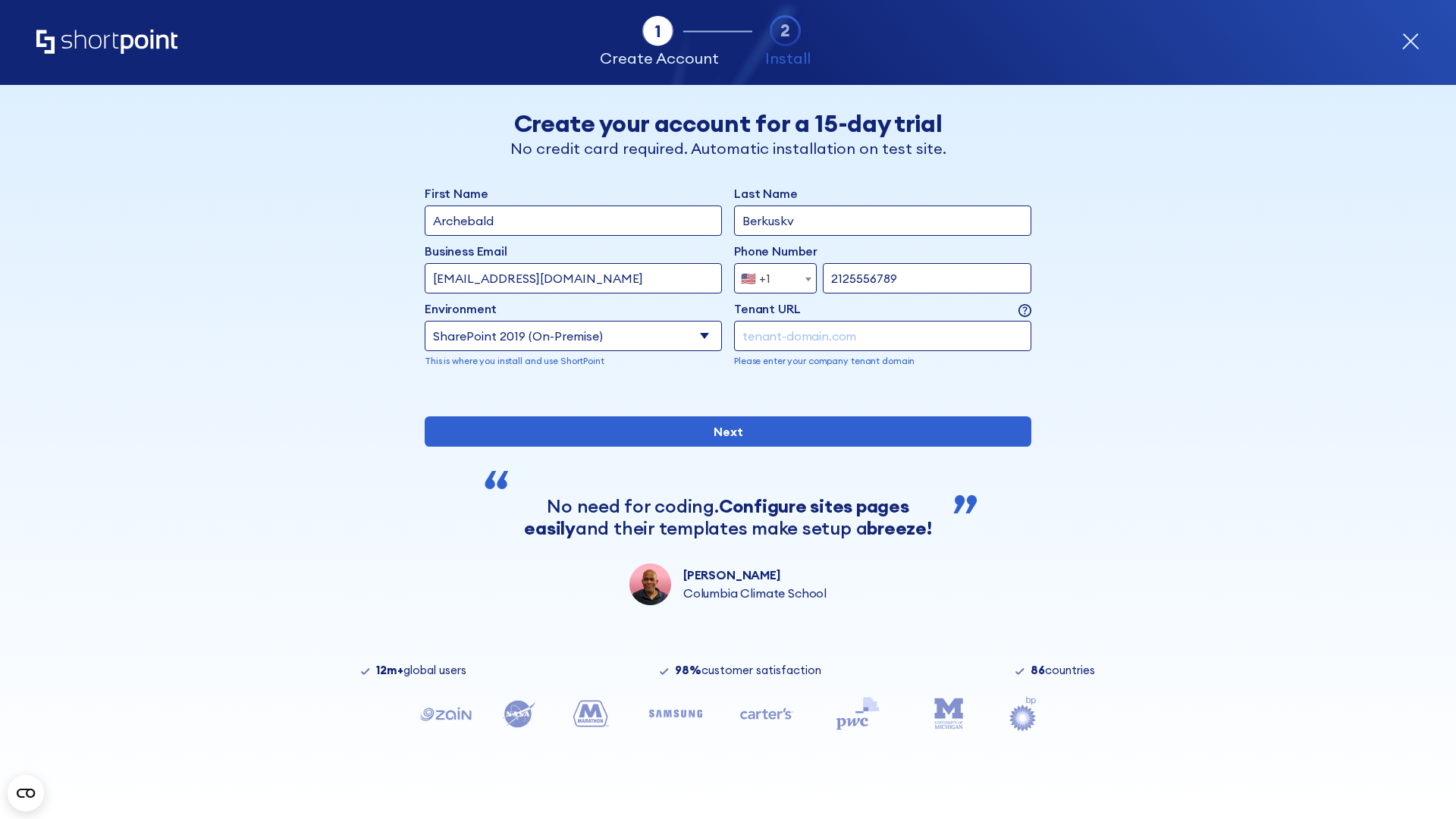
type input "2125556789"
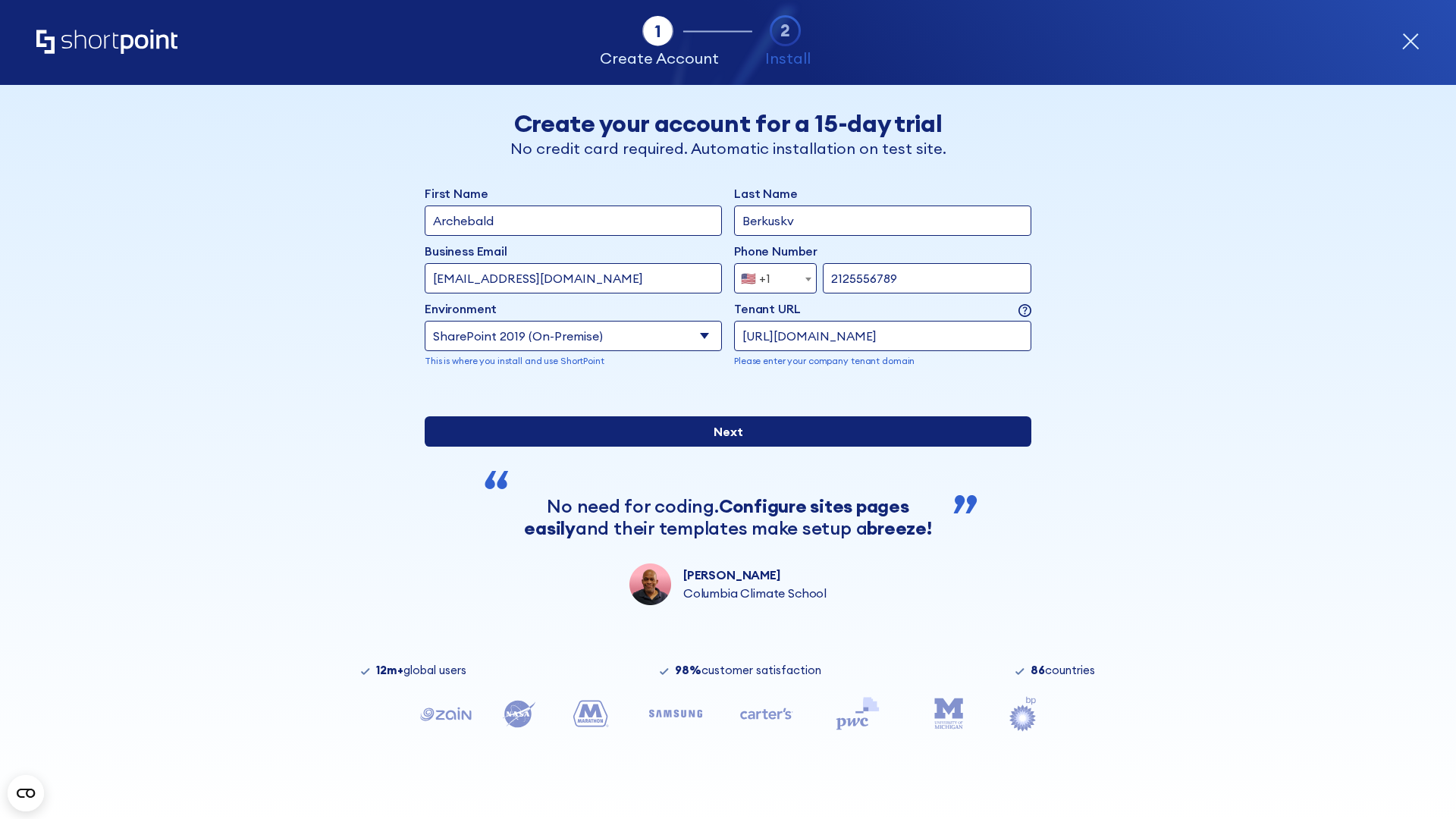
type input "https://sharepoint.com.evil.com"
click at [722, 447] on input "Next" at bounding box center [728, 432] width 607 height 30
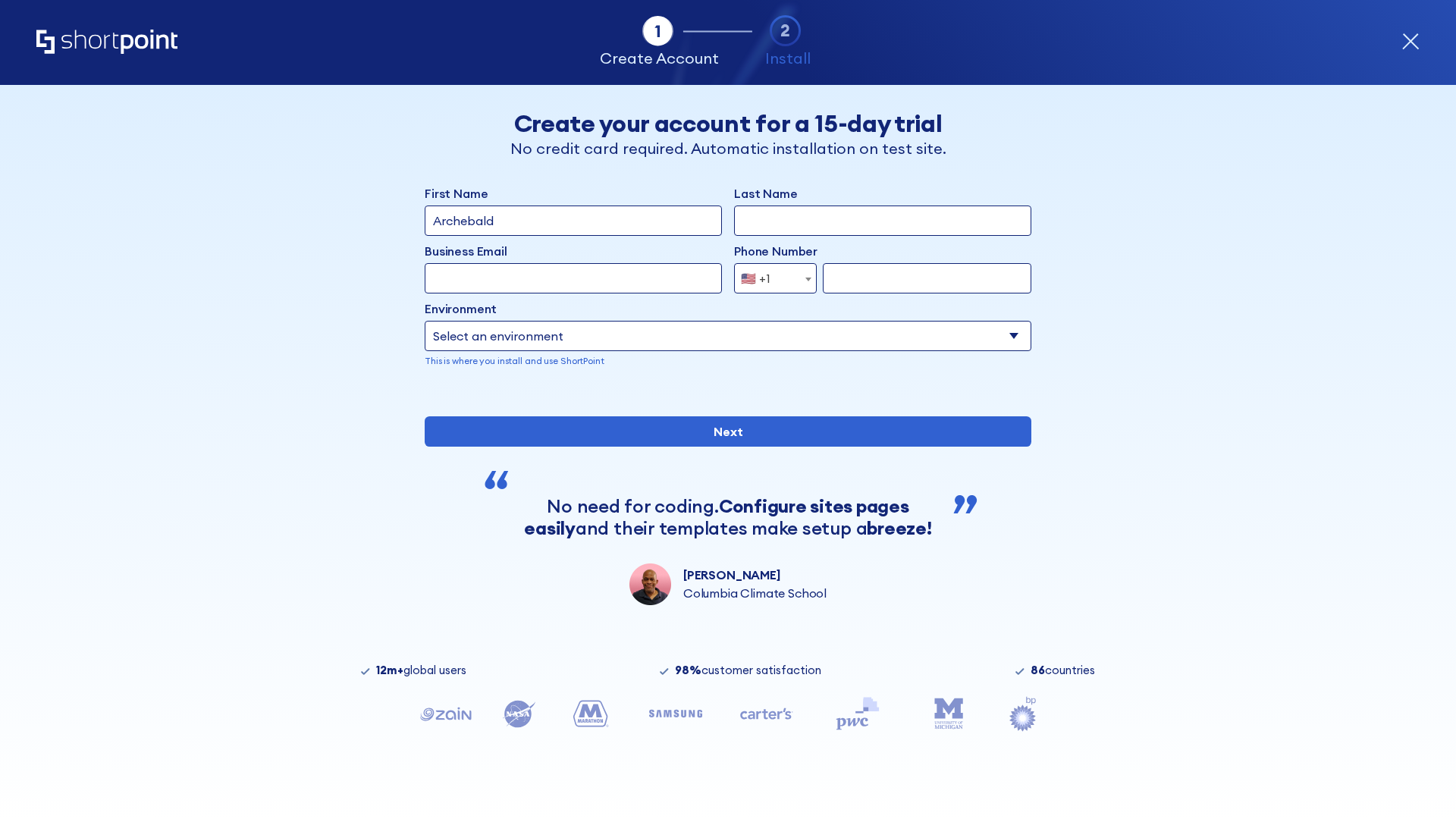
type input "Archebald"
type input "Berkuskv"
type input "[EMAIL_ADDRESS][DOMAIN_NAME]"
type input "2125556789"
select select "SharePoint 2019 (On-Premise)"
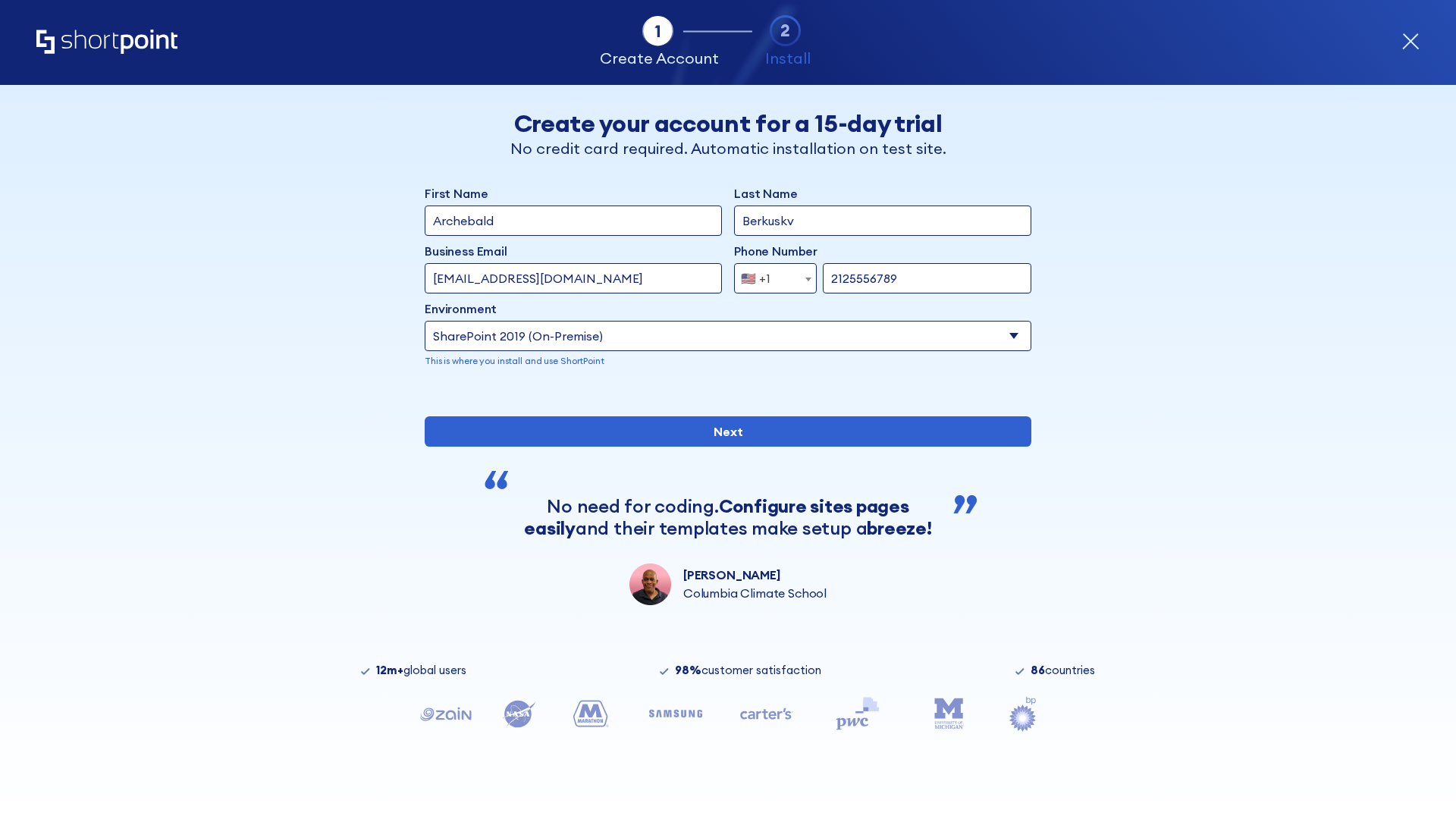
type input "2125556789"
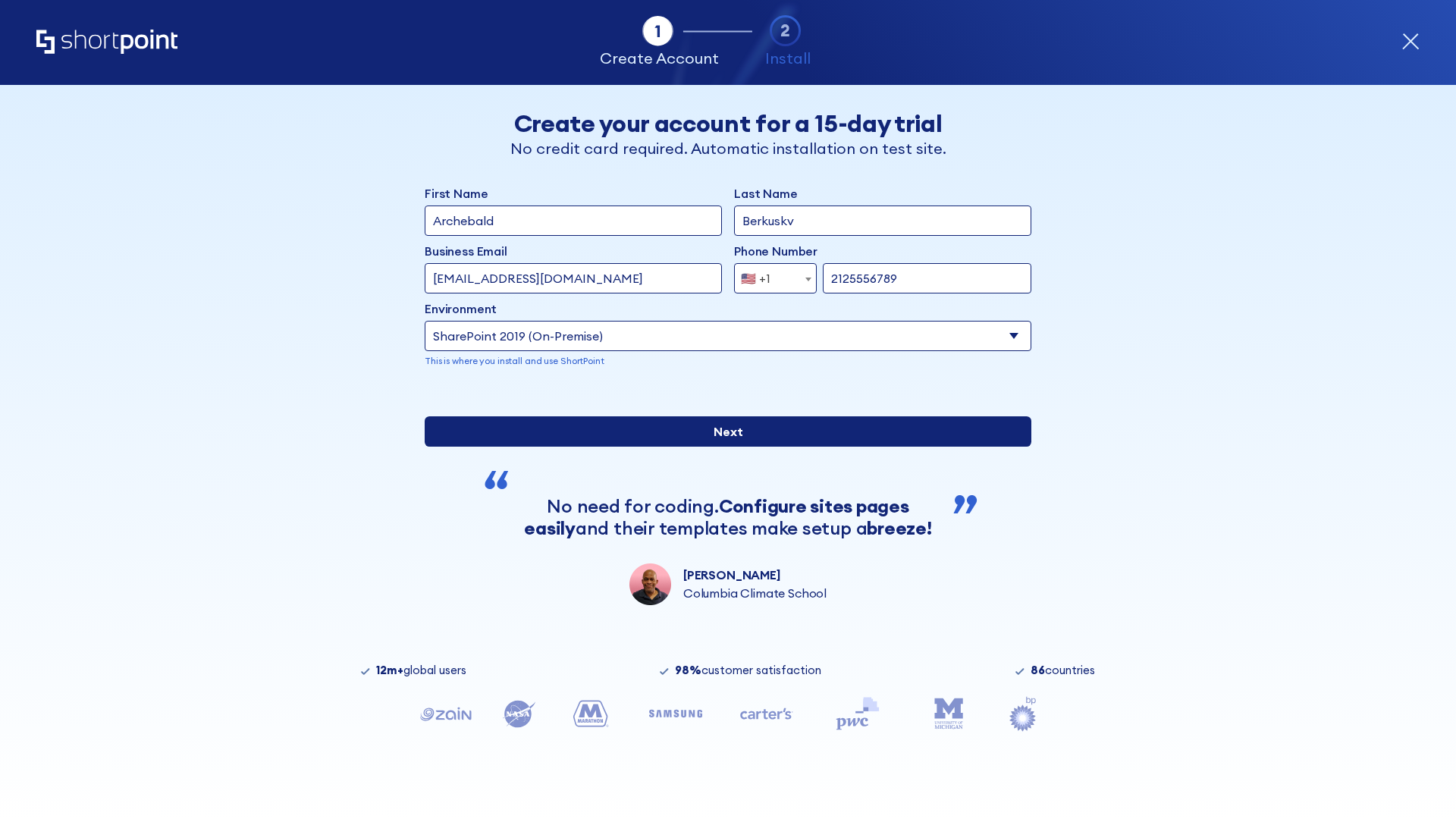
type input "[URL][DOMAIN_NAME]"
click at [722, 499] on div "First Name Archebald Last Name Berkuskv Business Email Invalid Email Address [E…" at bounding box center [728, 395] width 607 height 421
click at [722, 447] on input "Next" at bounding box center [728, 432] width 607 height 30
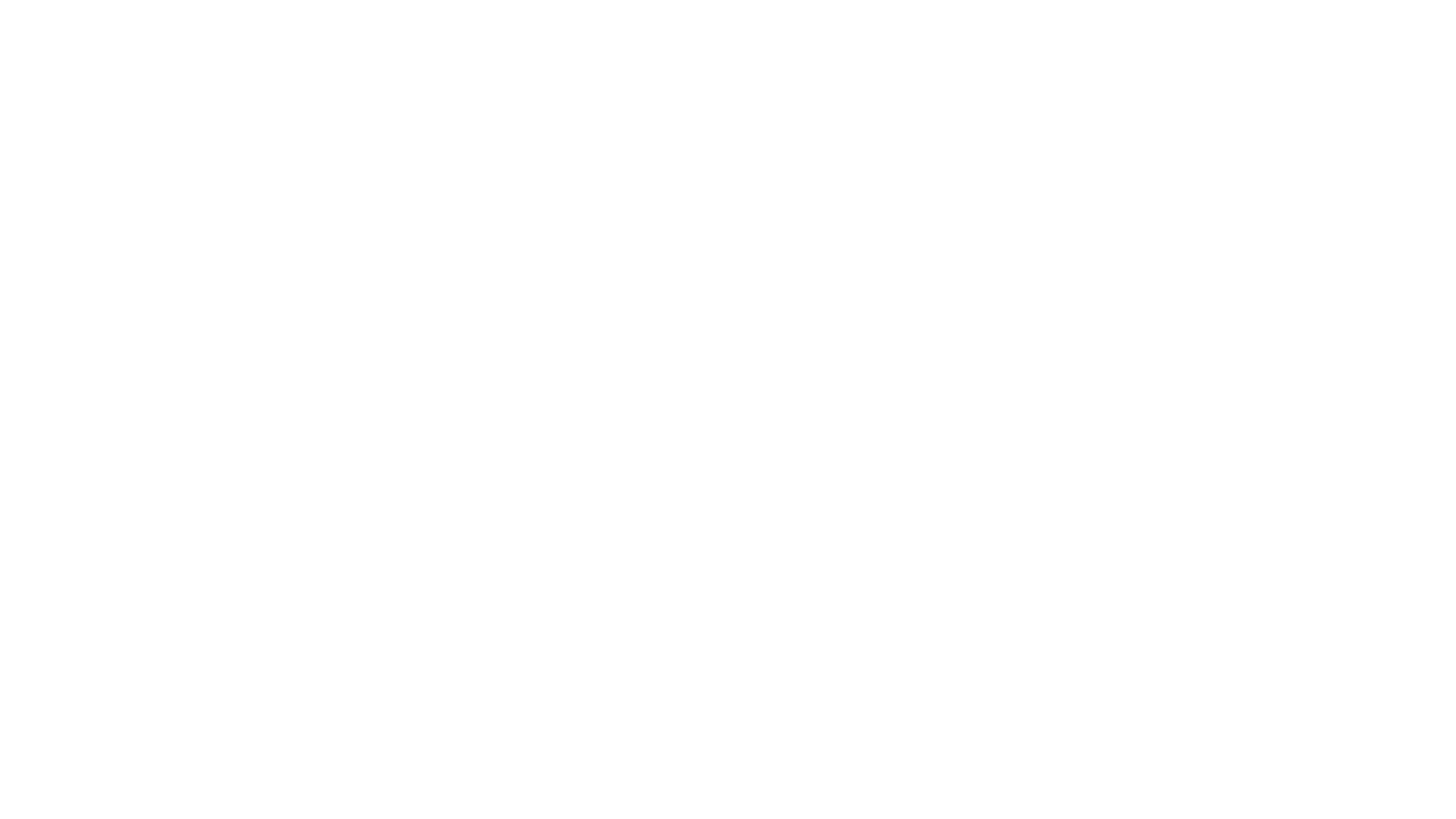
type input "Archebald"
type input "Berkuskv"
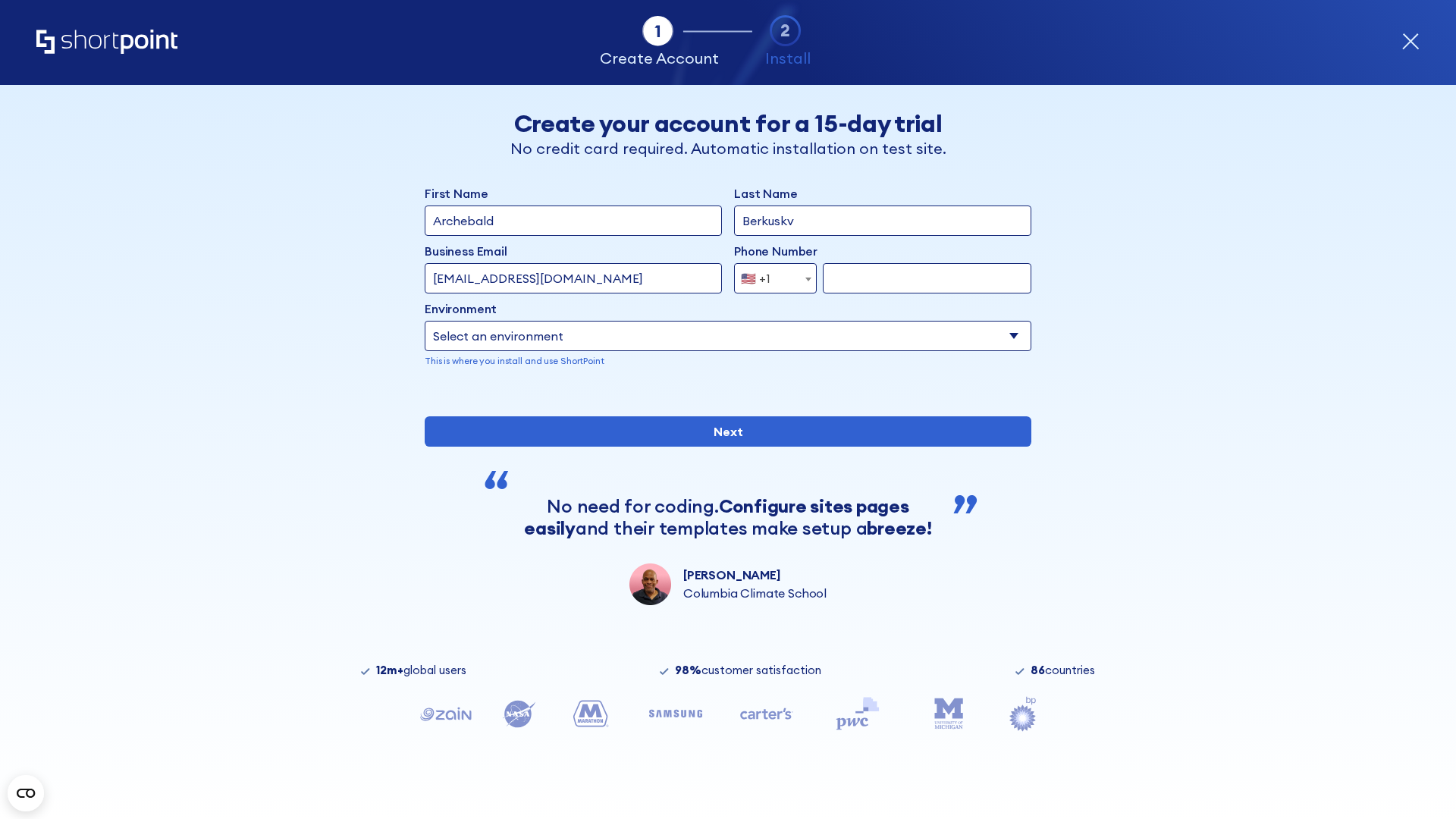
type input "[EMAIL_ADDRESS][DOMAIN_NAME]"
type input "2125556789"
select select "SharePoint 2019 (On-Premise)"
type input "2125556789"
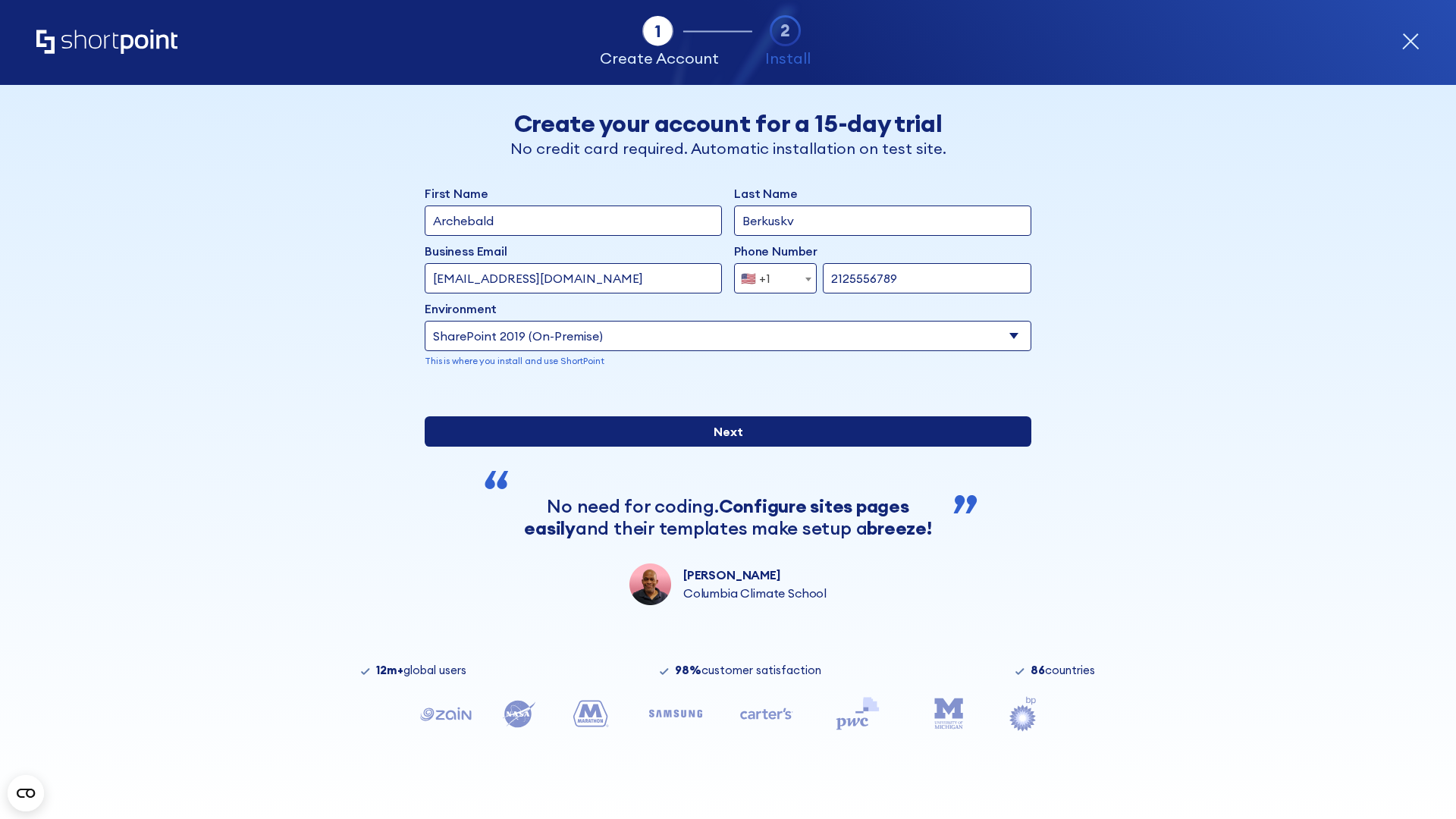
type input "https://project.sharepoint.cn"
click at [722, 502] on div "First Name Archebald Last Name Berkuskv Business Email Invalid Email Address te…" at bounding box center [728, 395] width 607 height 421
click at [722, 447] on input "Next" at bounding box center [728, 432] width 607 height 30
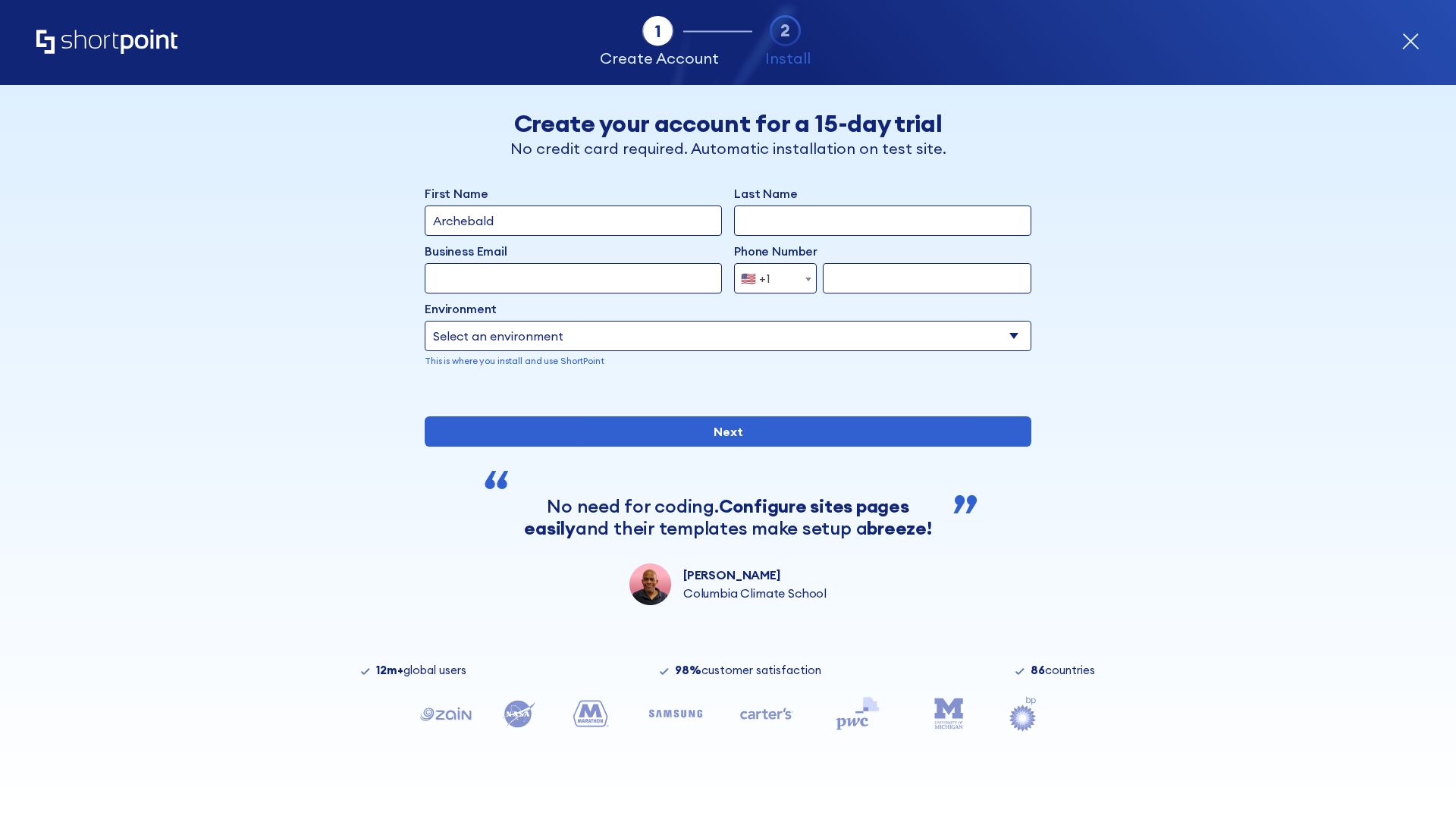
type input "Archebald"
type input "Berkuskv"
type input "[EMAIL_ADDRESS][DOMAIN_NAME]"
type input "2125556789"
select select "SharePoint 2019 (On-Premise)"
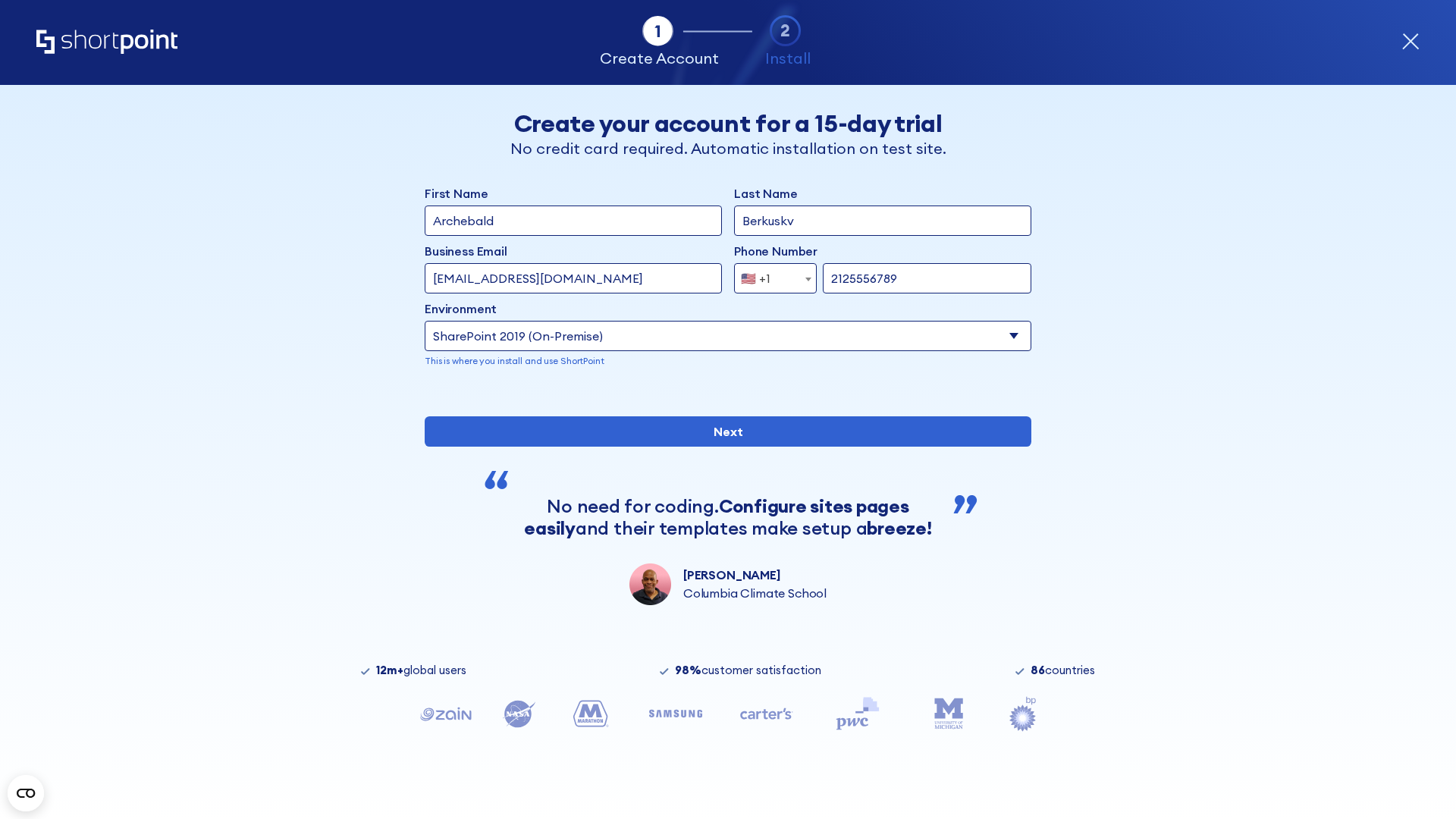
type input "2125556789"
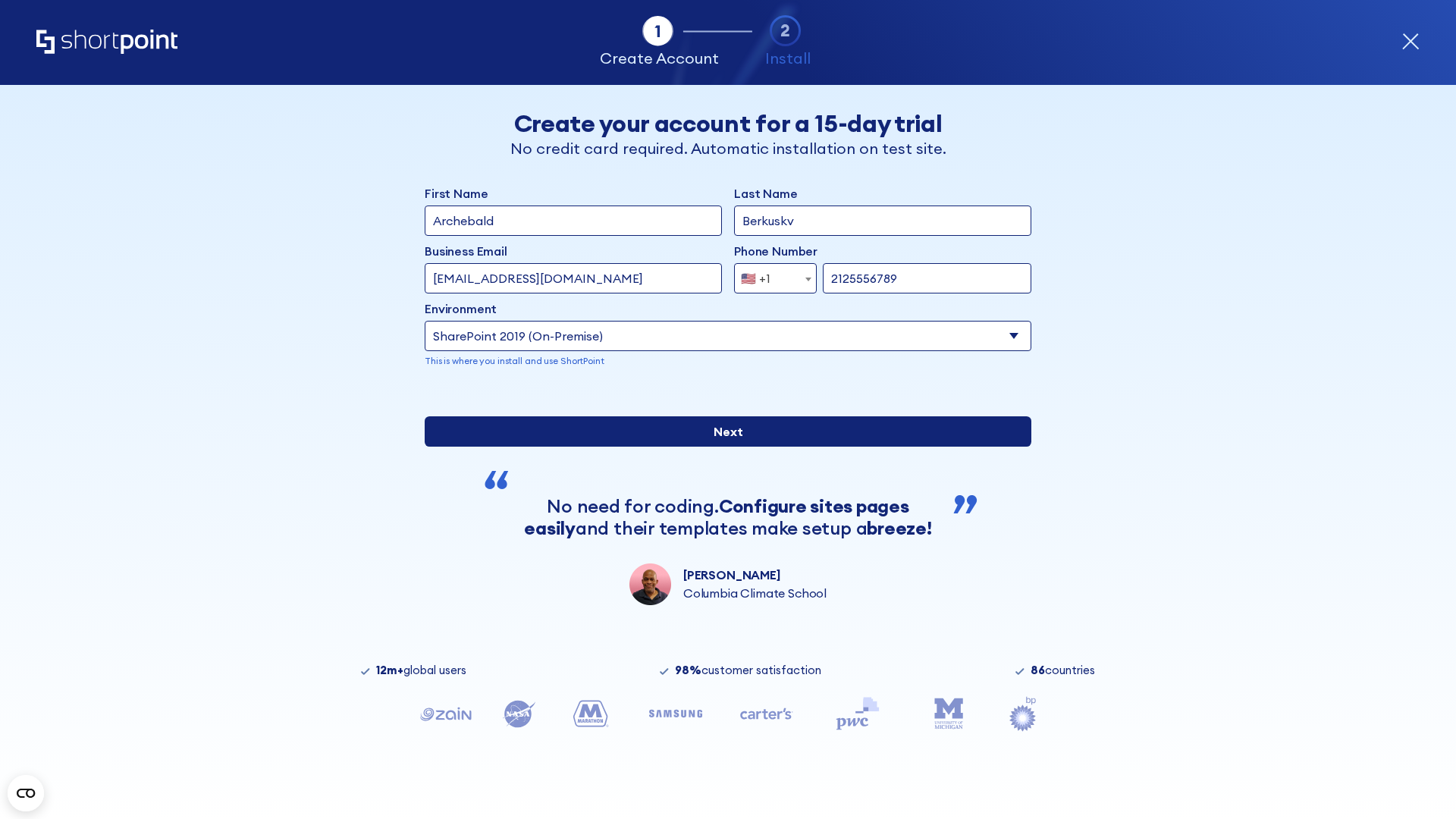
type input "[URL][DOMAIN_NAME]"
click at [722, 447] on input "Next" at bounding box center [728, 432] width 607 height 30
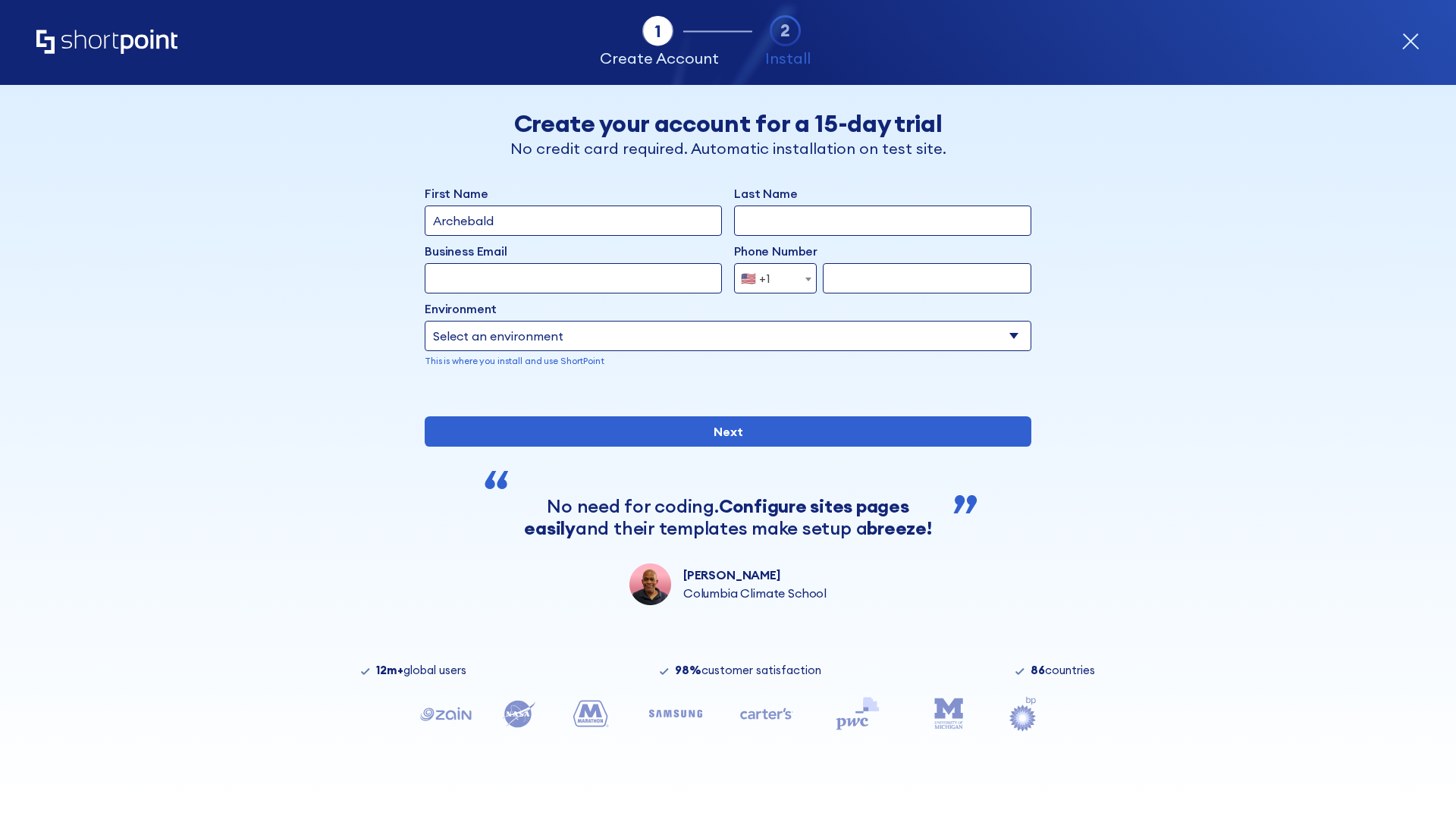
type input "Archebald"
type input "Berkuskv"
type input "[EMAIL_ADDRESS][DOMAIN_NAME]"
type input "2125556789"
select select "SharePoint 2019 (On-Premise)"
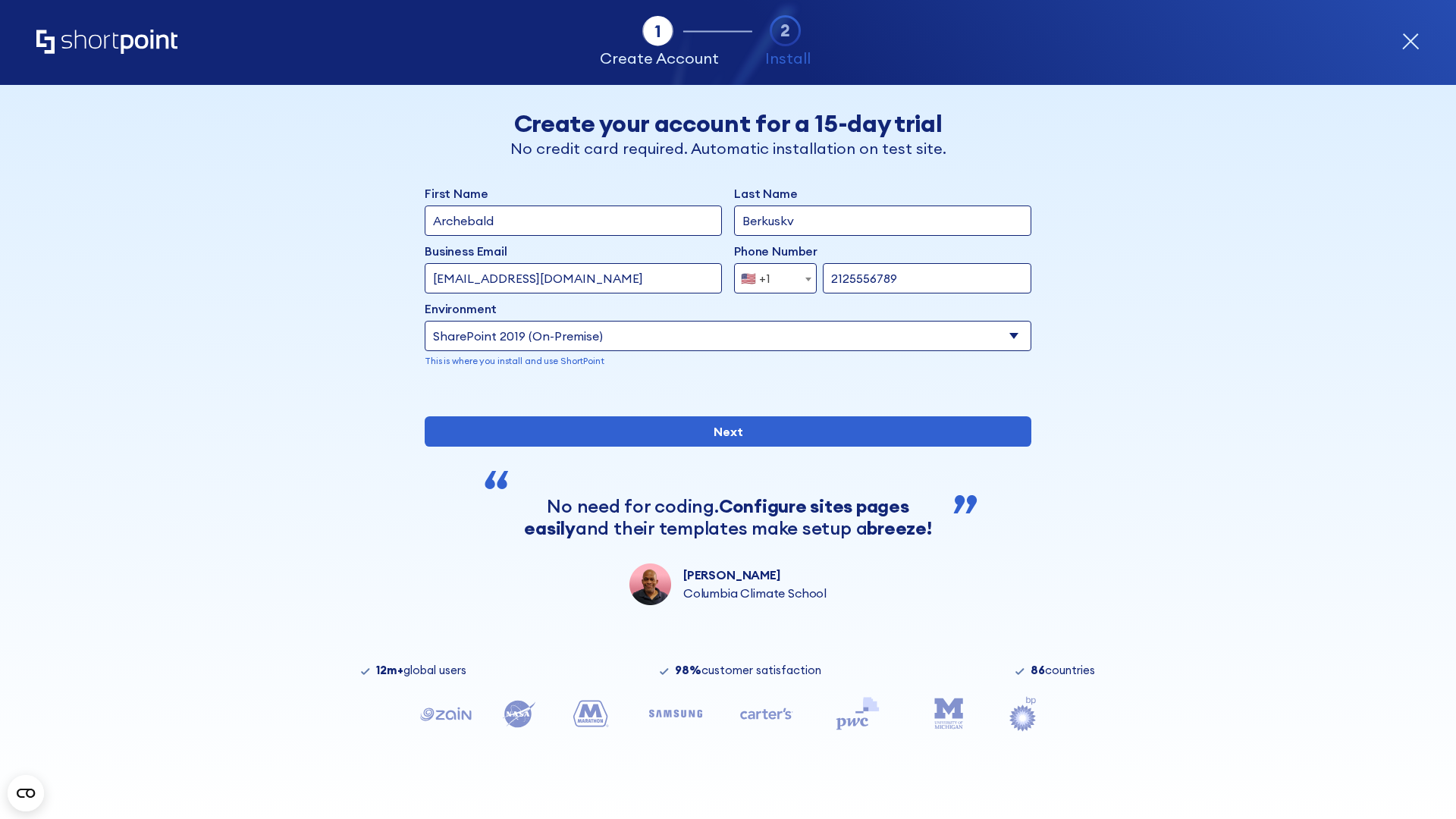
type input "2125556789"
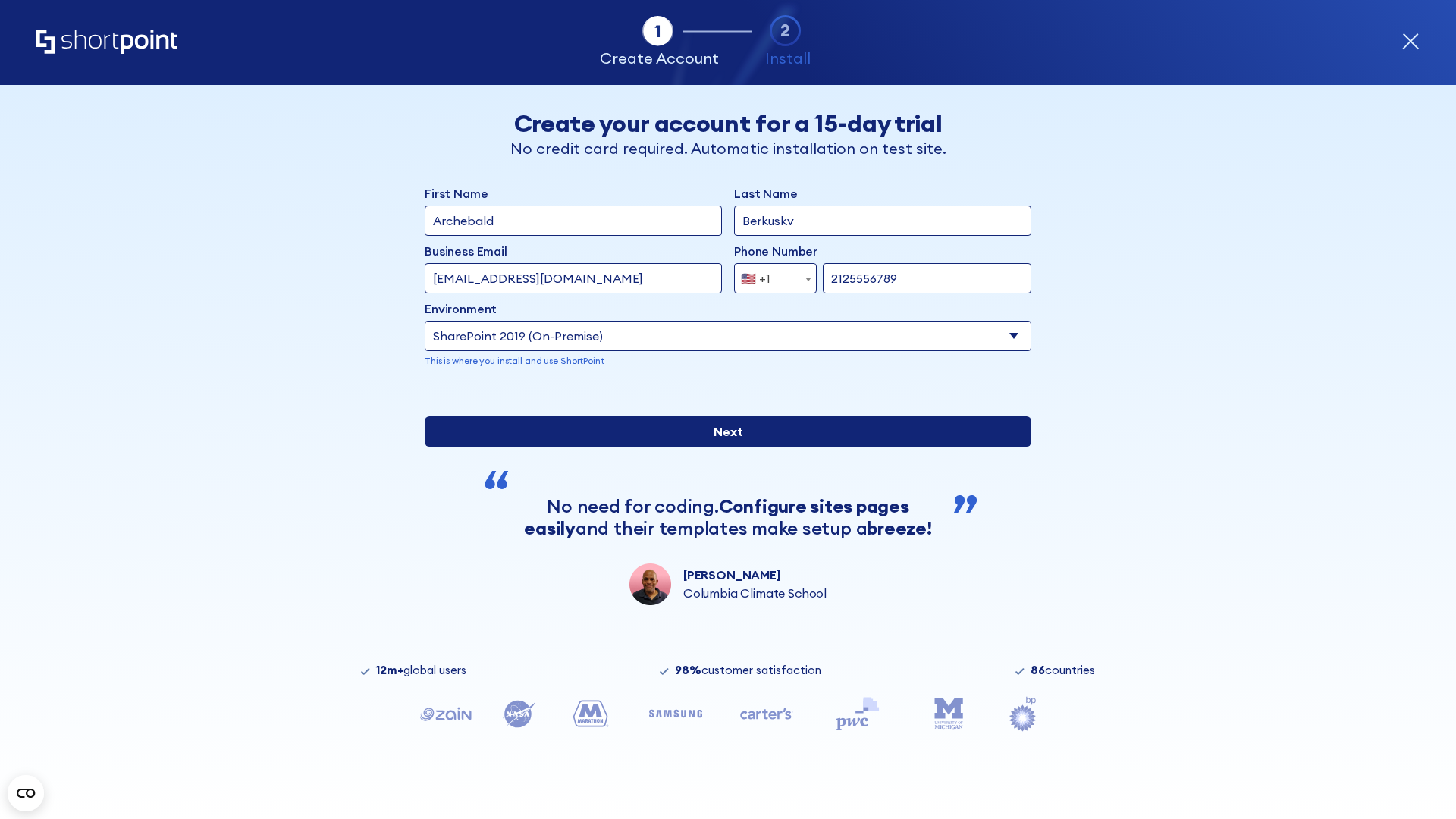
type input "https://secure.sharepoint.us"
click at [722, 499] on div "First Name Archebald Last Name Berkuskv Business Email Invalid Email Address te…" at bounding box center [728, 395] width 607 height 421
click at [722, 447] on input "Next" at bounding box center [728, 432] width 607 height 30
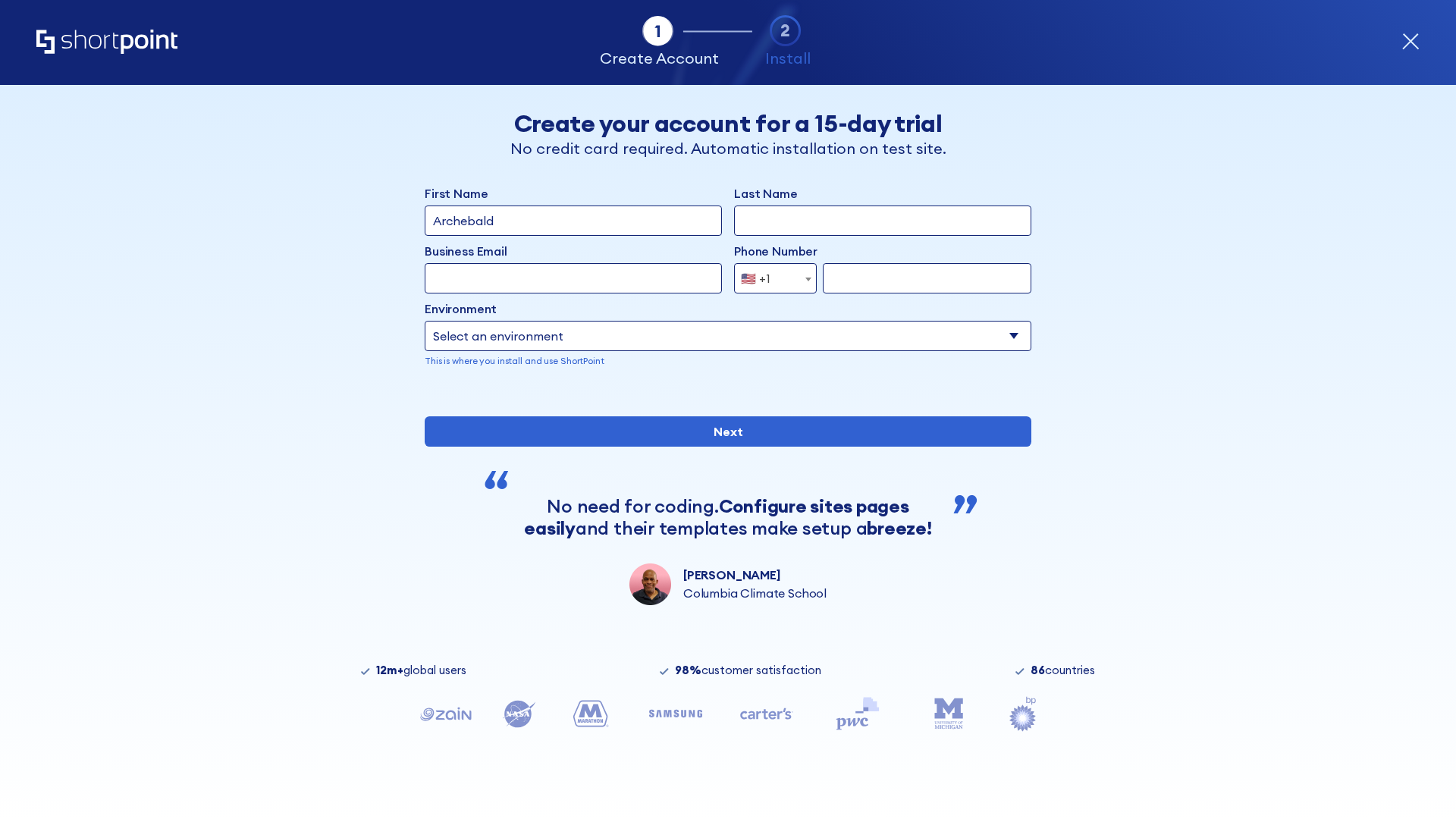
type input "Archebald"
type input "Berkuskv"
type input "[EMAIL_ADDRESS][DOMAIN_NAME]"
type input "2125556789"
select select "SharePoint 2019 (On-Premise)"
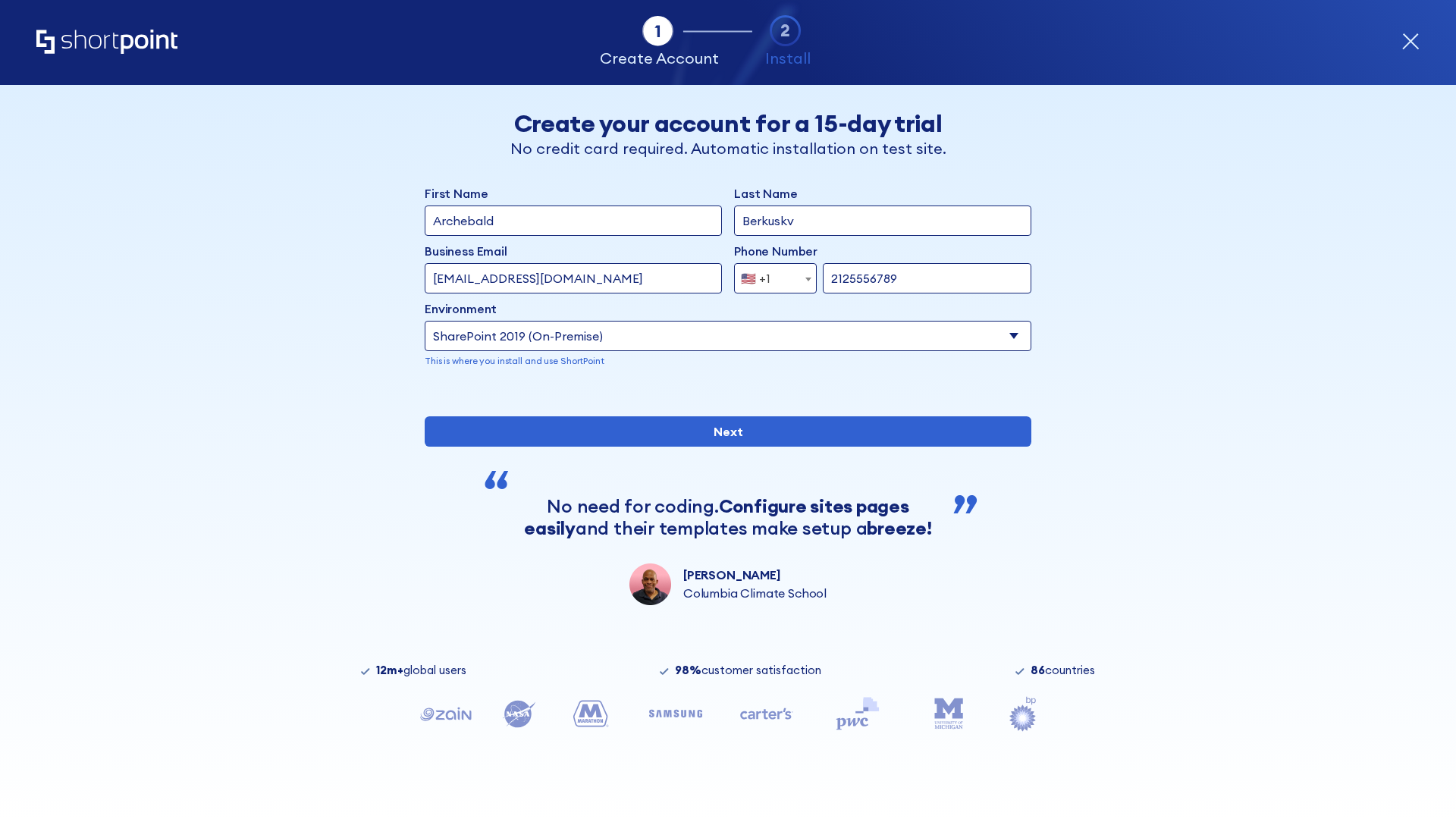
type input "2125556789"
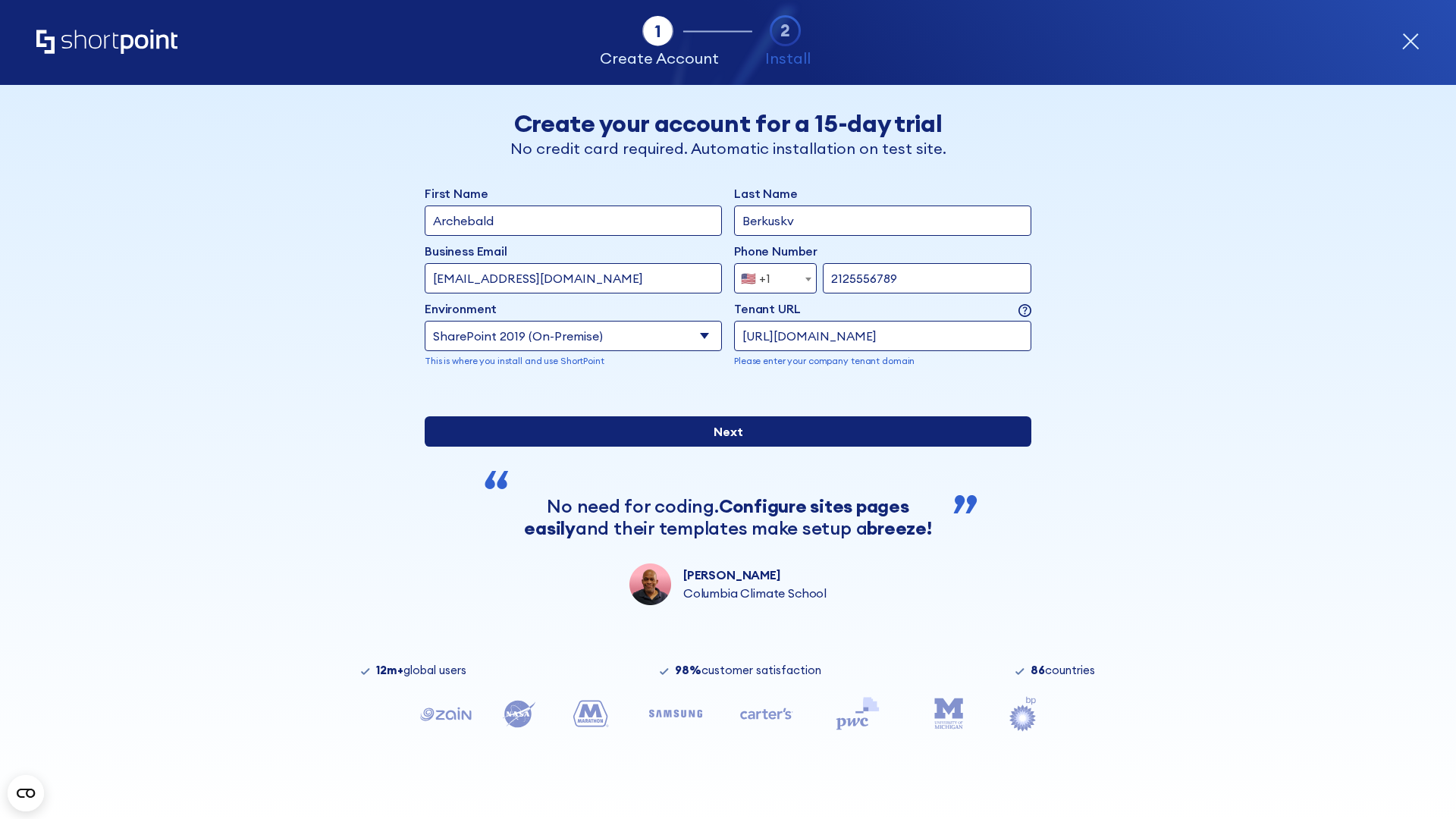
type input "https://alpha.sharepoint-mil.us"
click at [722, 527] on div "First Name Archebald Last Name Berkuskv Business Email Invalid Email Address te…" at bounding box center [728, 395] width 607 height 421
click at [722, 447] on input "Next" at bounding box center [728, 432] width 607 height 30
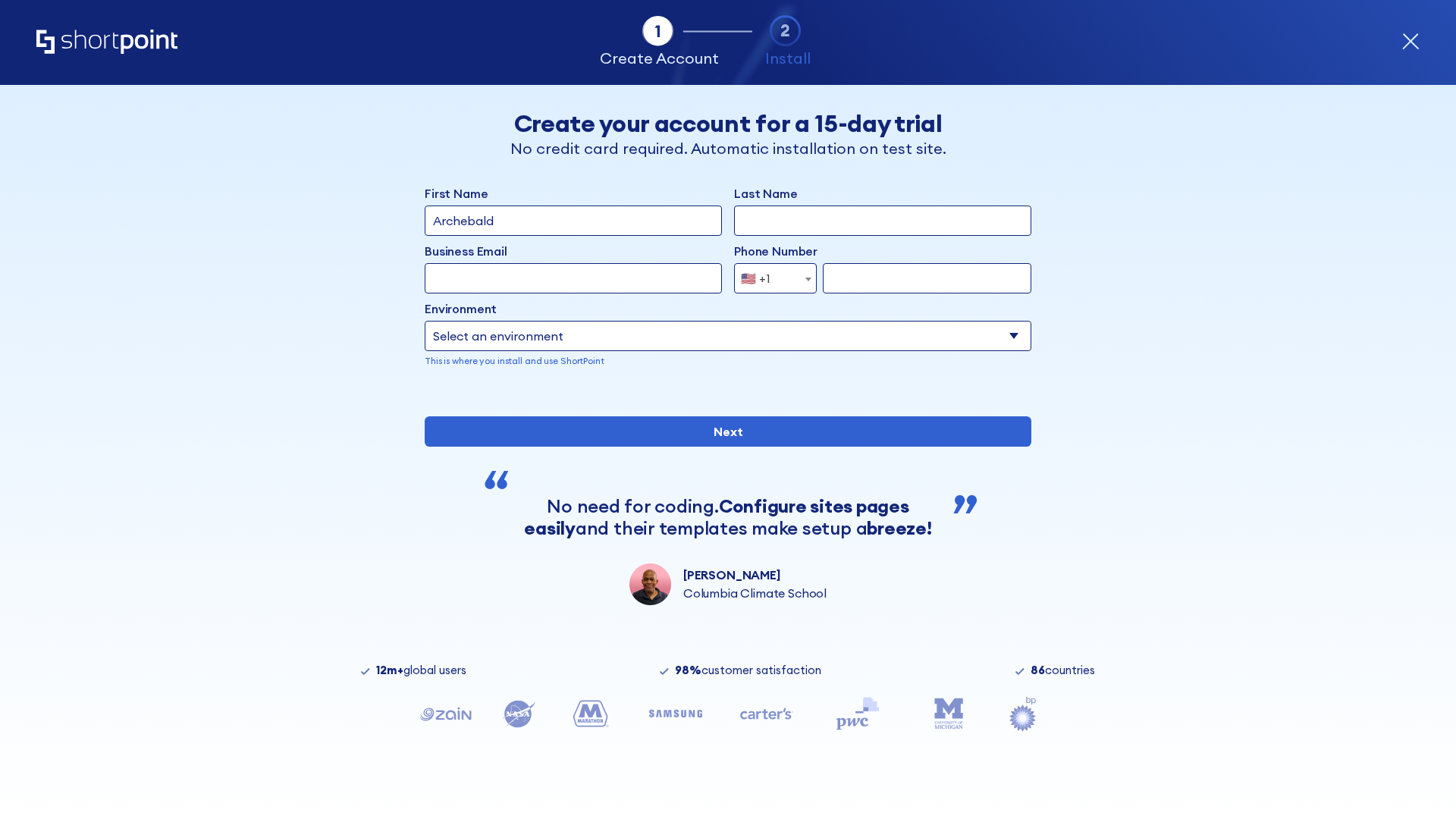
type input "Archebald"
type input "Berkuskv"
type input "[EMAIL_ADDRESS][DOMAIN_NAME]"
type input "2125556789"
select select "SharePoint 2019 (On-Premise)"
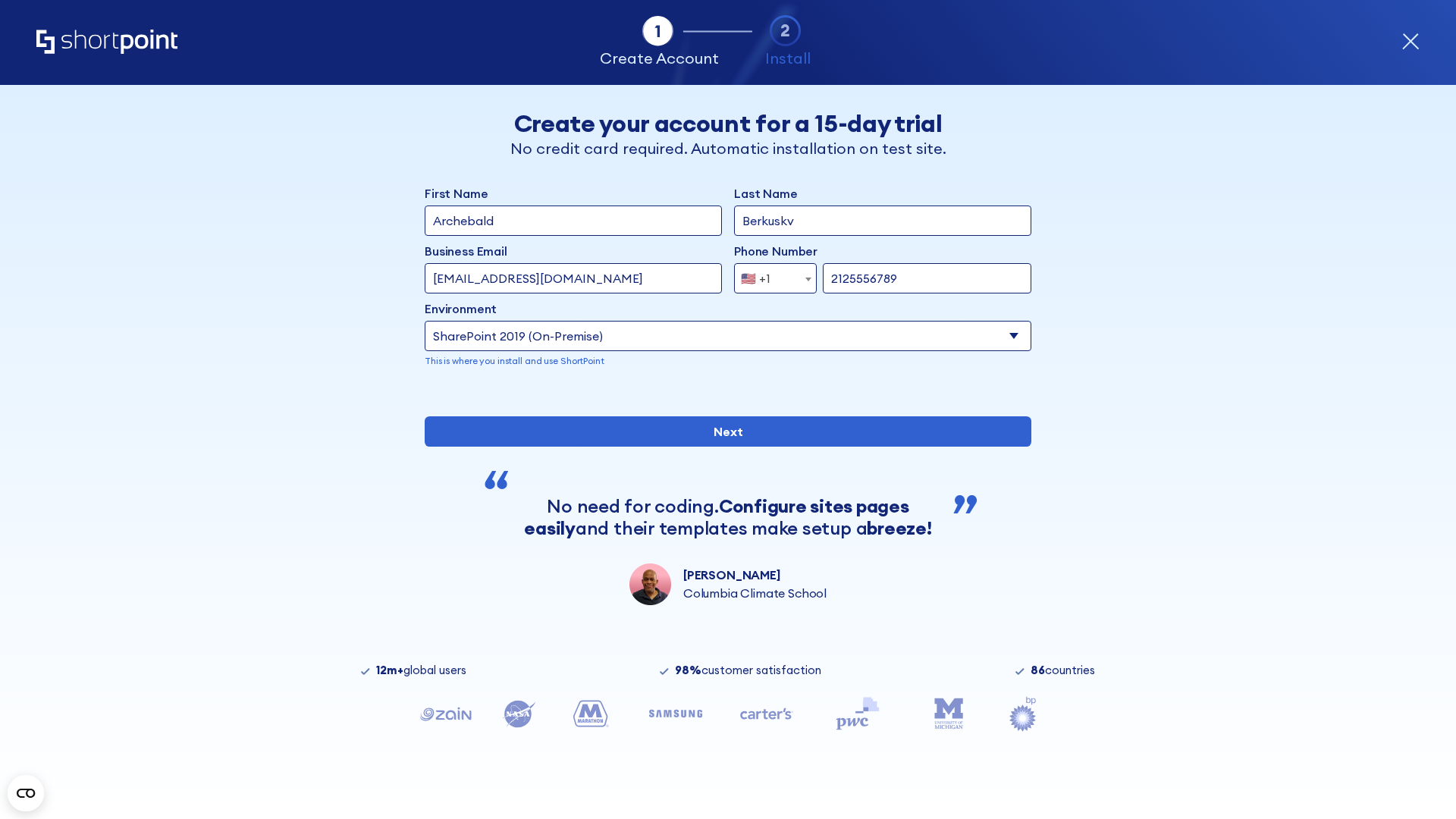
type input "2125556789"
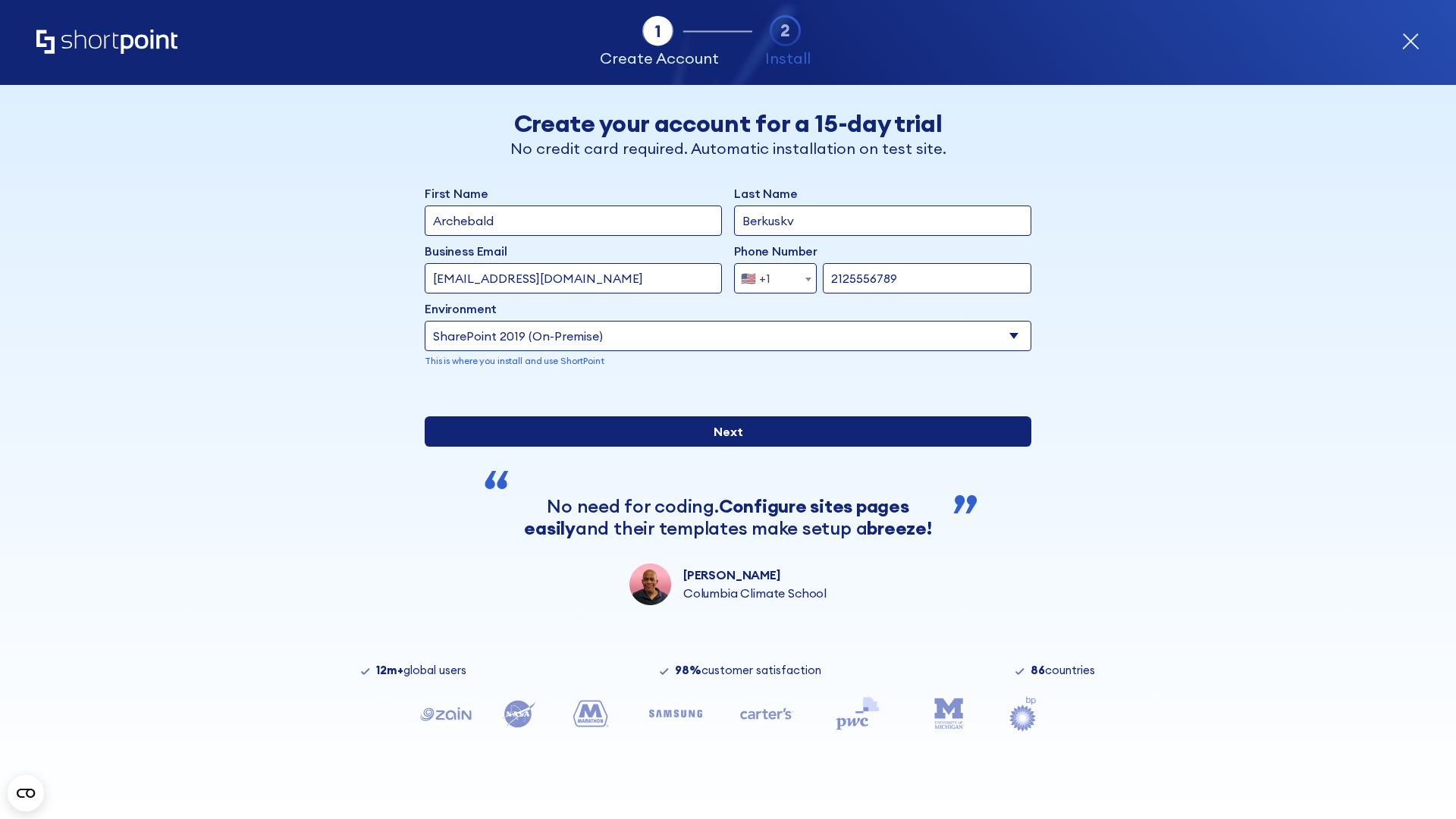
type input "[URL][DOMAIN_NAME]"
click at [722, 507] on div "First Name Archebald Last Name Berkuskv Business Email Invalid Email Address [E…" at bounding box center [728, 395] width 607 height 421
click at [722, 447] on input "Next" at bounding box center [728, 432] width 607 height 30
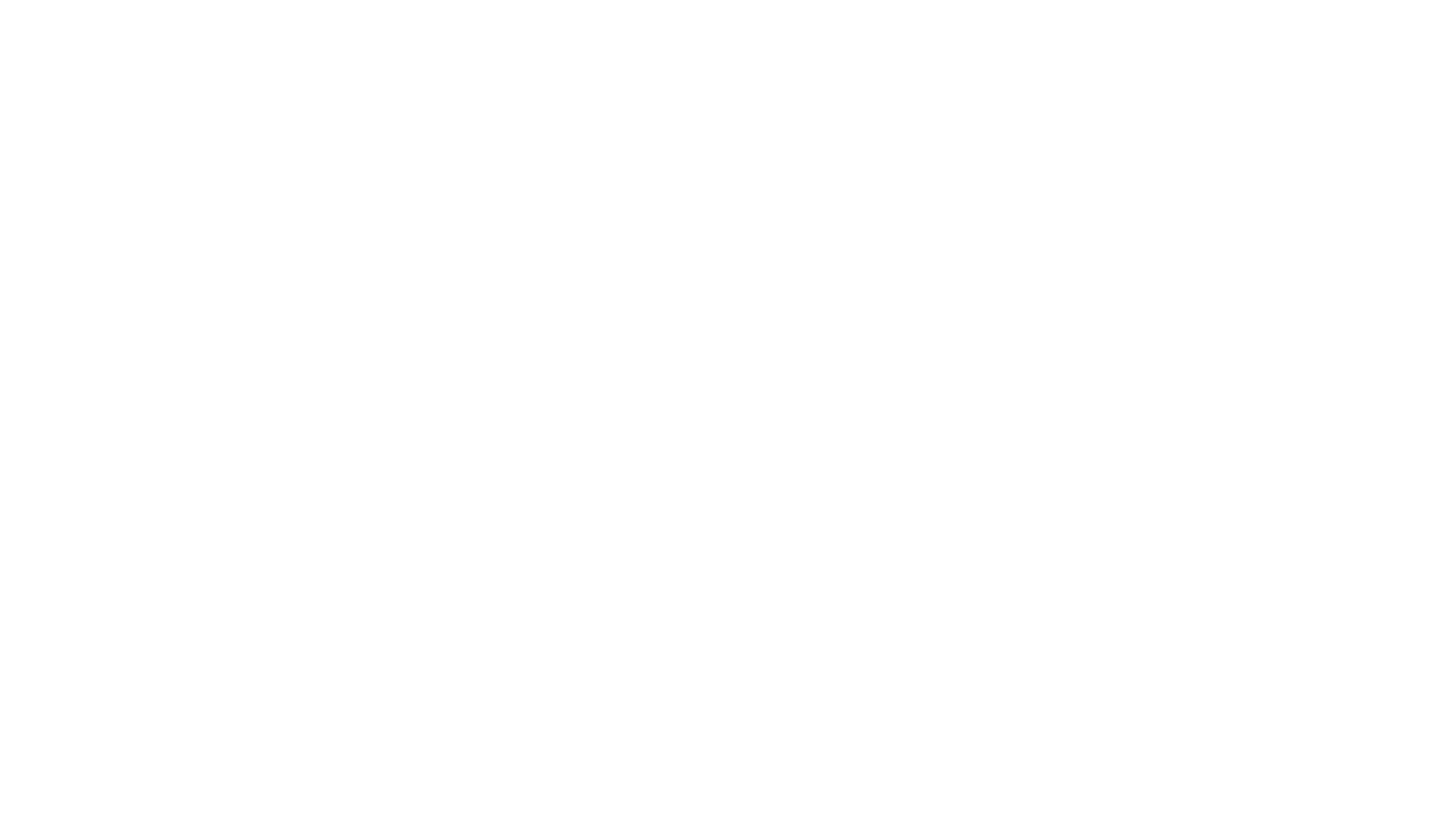
type input "Archebald"
type input "Berkuskv"
type input "[EMAIL_ADDRESS][DOMAIN_NAME]"
type input "2125556789"
select select "SharePoint 2016 (On-Premise)"
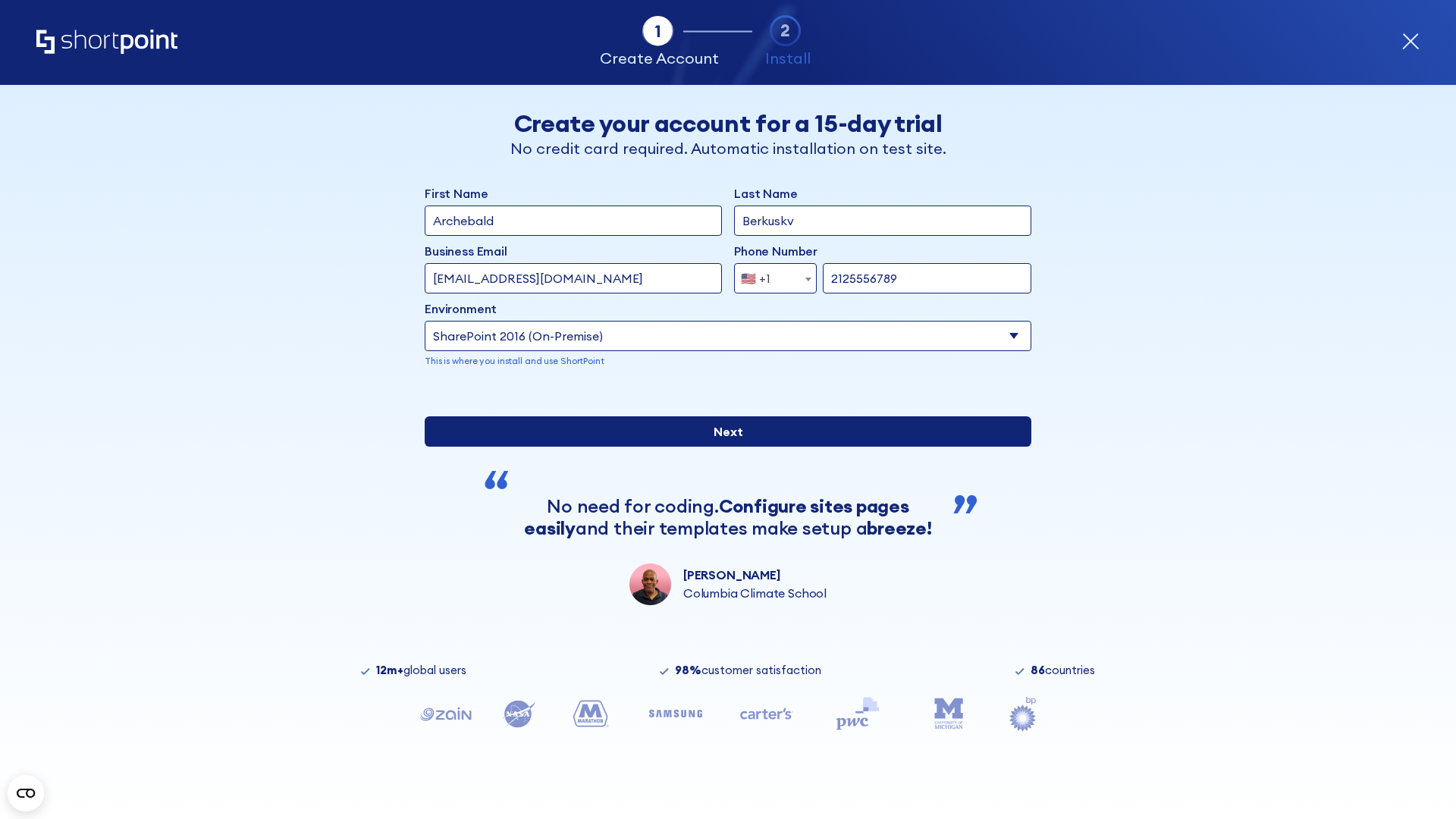
type input "2125556789"
click at [722, 516] on div "First Name Archebald Last Name Berkuskv Business Email Invalid Email Address te…" at bounding box center [728, 395] width 607 height 421
click at [722, 447] on input "Next" at bounding box center [728, 432] width 607 height 30
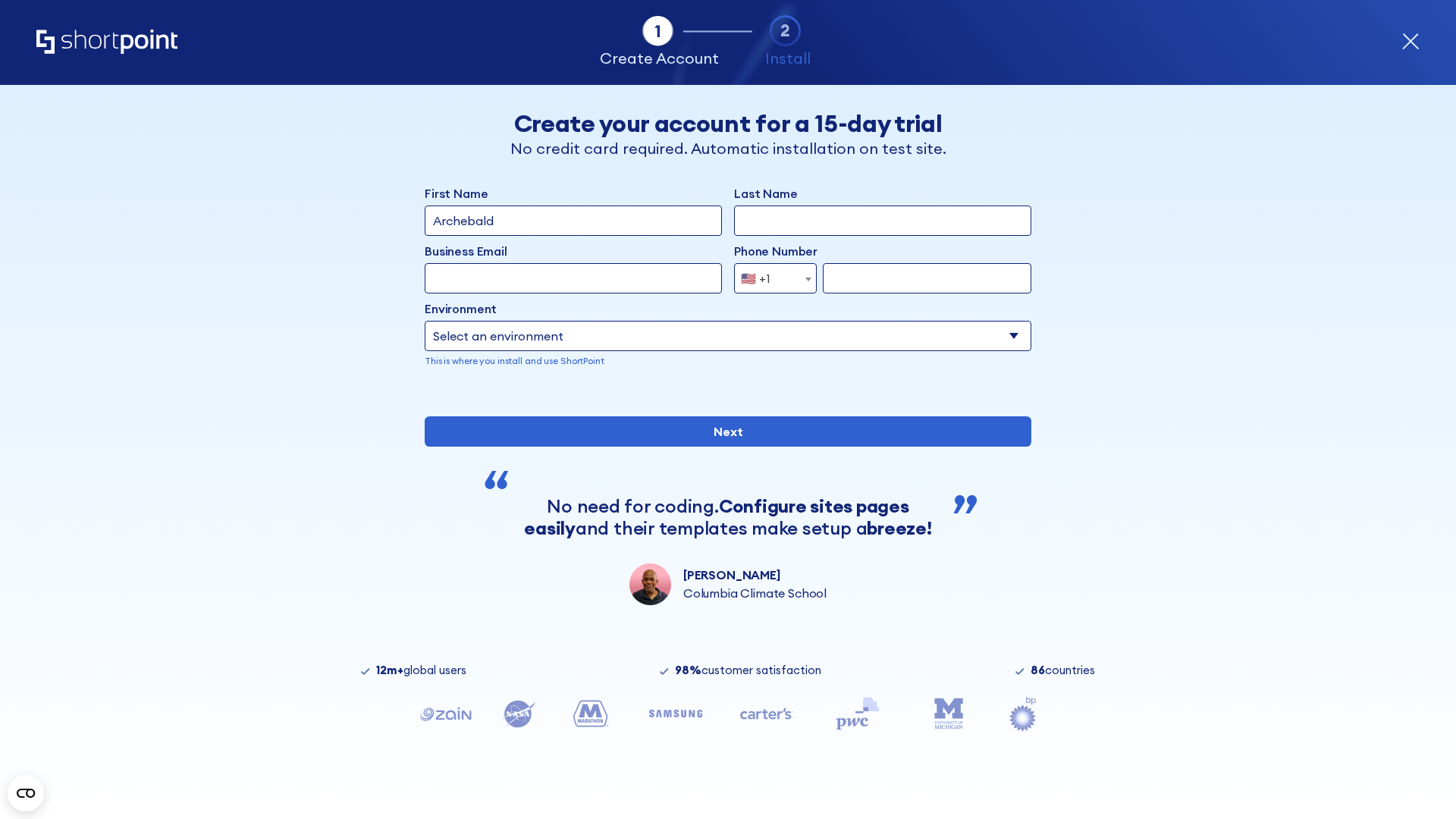
type input "Archebald"
type input "Berkuskv"
type input "[EMAIL_ADDRESS][DOMAIN_NAME]"
type input "2125556789"
select select "SharePoint 2013 (On-Premise)"
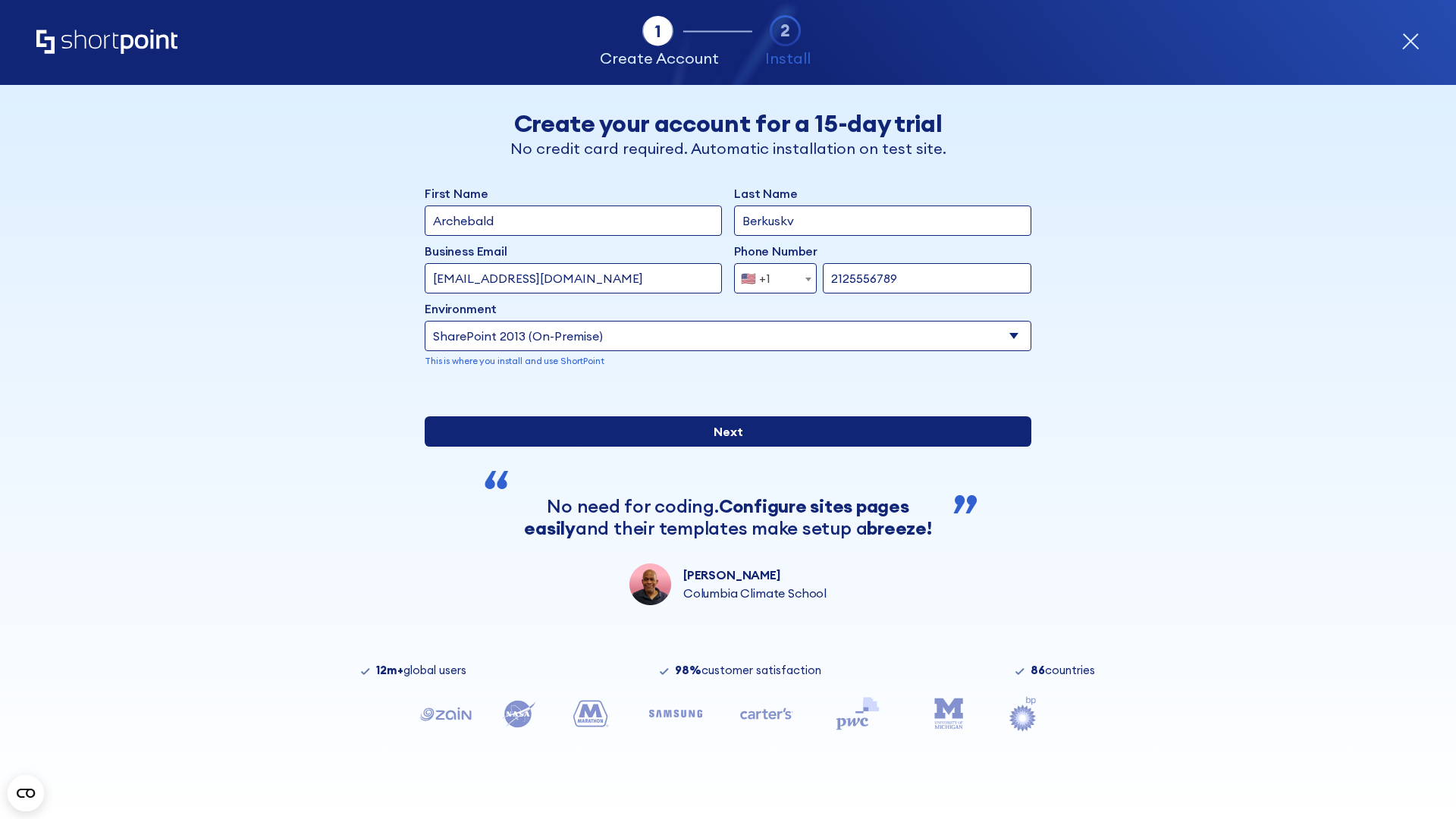
type input "2125556789"
click at [722, 447] on input "Next" at bounding box center [728, 432] width 607 height 30
